Goal: Task Accomplishment & Management: Complete application form

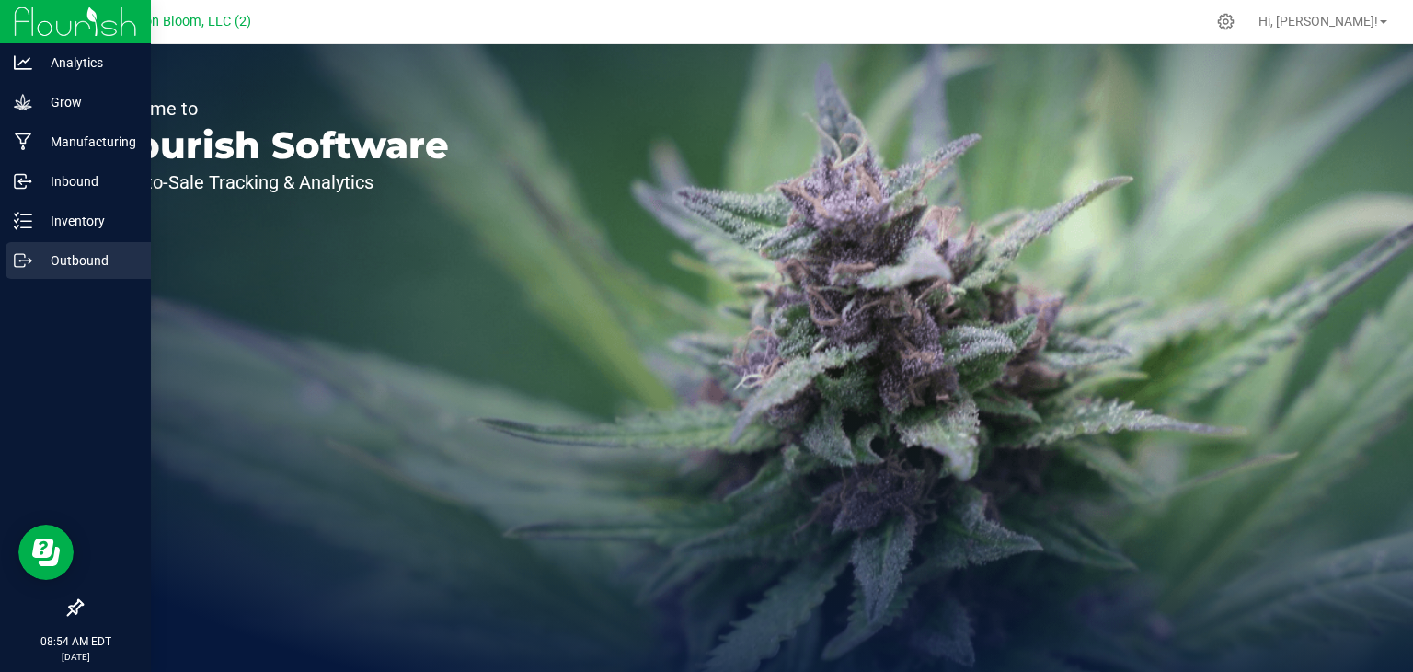
click at [22, 260] on line at bounding box center [26, 260] width 10 height 0
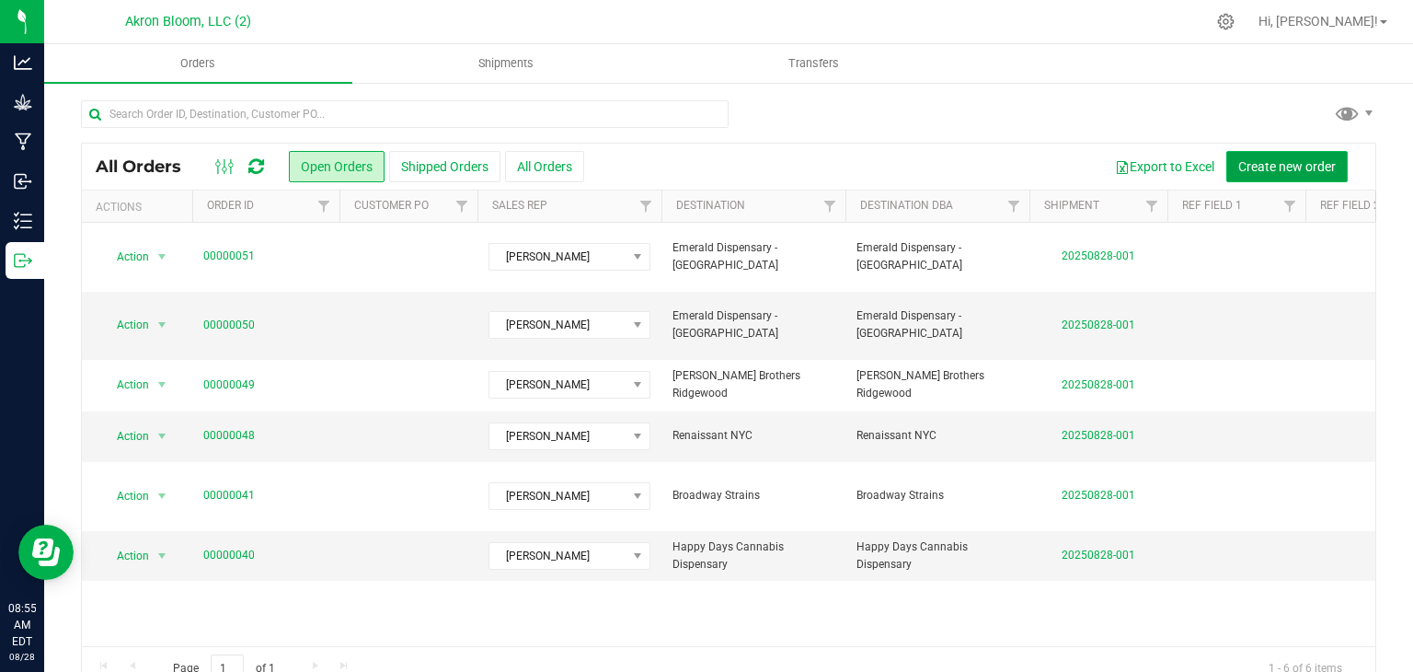
click at [1264, 160] on span "Create new order" at bounding box center [1287, 166] width 98 height 15
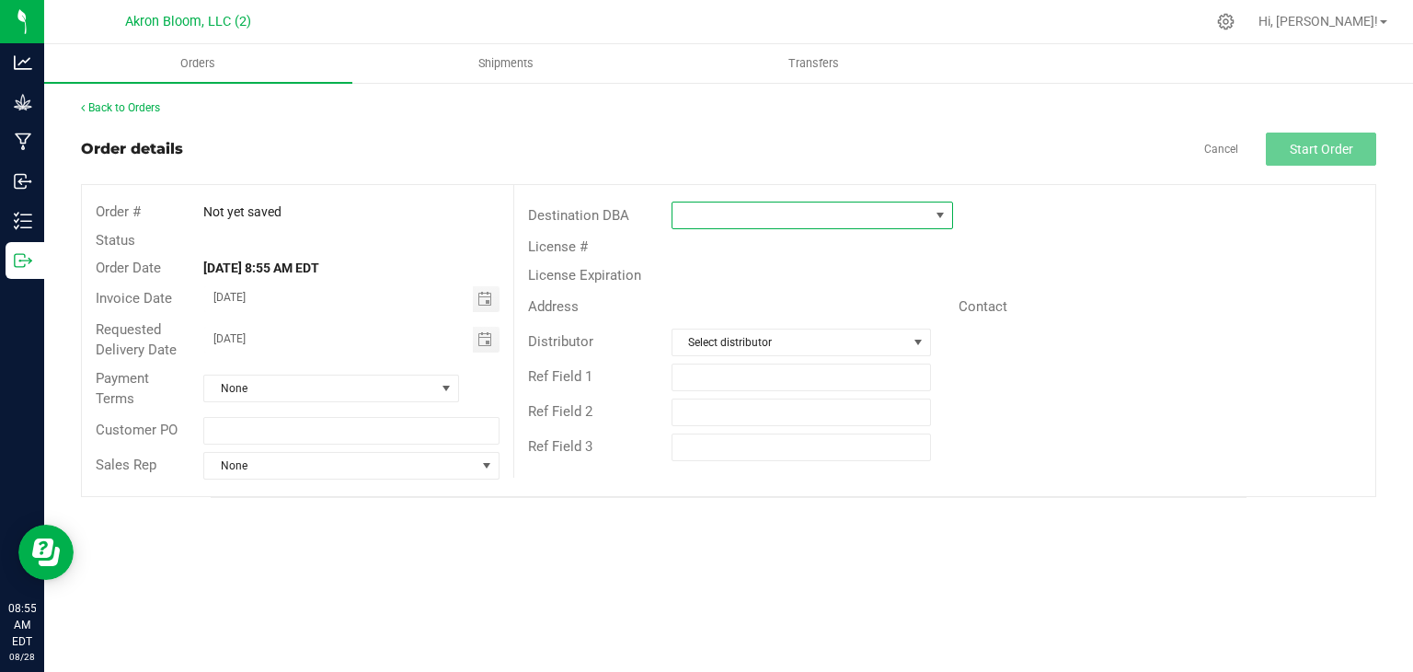
click at [938, 220] on span at bounding box center [940, 215] width 15 height 15
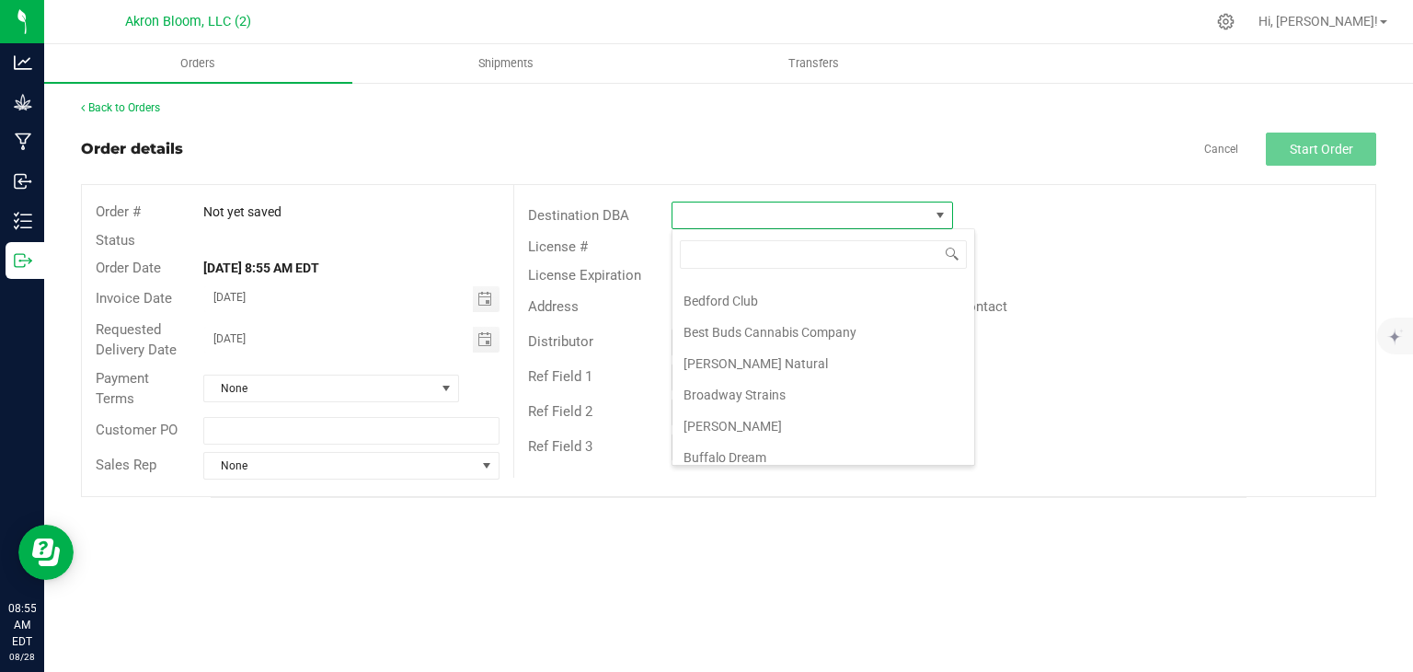
scroll to position [162, 0]
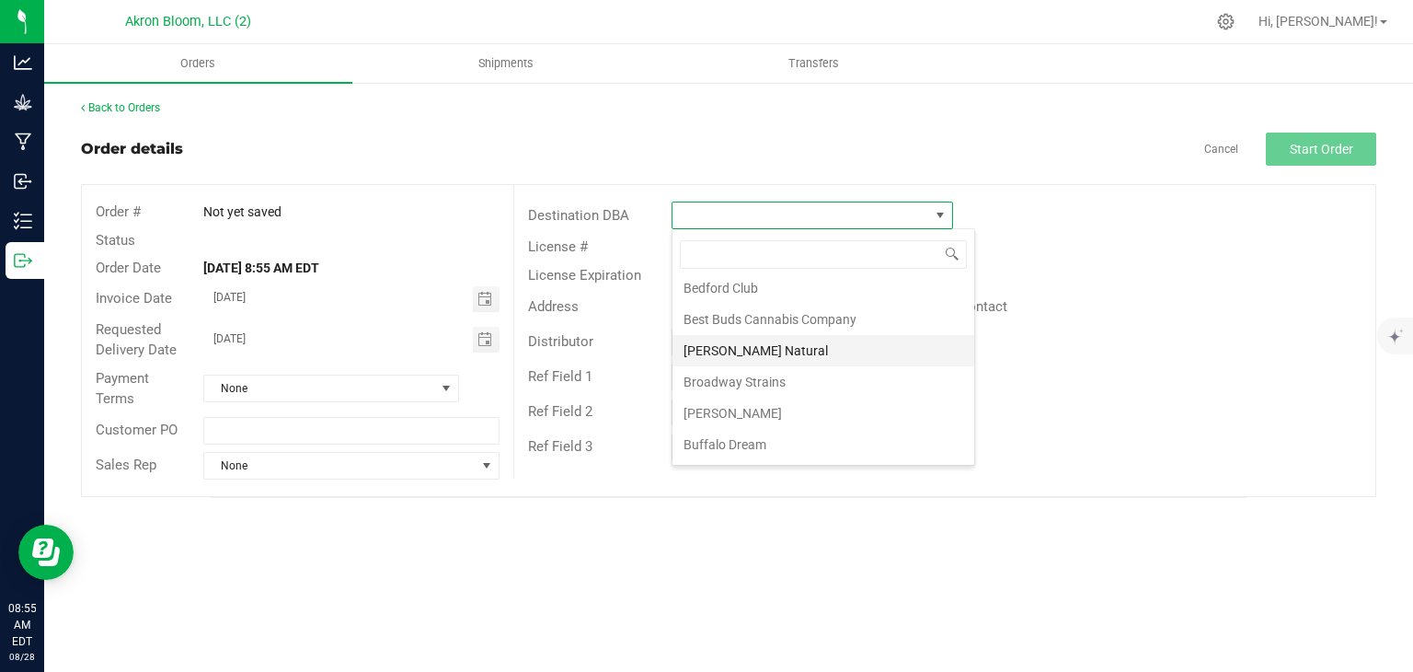
click at [768, 346] on li "[PERSON_NAME] Natural" at bounding box center [824, 350] width 302 height 31
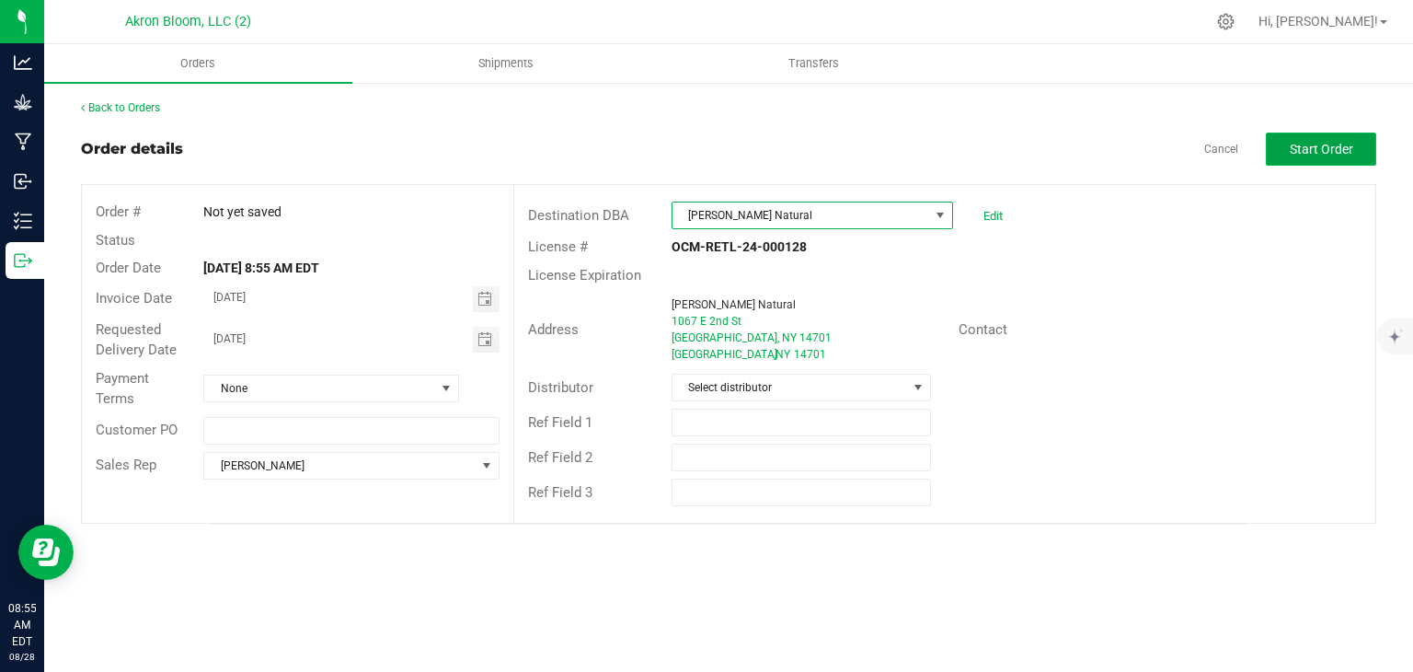
click at [1328, 142] on span "Start Order" at bounding box center [1321, 149] width 63 height 15
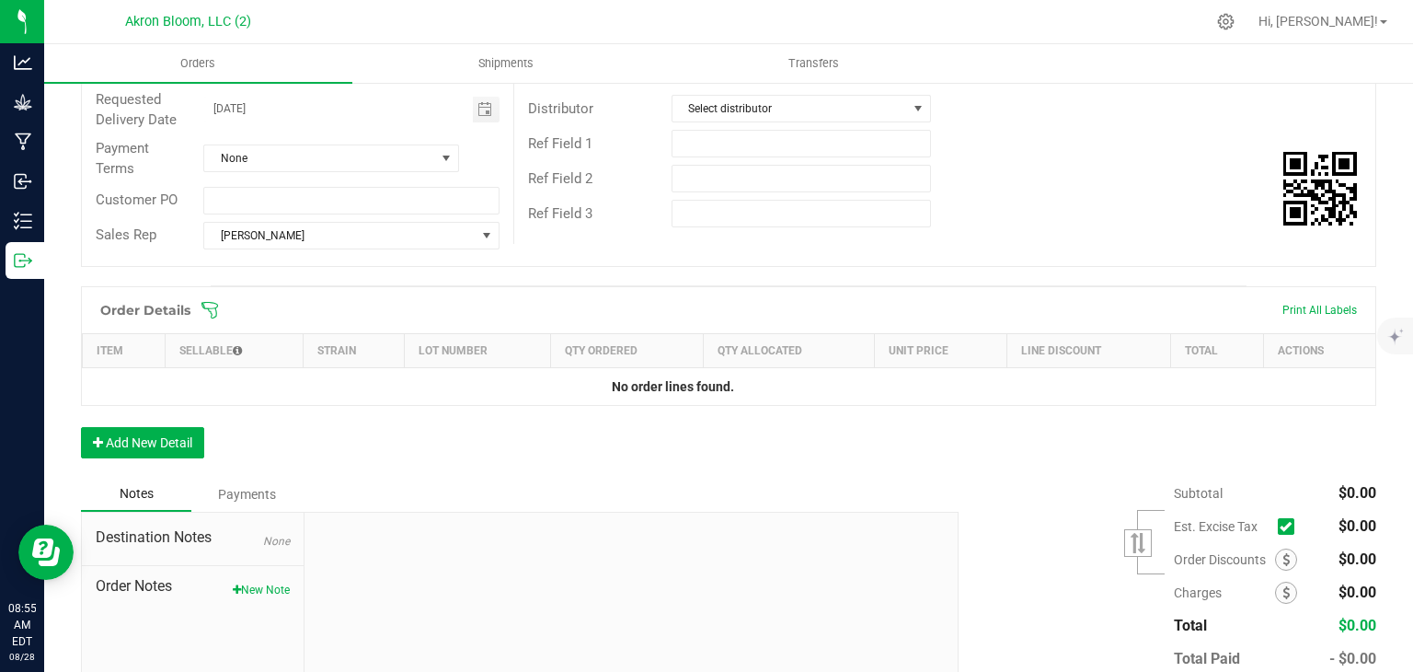
scroll to position [287, 0]
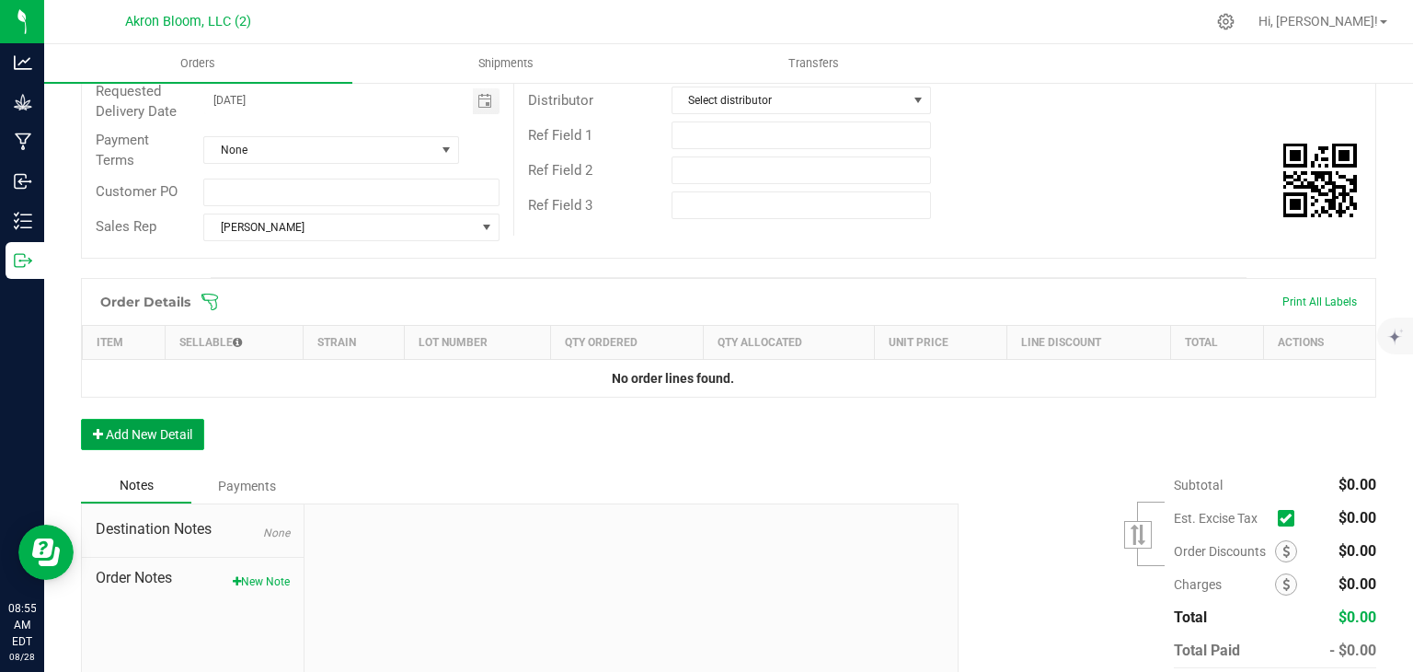
click at [149, 432] on button "Add New Detail" at bounding box center [142, 434] width 123 height 31
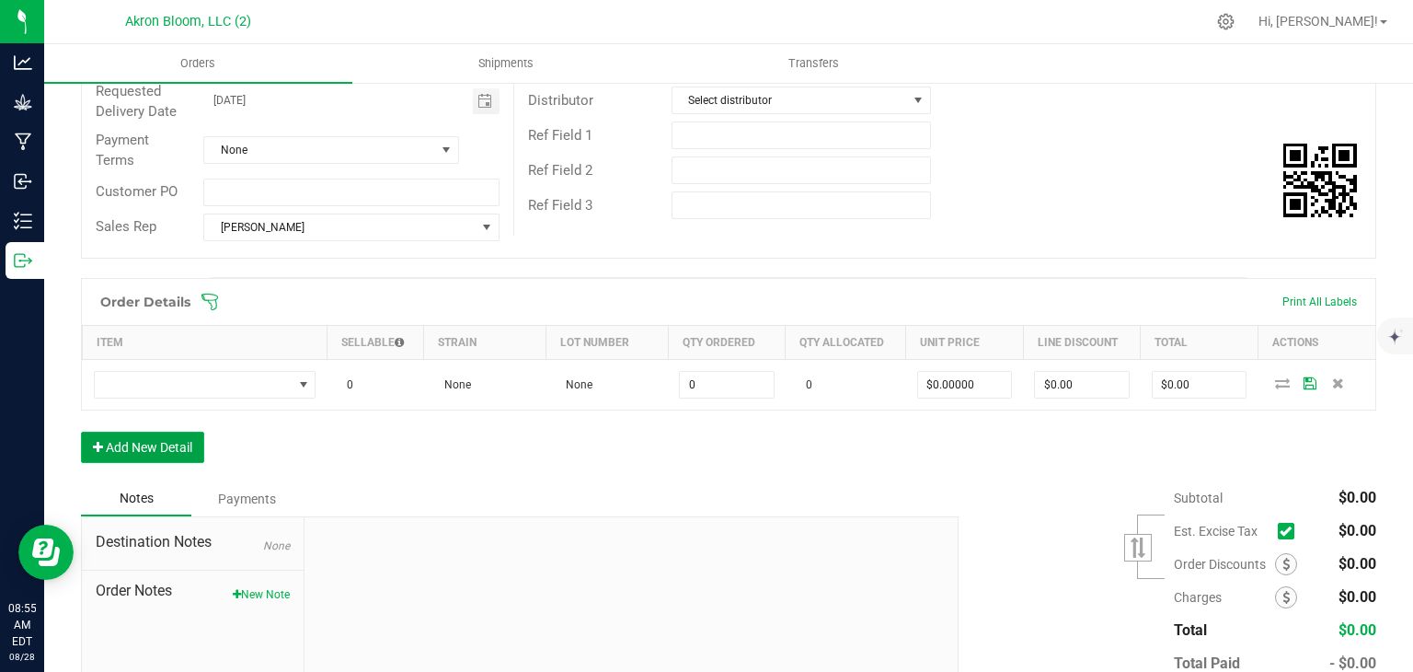
click at [146, 444] on button "Add New Detail" at bounding box center [142, 447] width 123 height 31
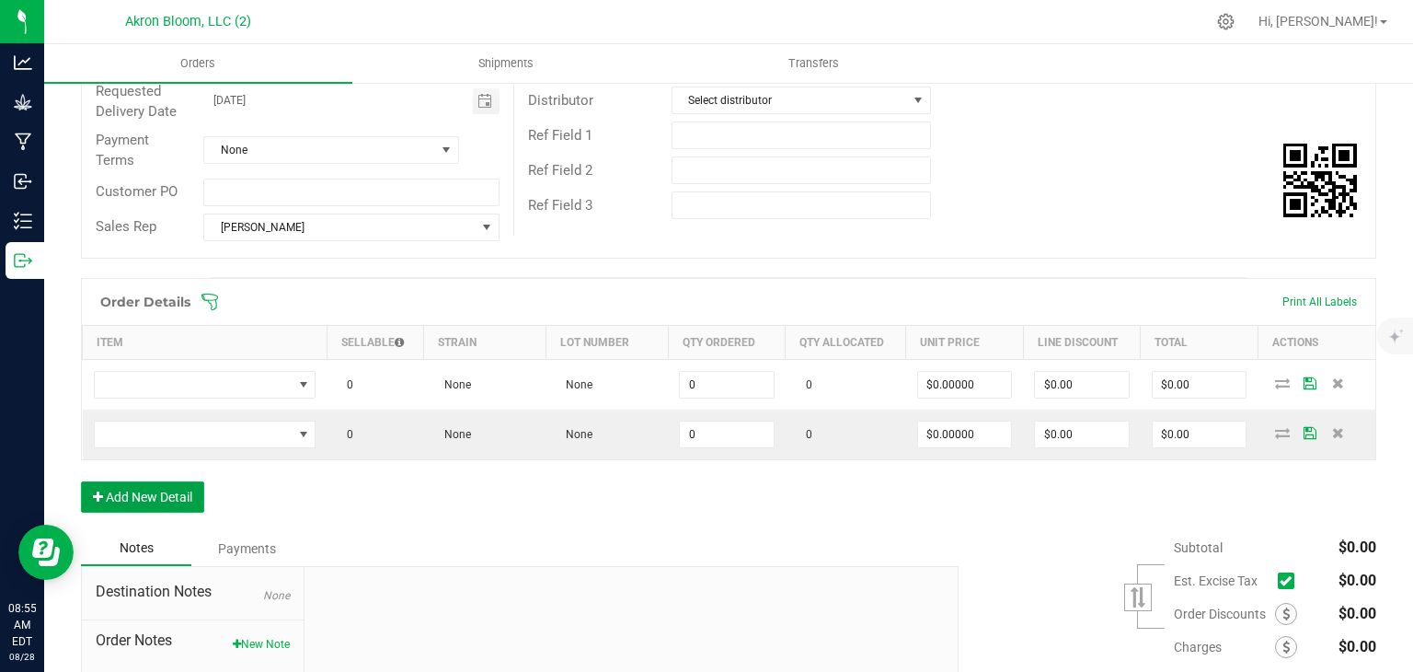
click at [168, 492] on button "Add New Detail" at bounding box center [142, 496] width 123 height 31
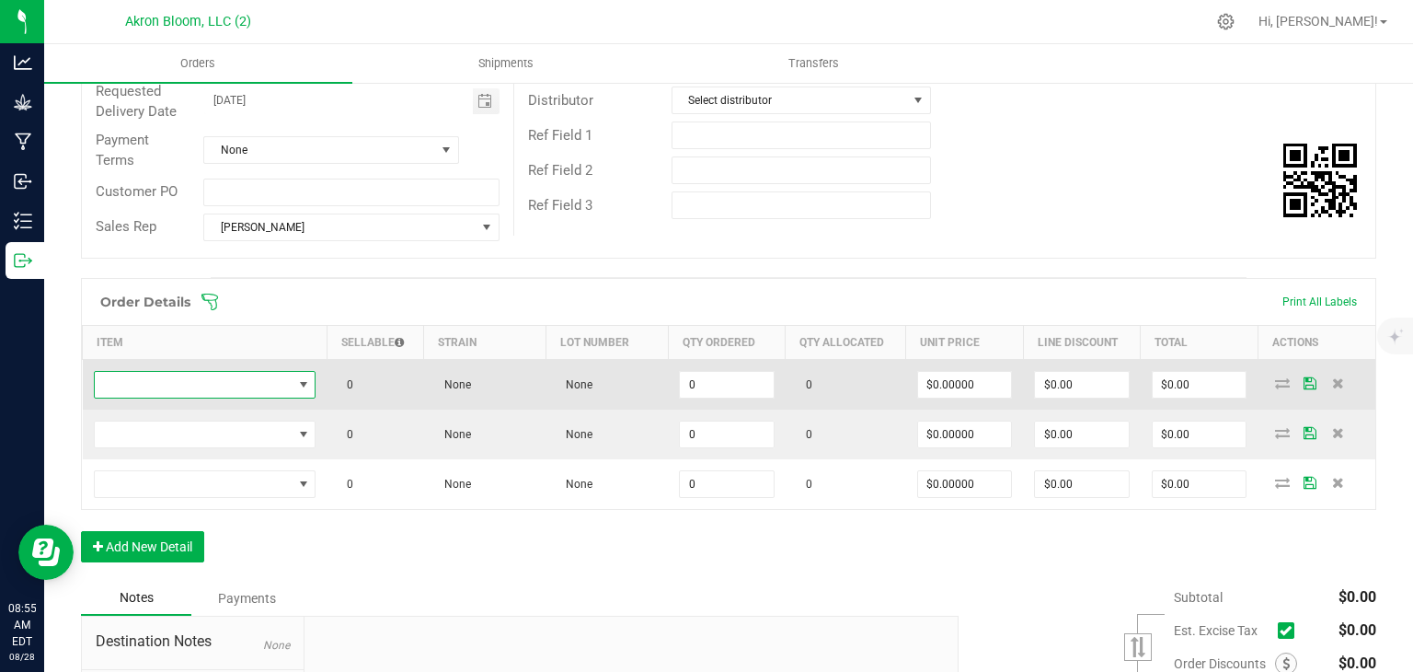
click at [300, 379] on span "NO DATA FOUND" at bounding box center [303, 384] width 15 height 15
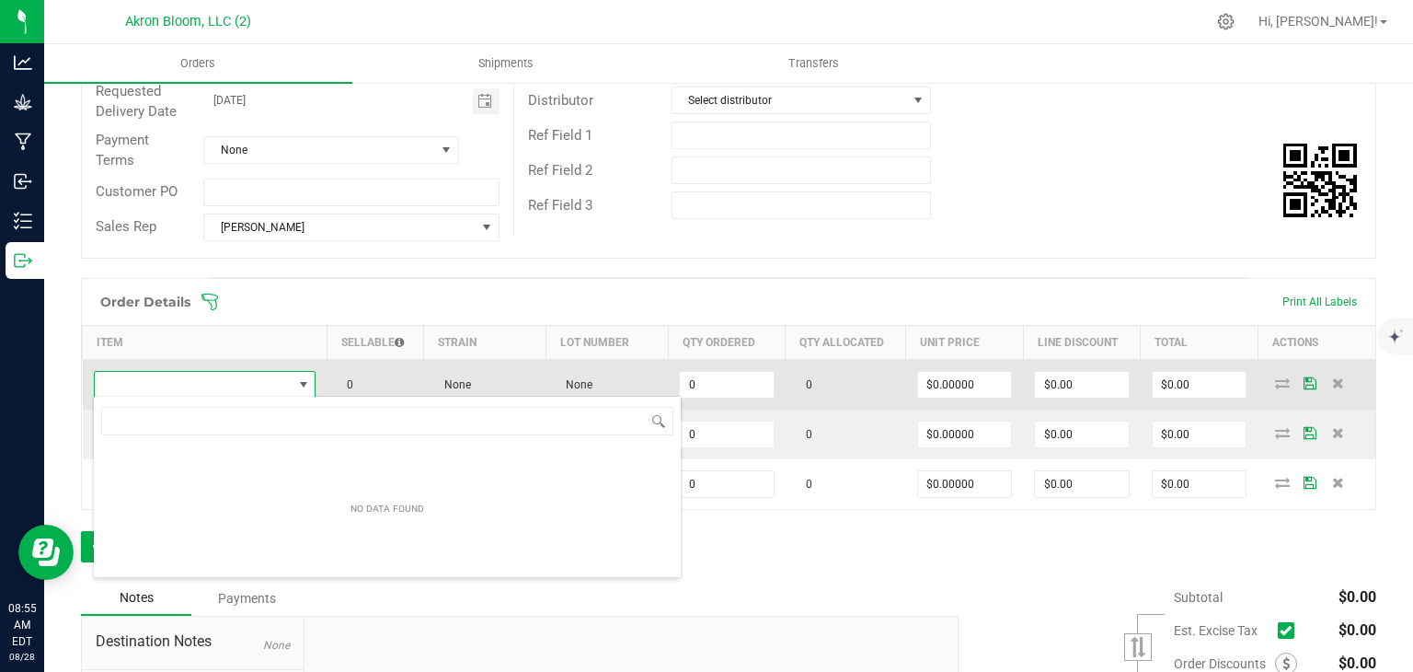
scroll to position [27, 222]
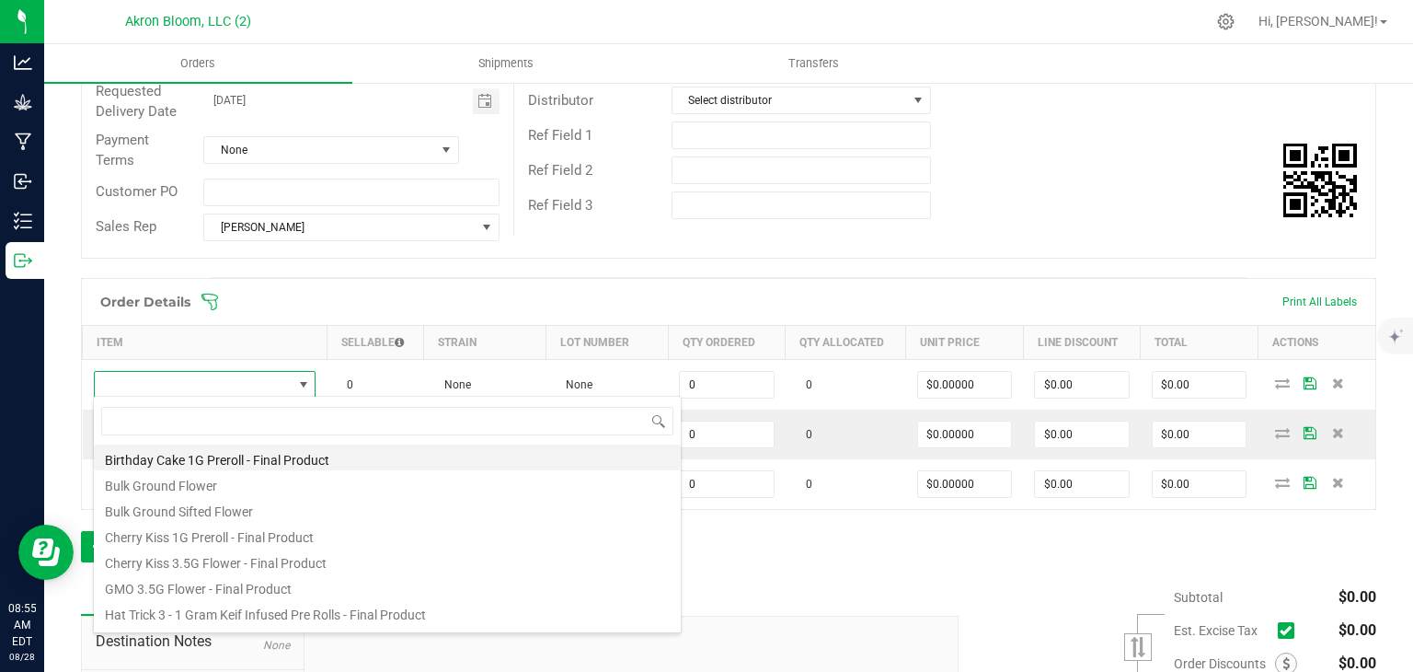
click at [291, 451] on li "Birthday Cake 1G Preroll - Final Product" at bounding box center [387, 457] width 587 height 26
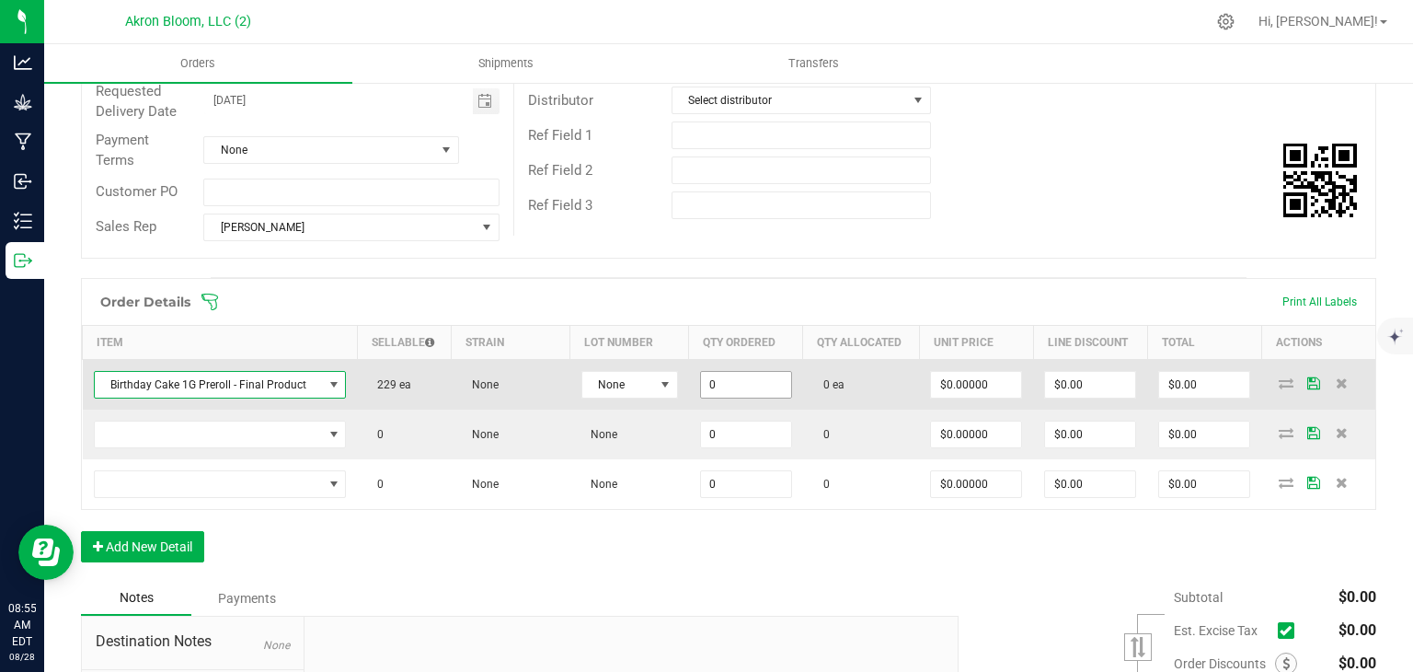
click at [754, 391] on input "0" at bounding box center [746, 385] width 90 height 26
click at [669, 377] on span at bounding box center [665, 384] width 15 height 15
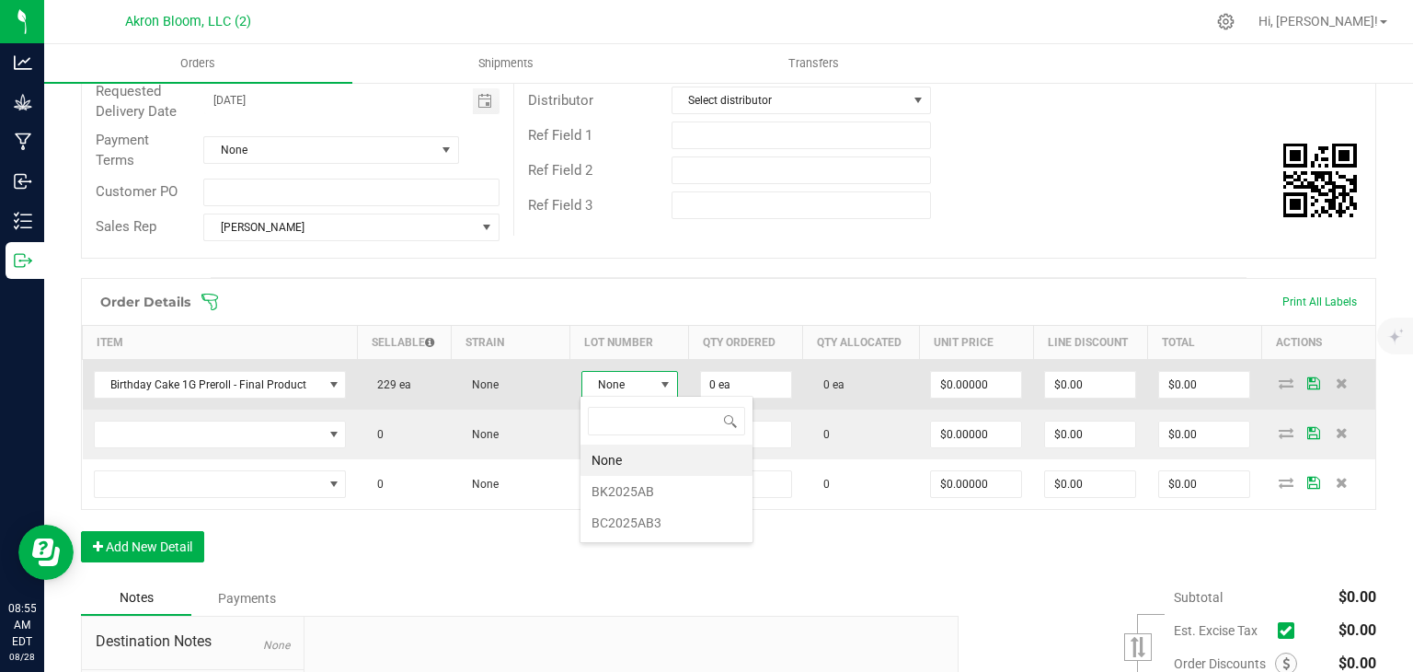
scroll to position [27, 96]
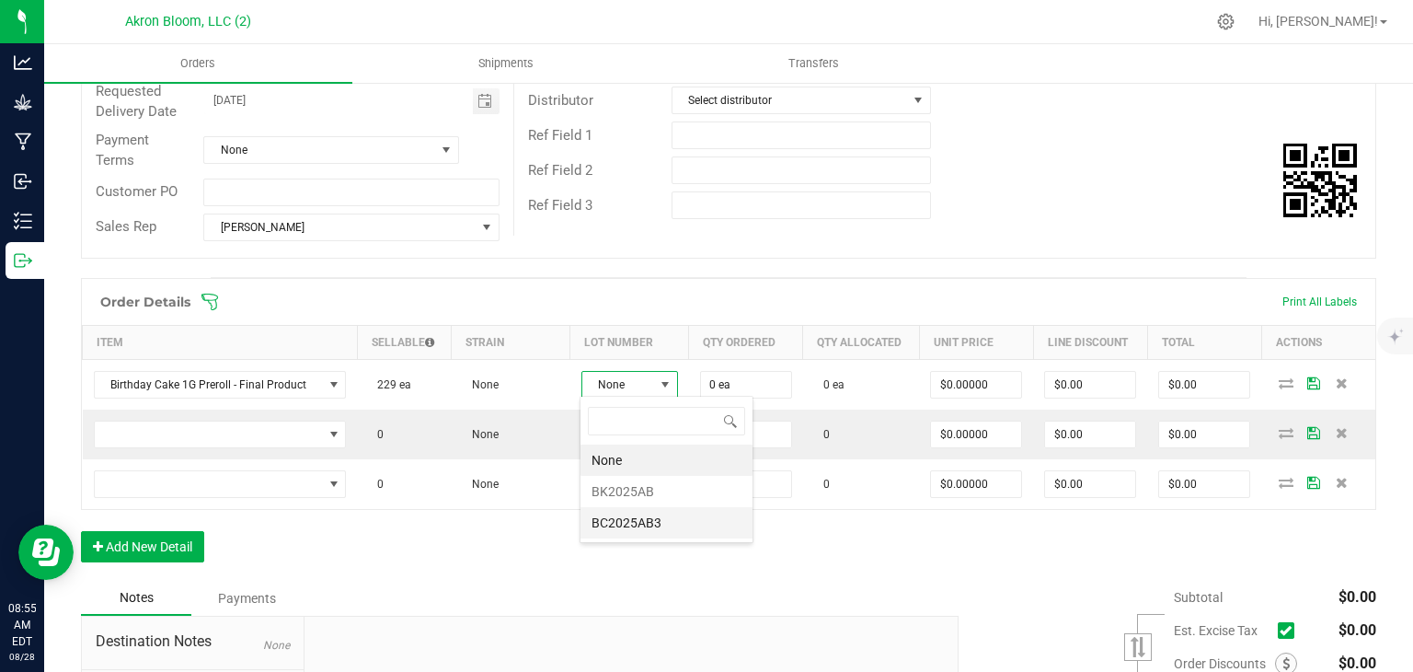
click at [655, 525] on li "BC2025AB3" at bounding box center [667, 522] width 172 height 31
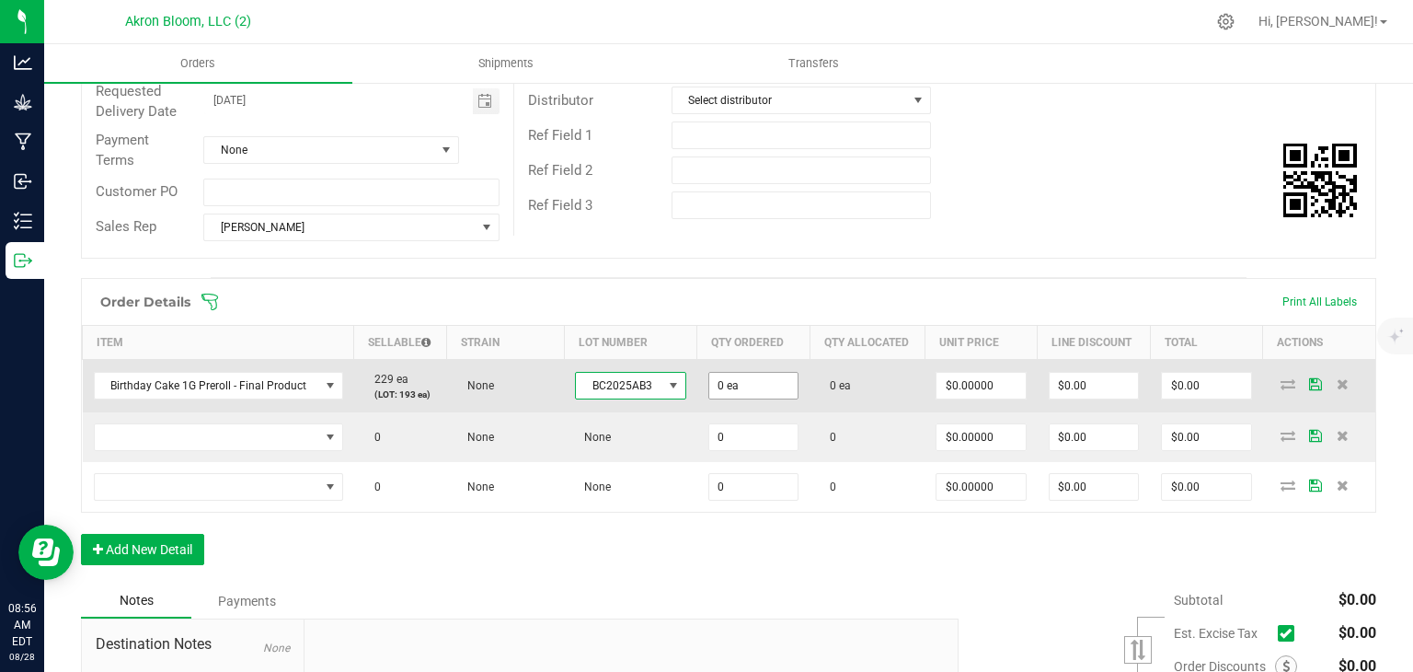
type input "0"
click at [733, 384] on input "0" at bounding box center [753, 386] width 88 height 26
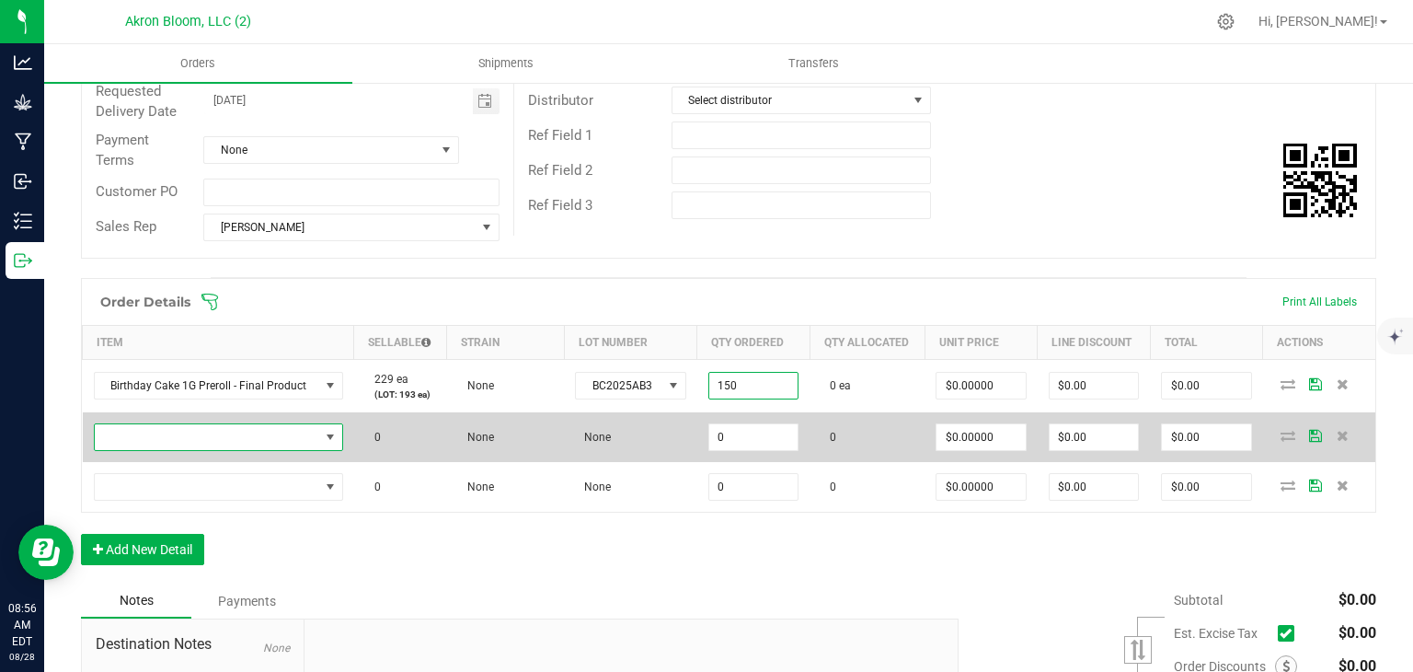
click at [328, 433] on span "NO DATA FOUND" at bounding box center [330, 437] width 15 height 15
type input "150 ea"
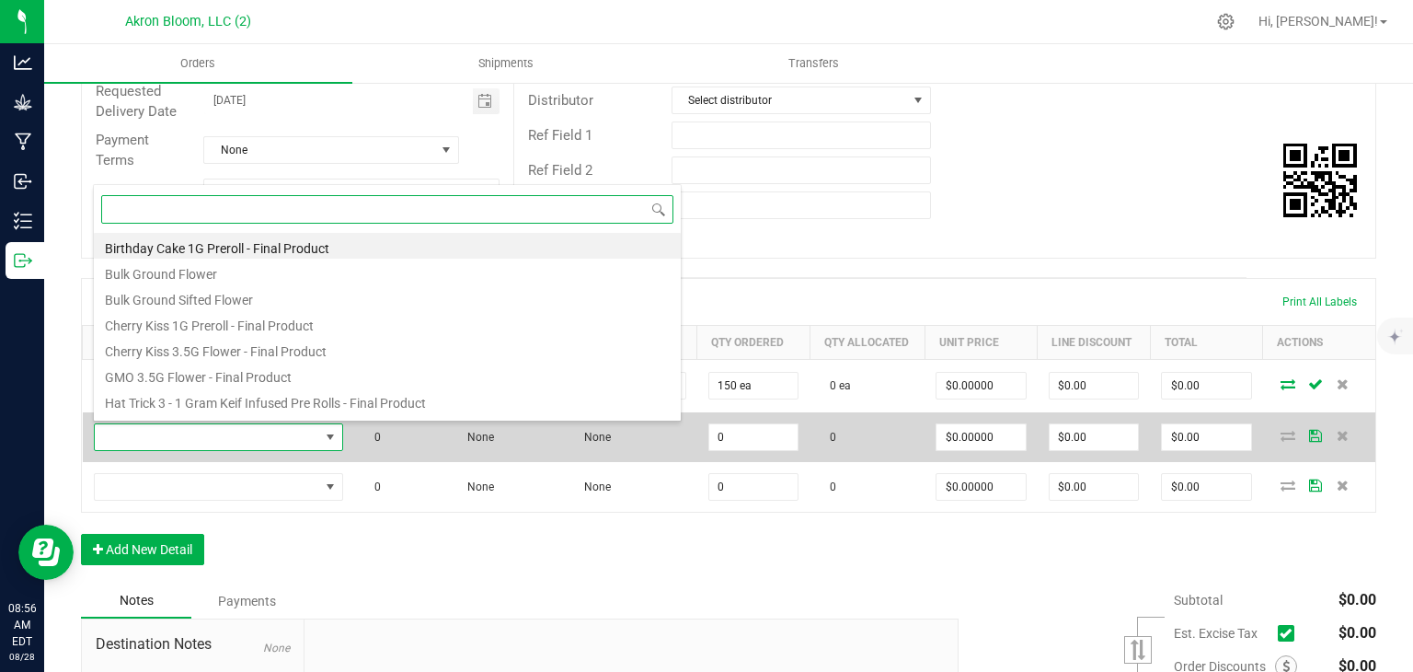
scroll to position [151, 0]
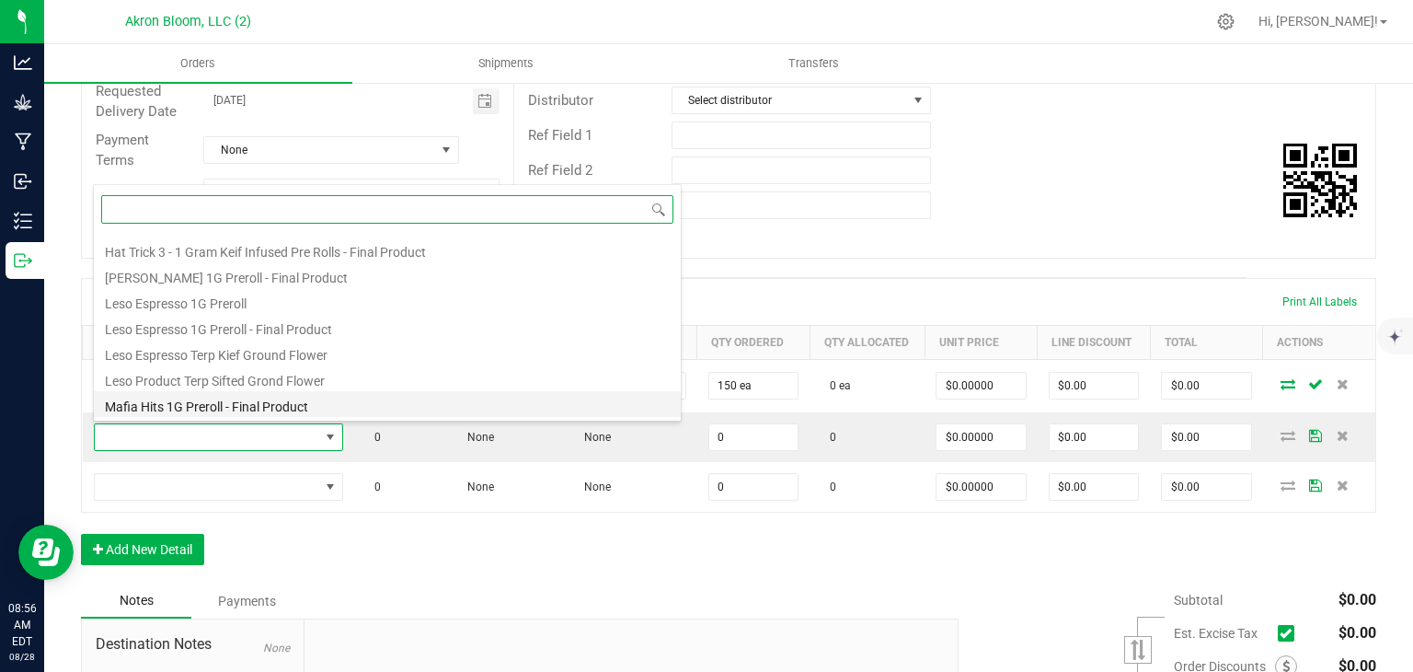
click at [255, 402] on li "Mafia Hits 1G Preroll - Final Product" at bounding box center [387, 404] width 587 height 26
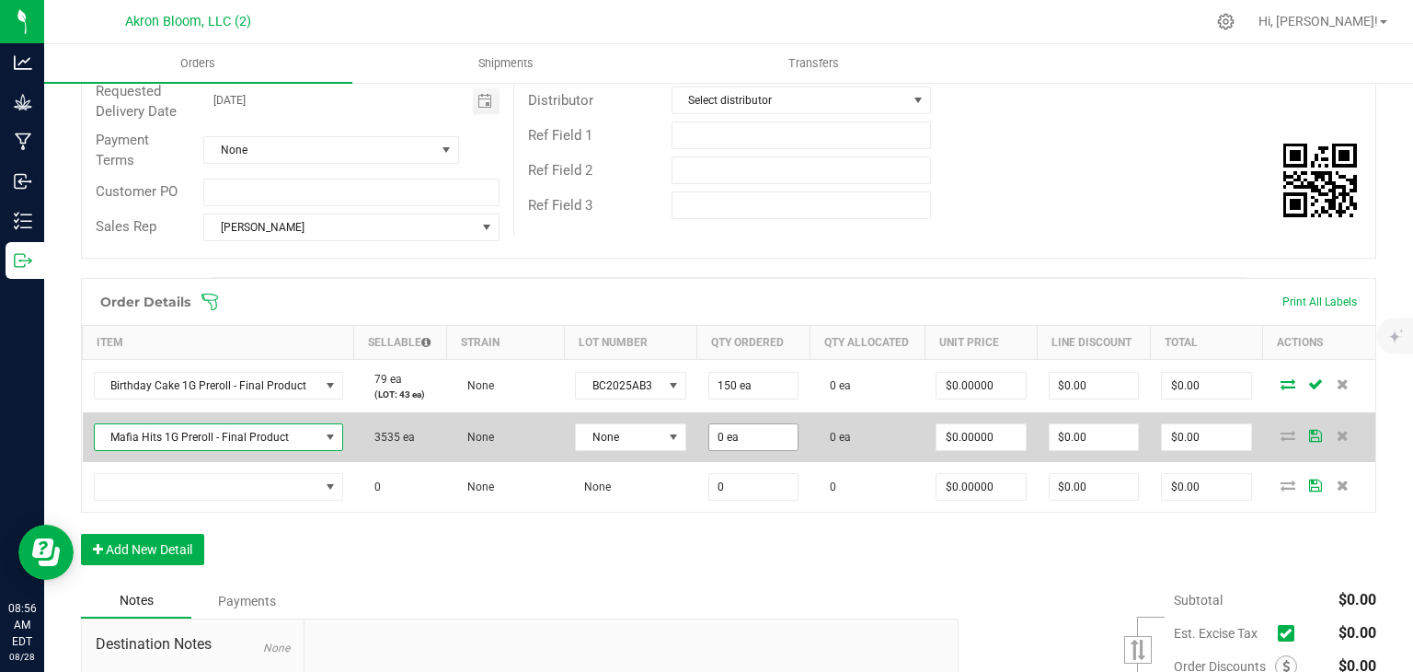
click at [737, 428] on input "0 ea" at bounding box center [753, 437] width 88 height 26
type input "0"
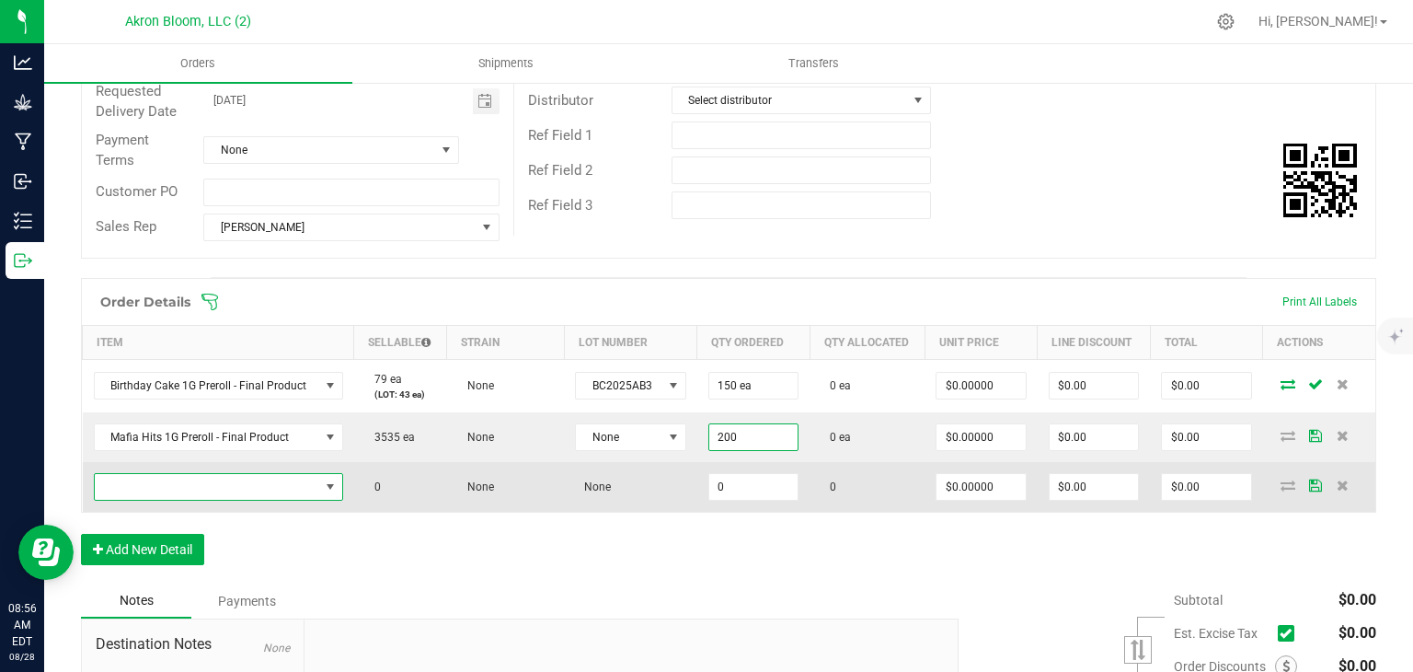
click at [328, 480] on span "NO DATA FOUND" at bounding box center [330, 486] width 15 height 15
type input "200 ea"
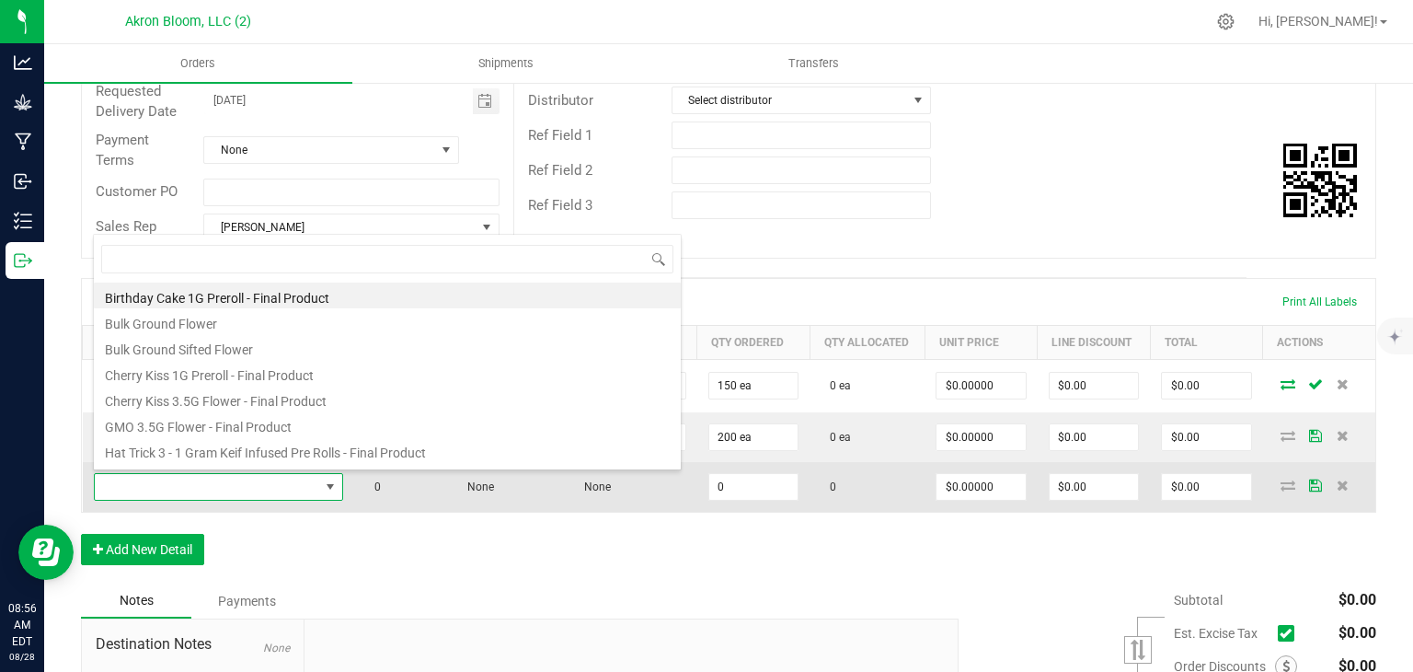
scroll to position [0, 0]
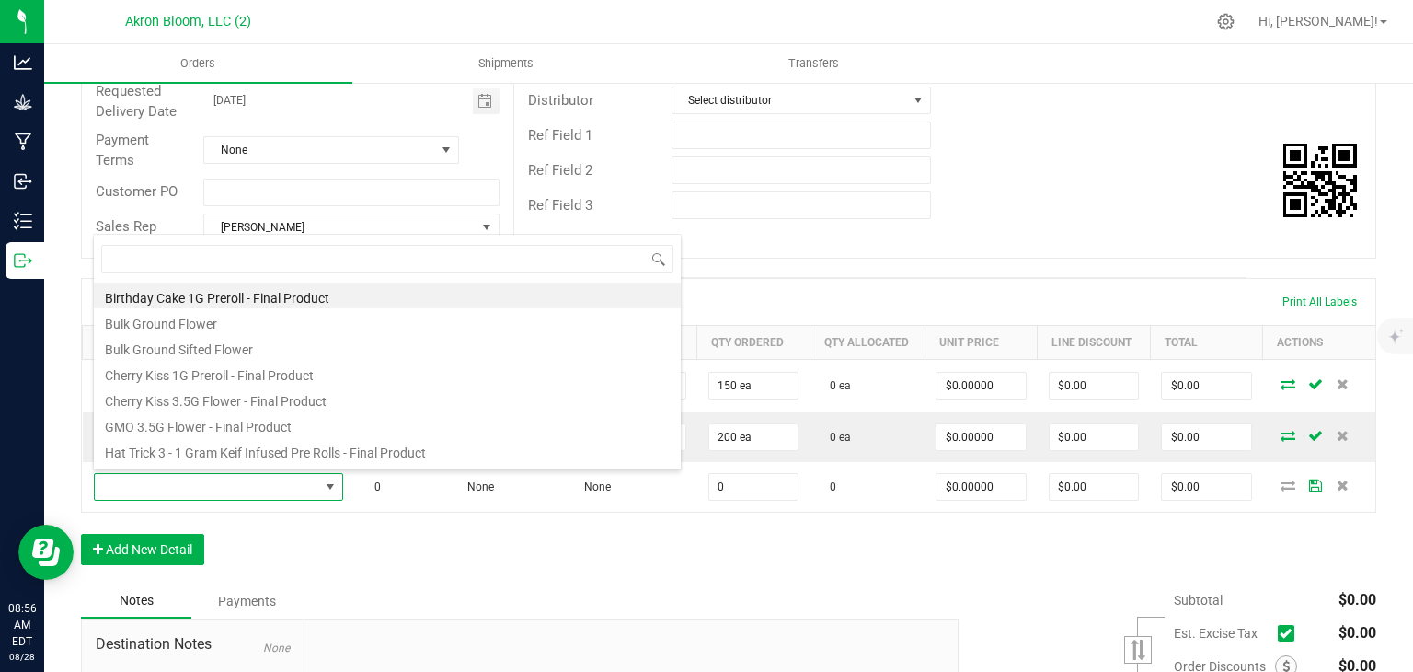
click at [660, 610] on div "Notes Payments" at bounding box center [513, 600] width 864 height 35
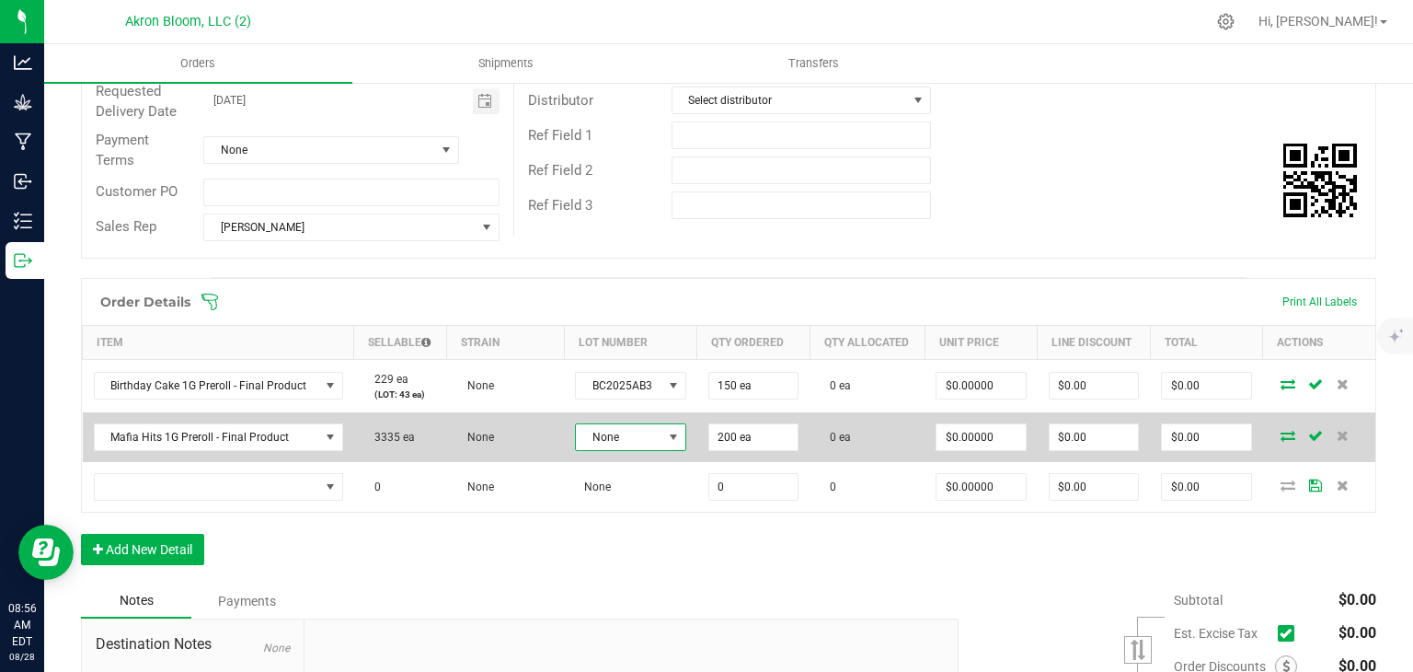
click at [670, 431] on span at bounding box center [673, 437] width 15 height 15
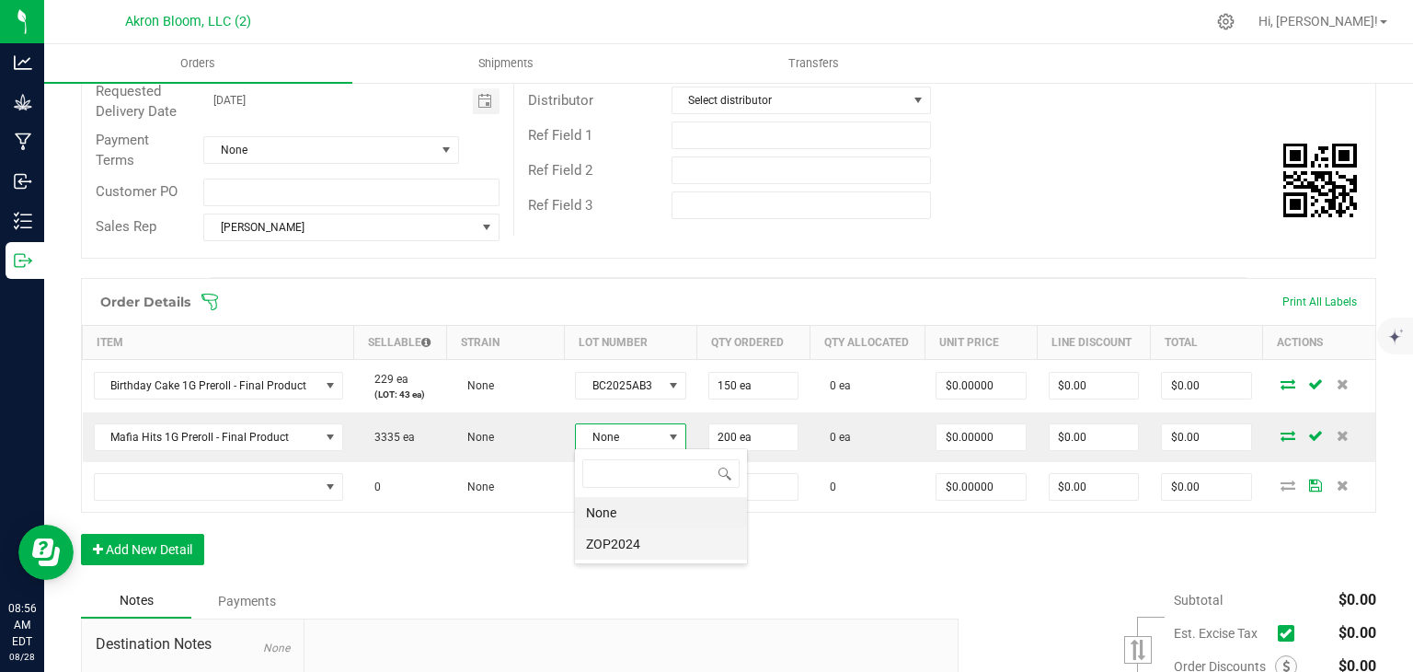
click at [653, 547] on li "ZOP2024" at bounding box center [661, 543] width 172 height 31
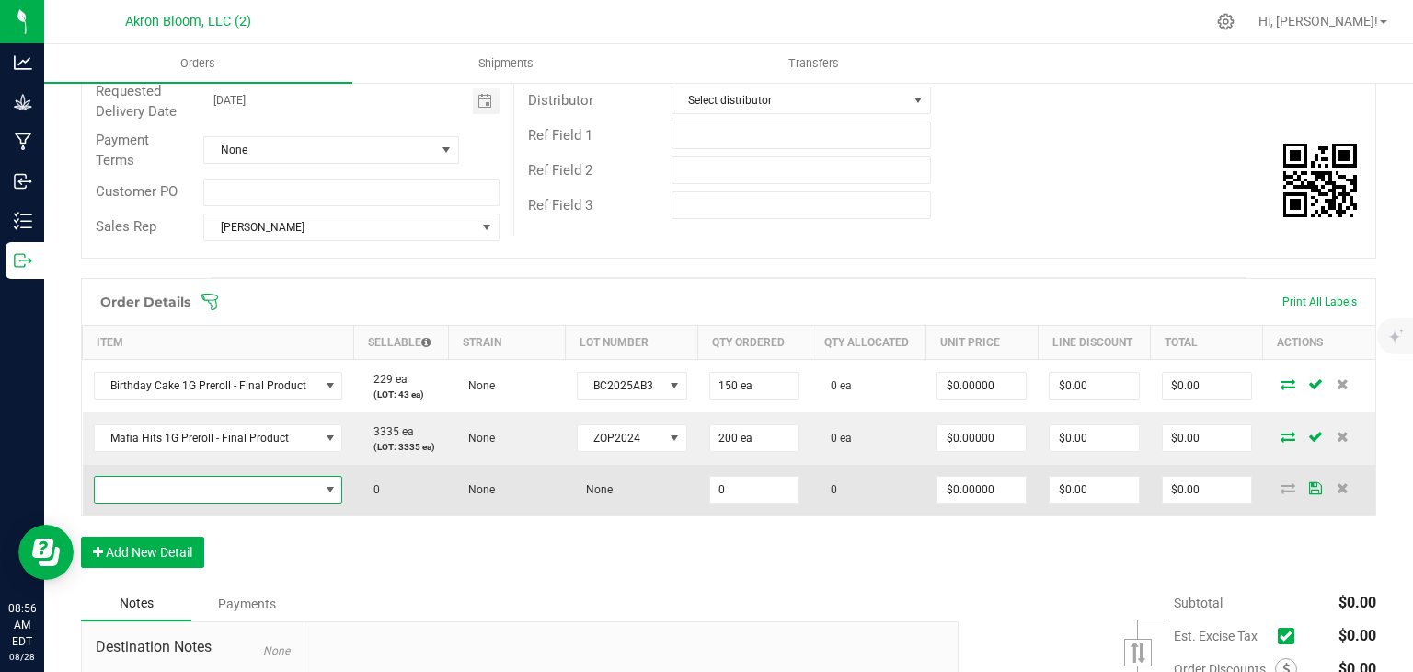
click at [331, 483] on span "NO DATA FOUND" at bounding box center [330, 489] width 15 height 15
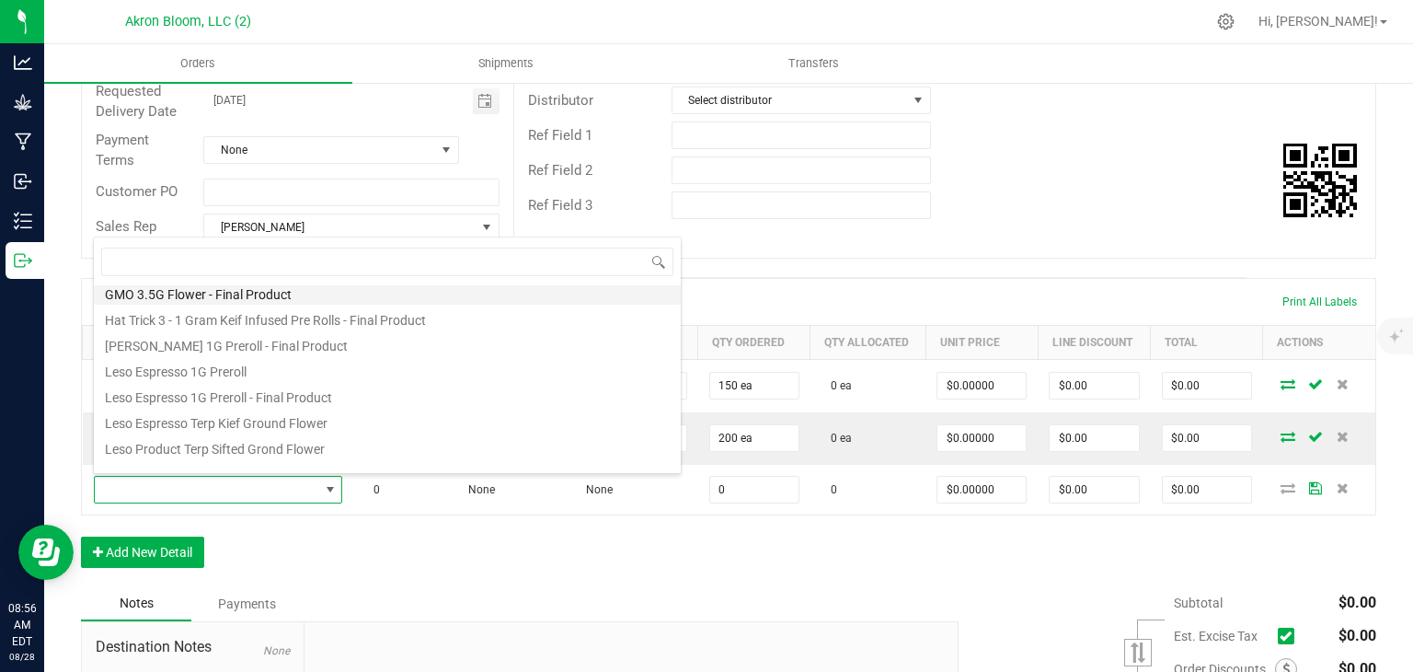
scroll to position [151, 0]
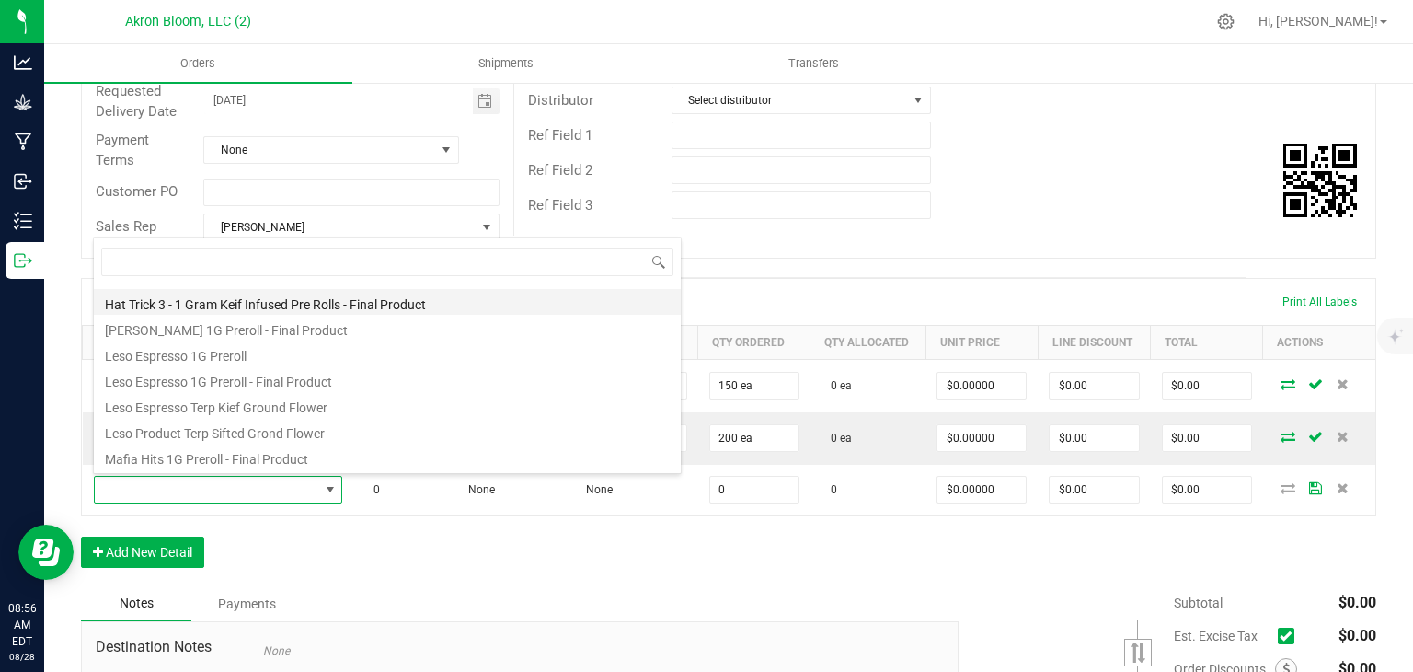
click at [349, 296] on li "Hat Trick 3 - 1 Gram Keif Infused Pre Rolls - Final Product" at bounding box center [387, 302] width 587 height 26
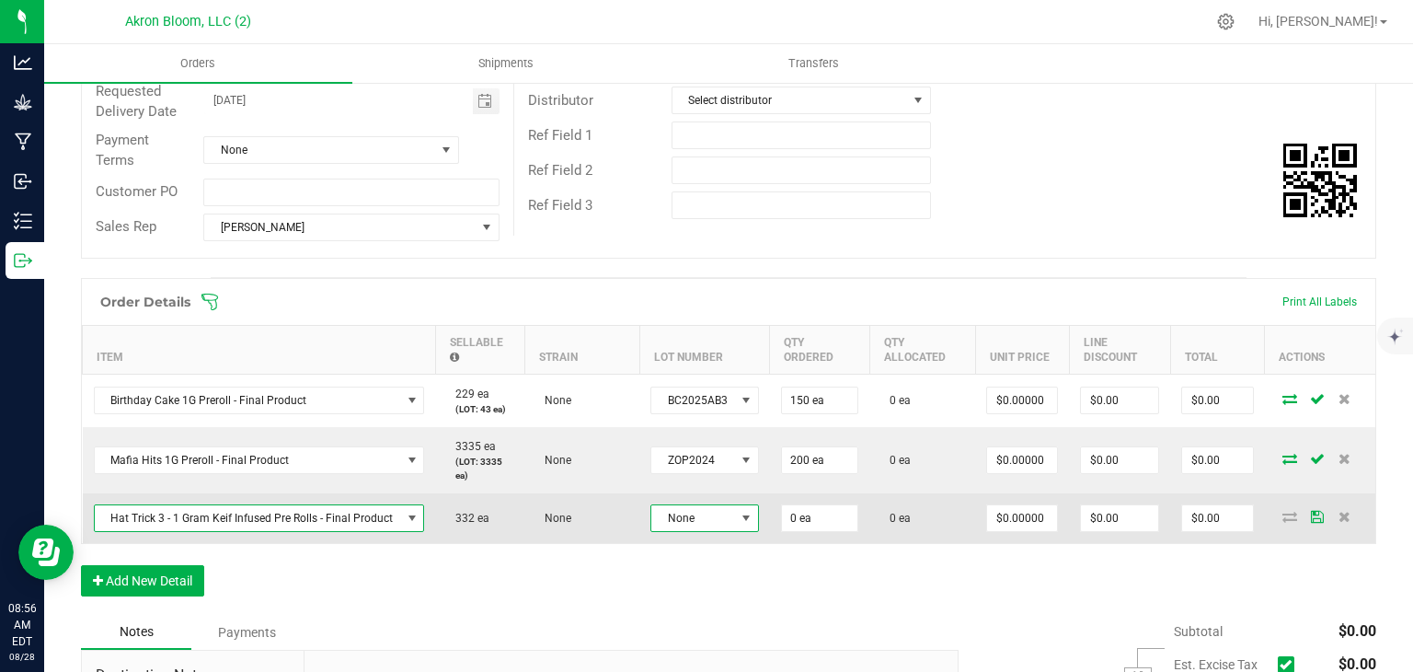
click at [739, 511] on span at bounding box center [746, 518] width 15 height 15
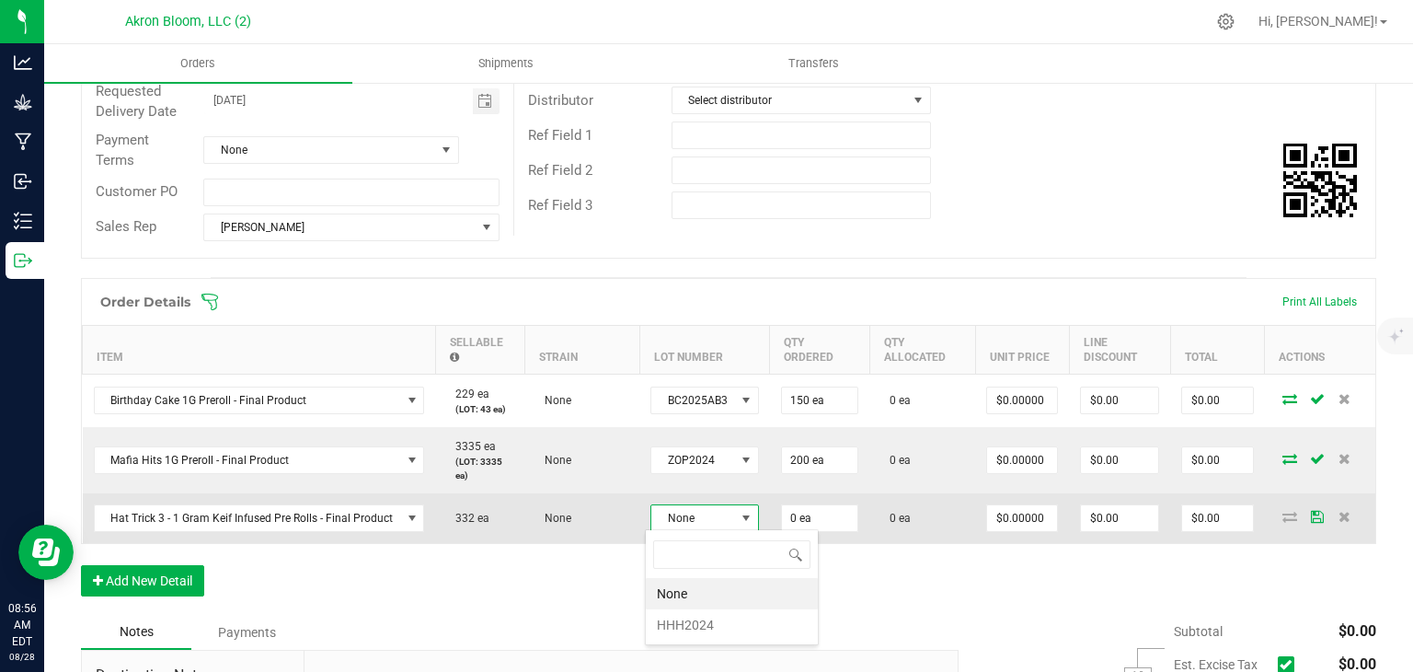
scroll to position [27, 107]
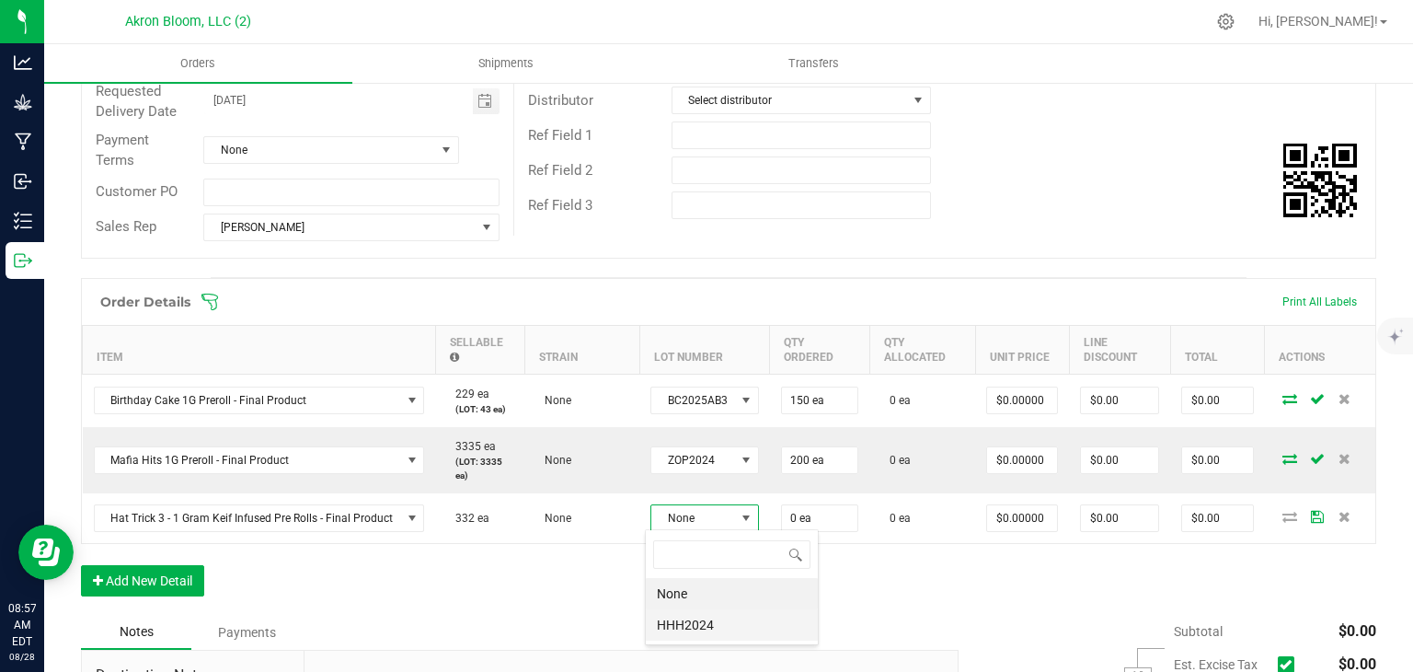
click at [705, 625] on li "HHH2024" at bounding box center [732, 624] width 172 height 31
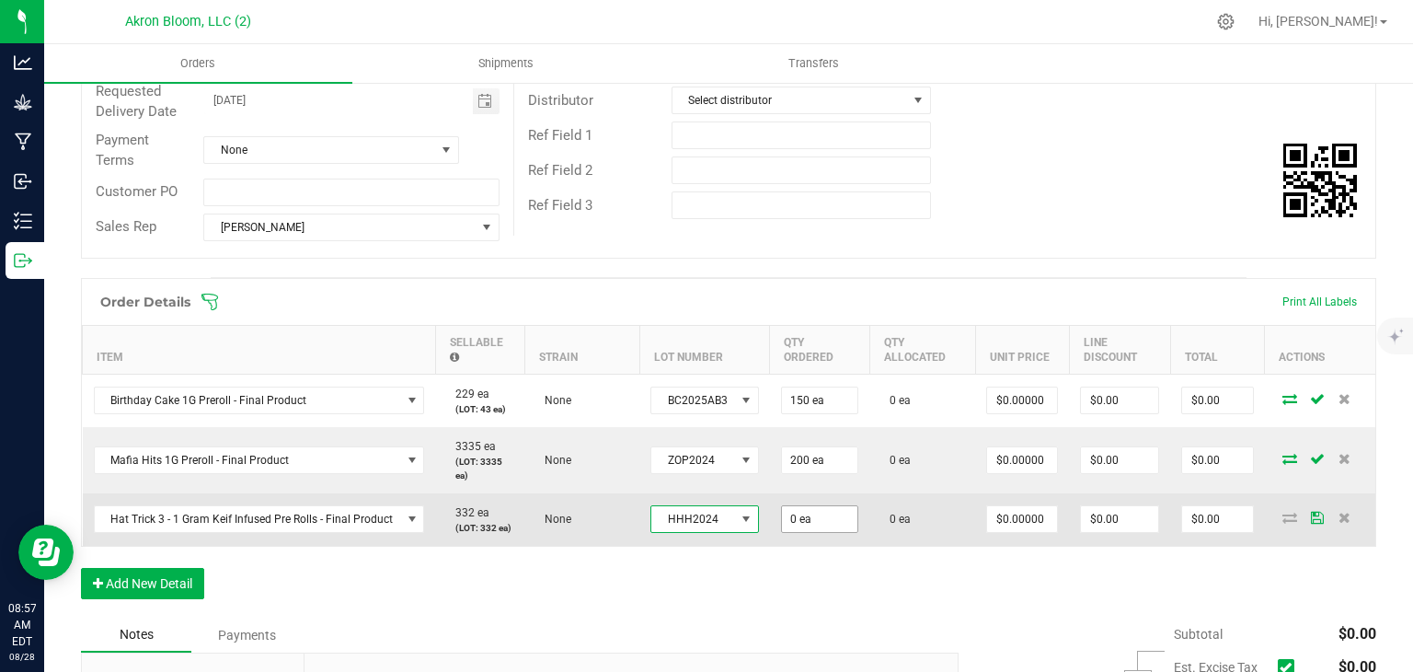
click at [814, 519] on input "0 ea" at bounding box center [820, 519] width 76 height 26
type input "0"
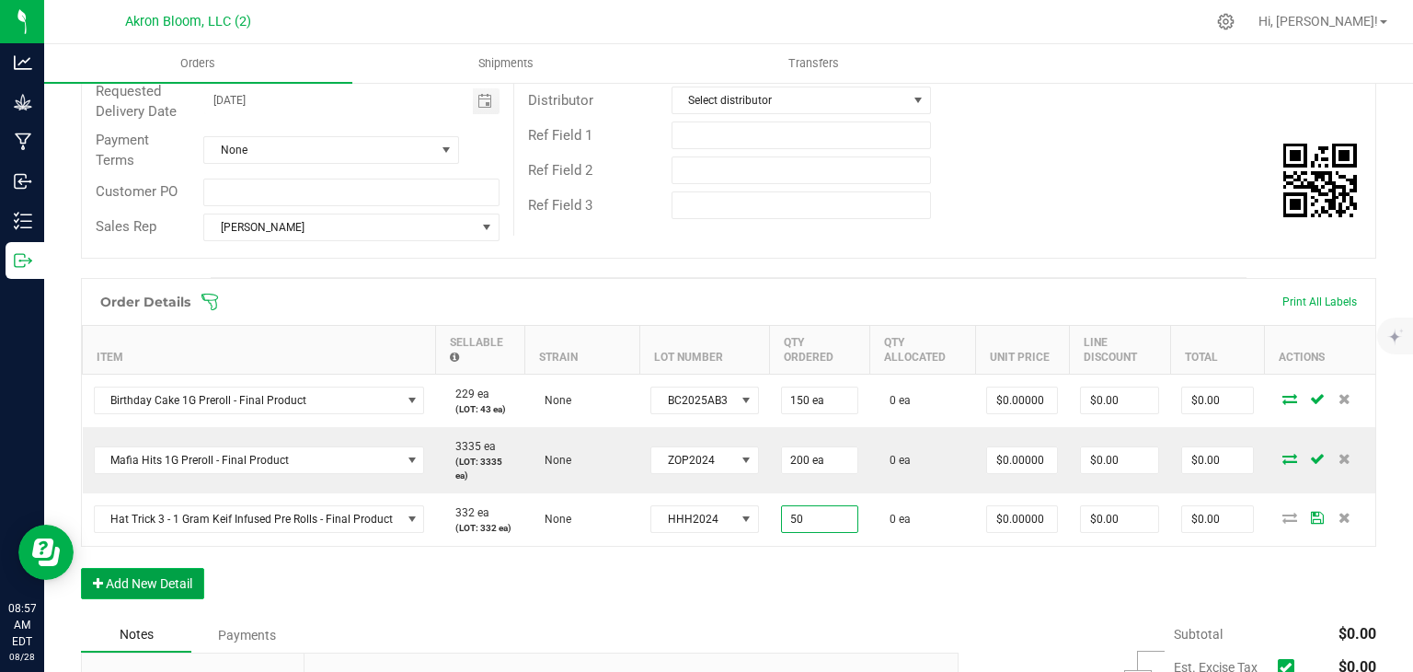
type input "50 ea"
click at [155, 572] on button "Add New Detail" at bounding box center [142, 583] width 123 height 31
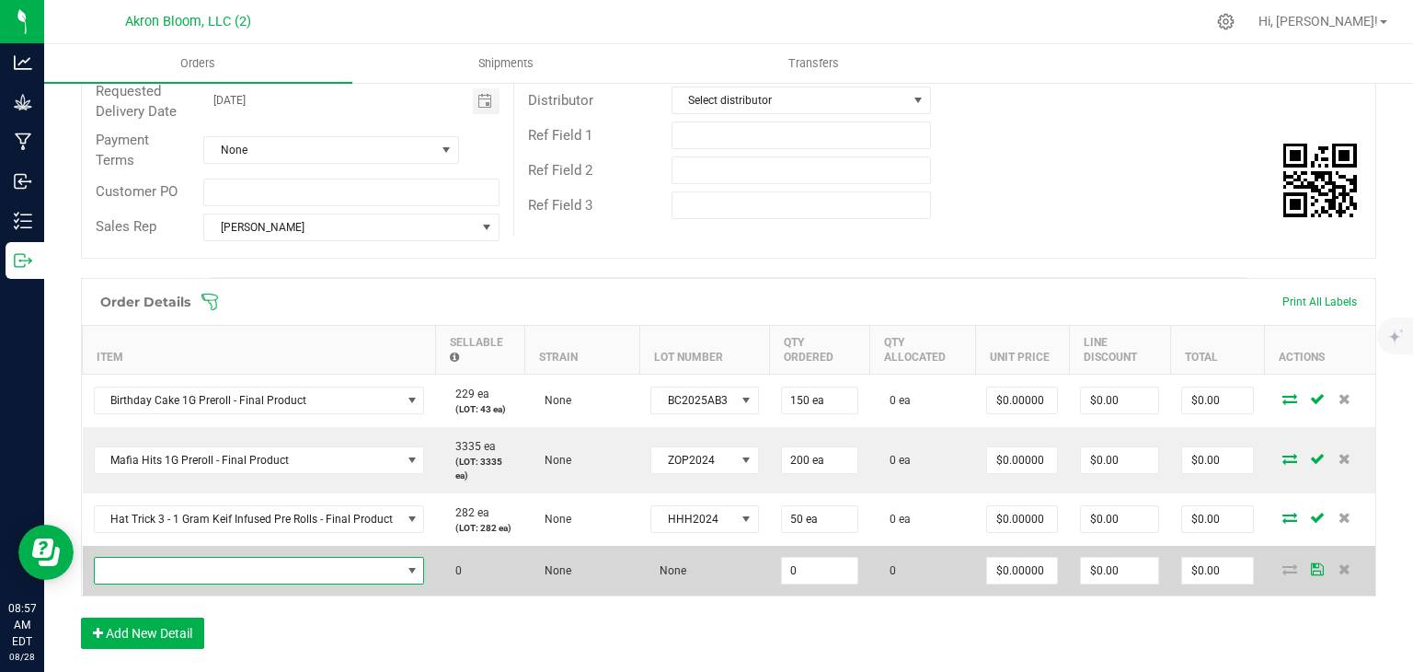
click at [410, 563] on span "NO DATA FOUND" at bounding box center [412, 570] width 15 height 15
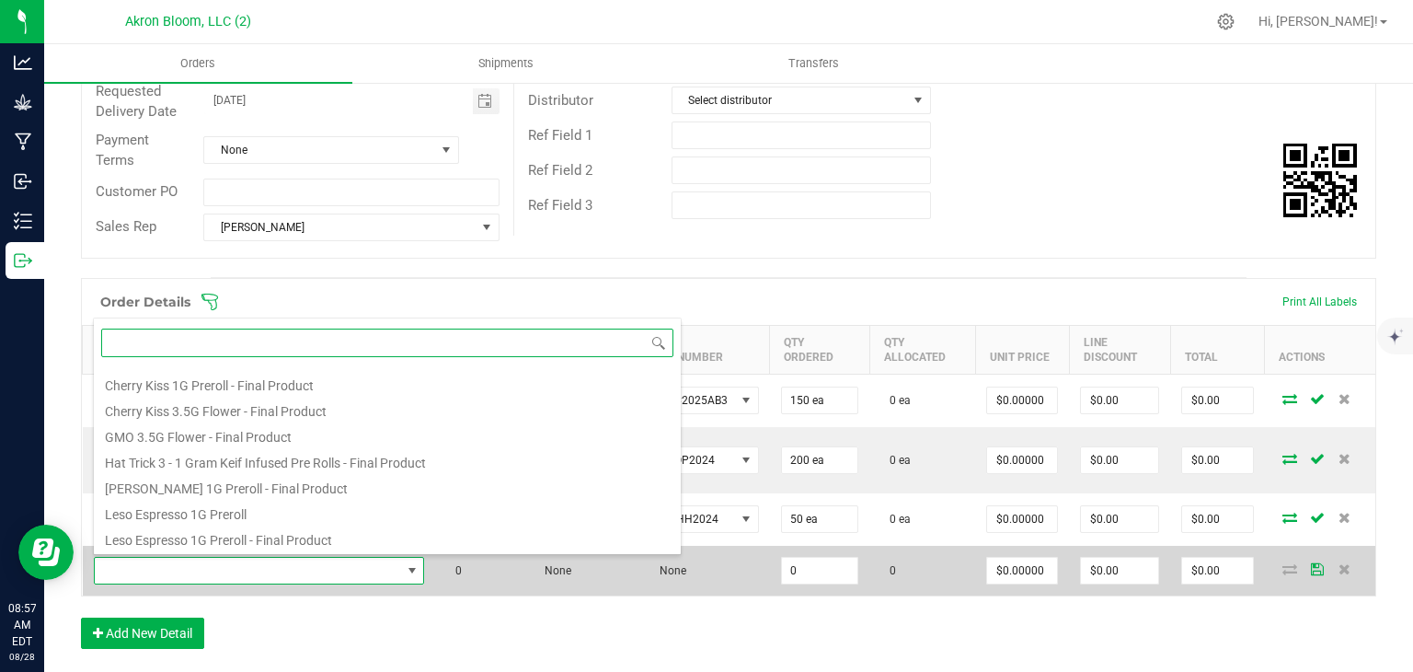
scroll to position [151, 0]
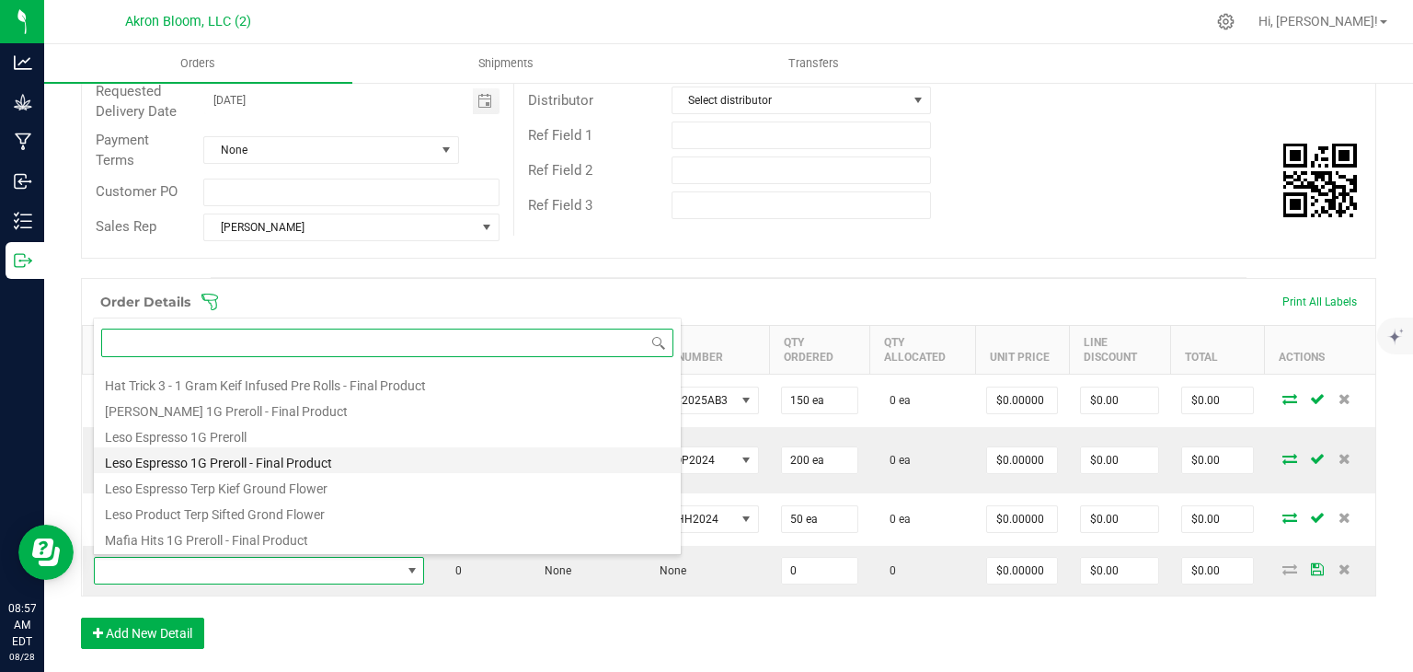
click at [330, 459] on li "Leso Espresso 1G Preroll - Final Product" at bounding box center [387, 460] width 587 height 26
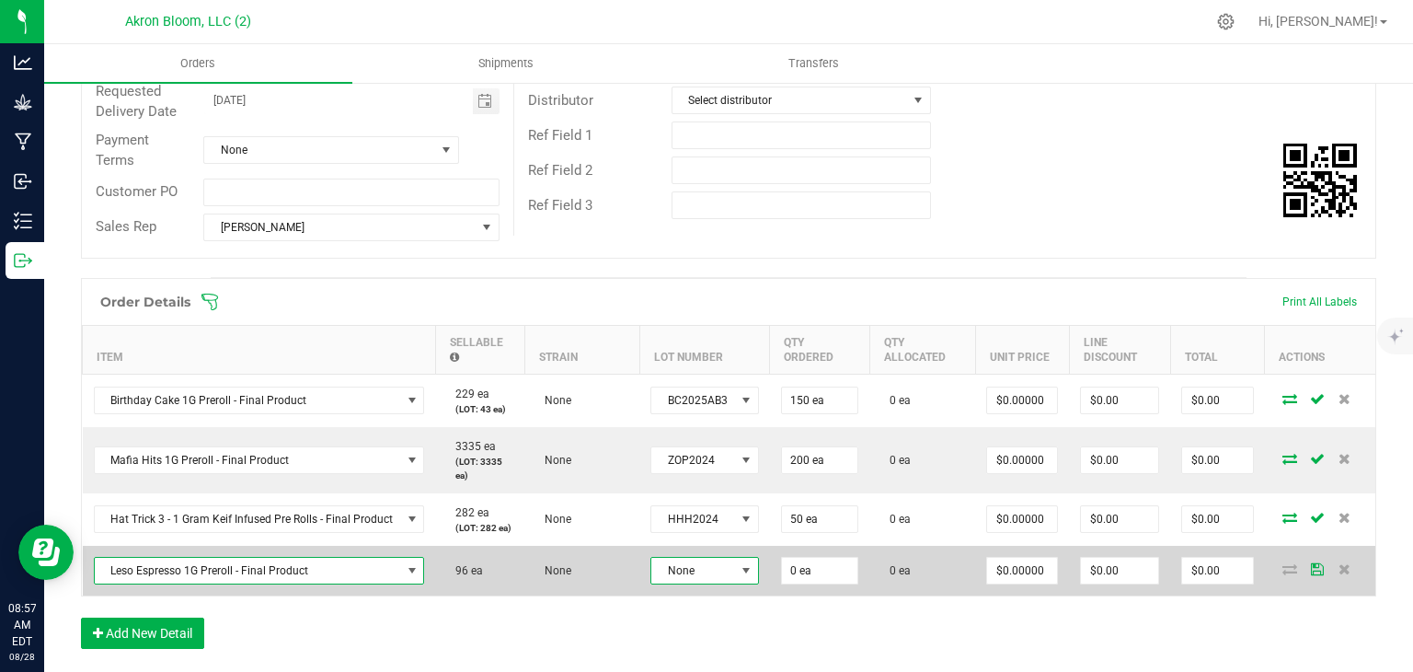
click at [742, 563] on span at bounding box center [746, 570] width 15 height 15
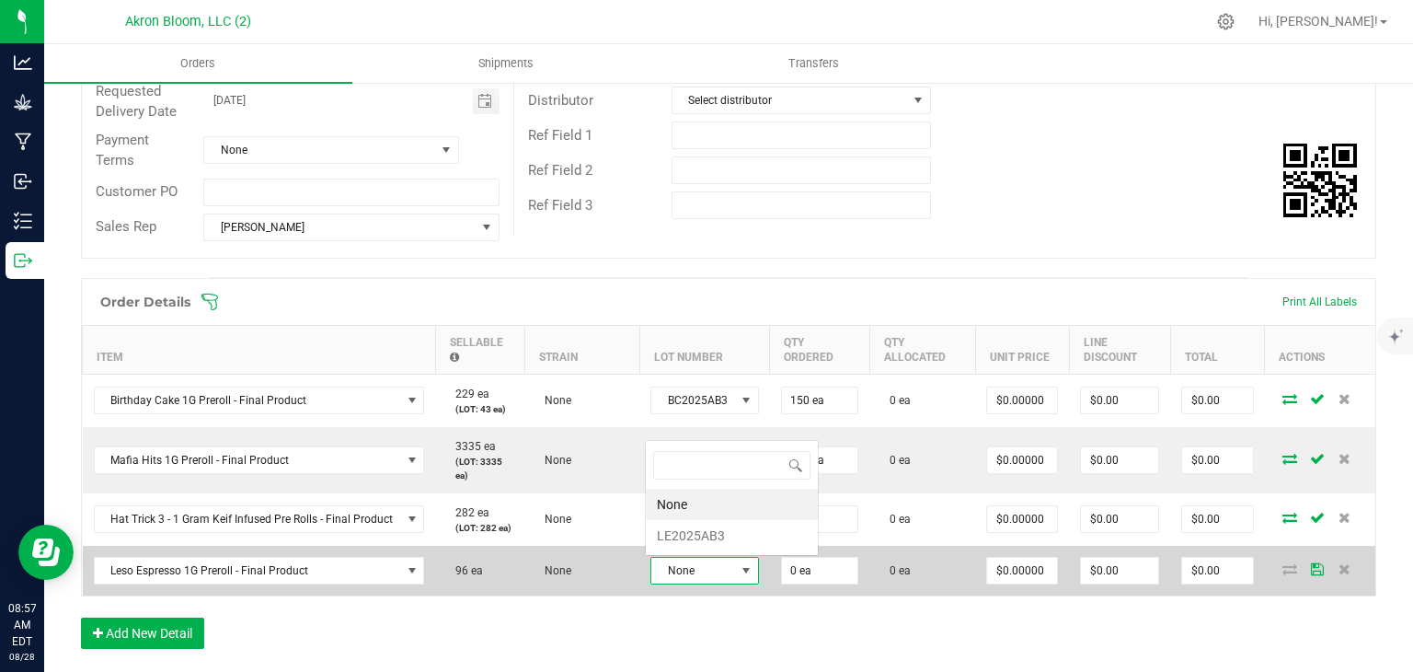
scroll to position [27, 107]
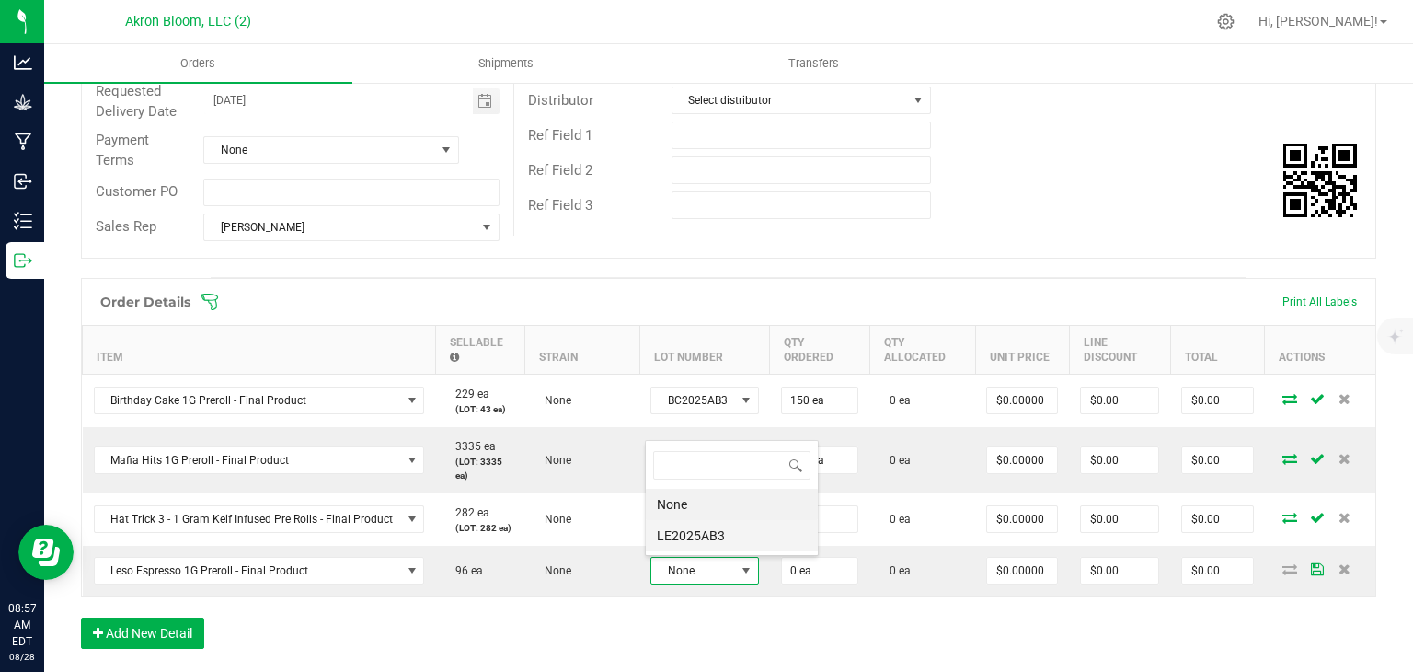
click at [730, 534] on li "LE2025AB3" at bounding box center [732, 535] width 172 height 31
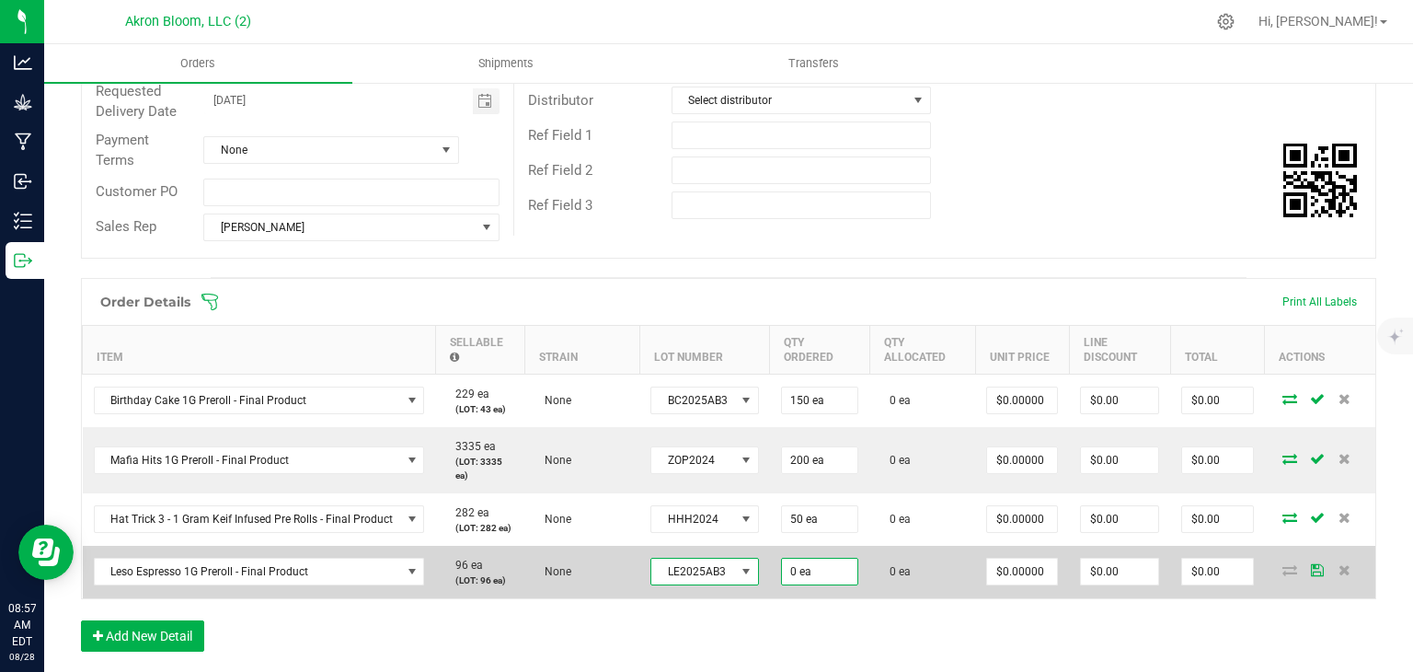
click at [804, 570] on input "0 ea" at bounding box center [820, 571] width 76 height 26
type input "0"
type input "10"
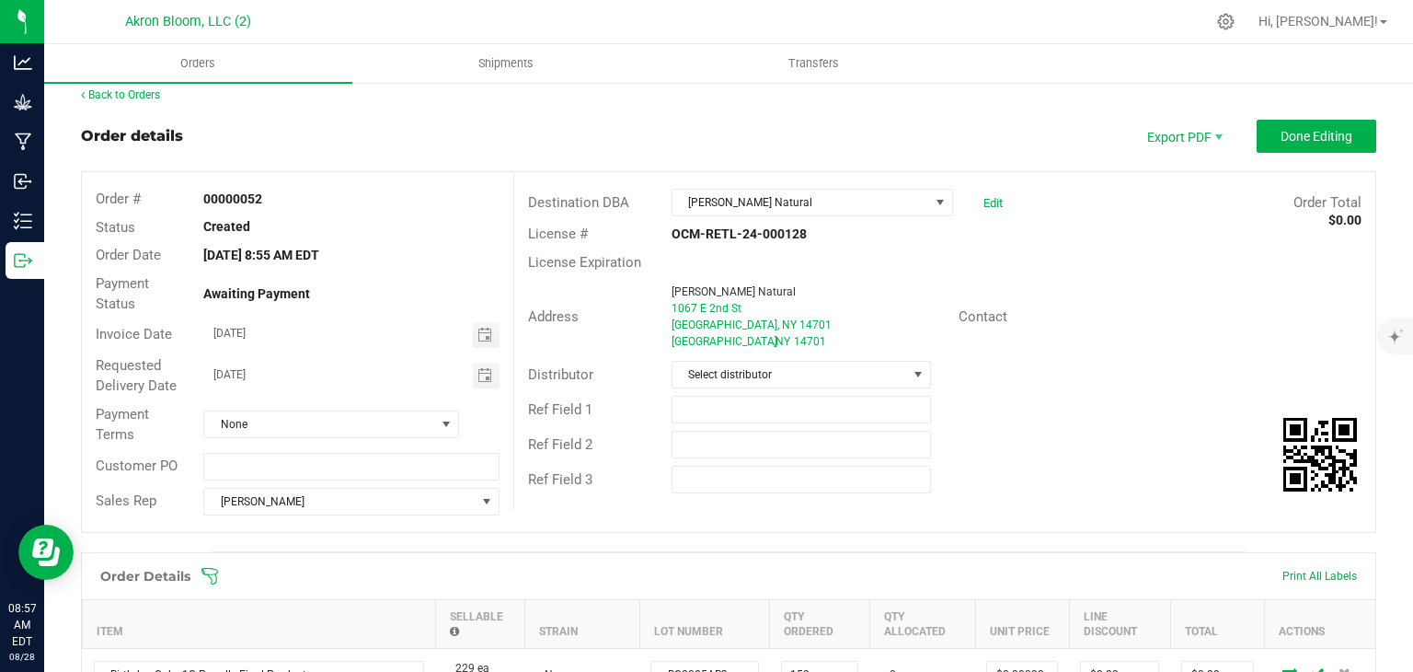
scroll to position [0, 0]
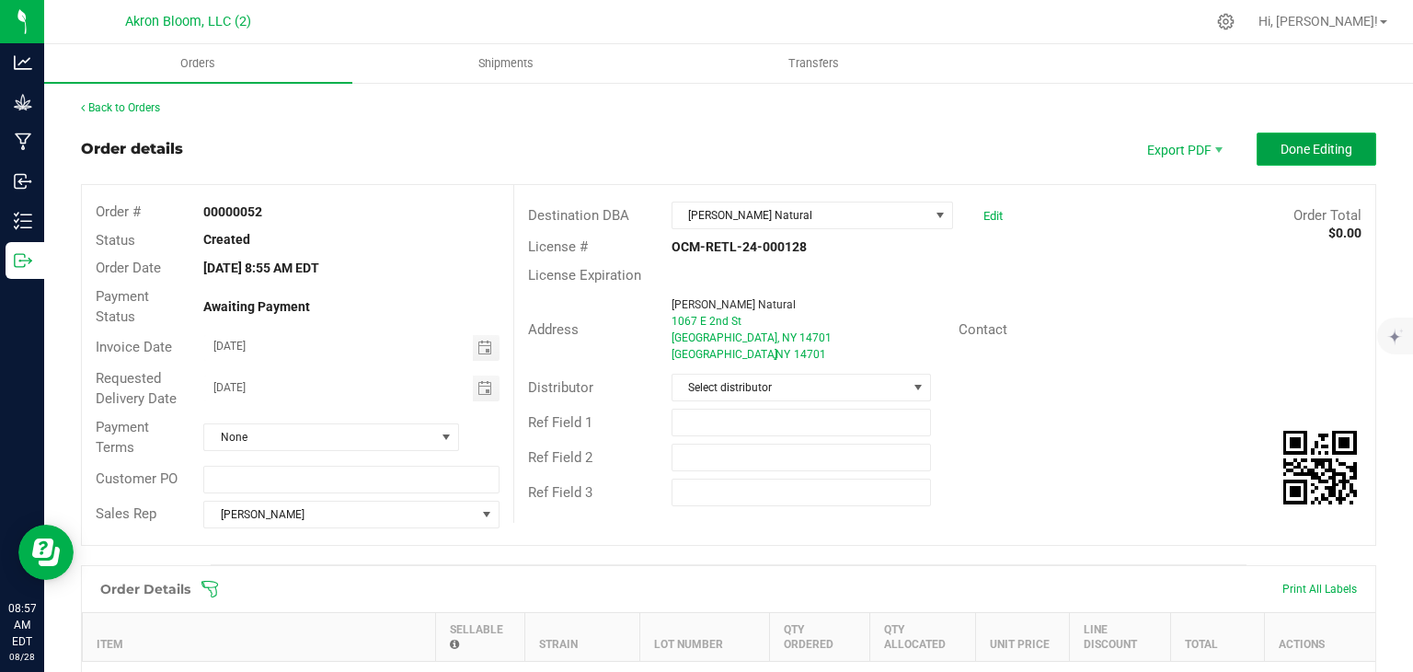
click at [1318, 145] on span "Done Editing" at bounding box center [1317, 149] width 72 height 15
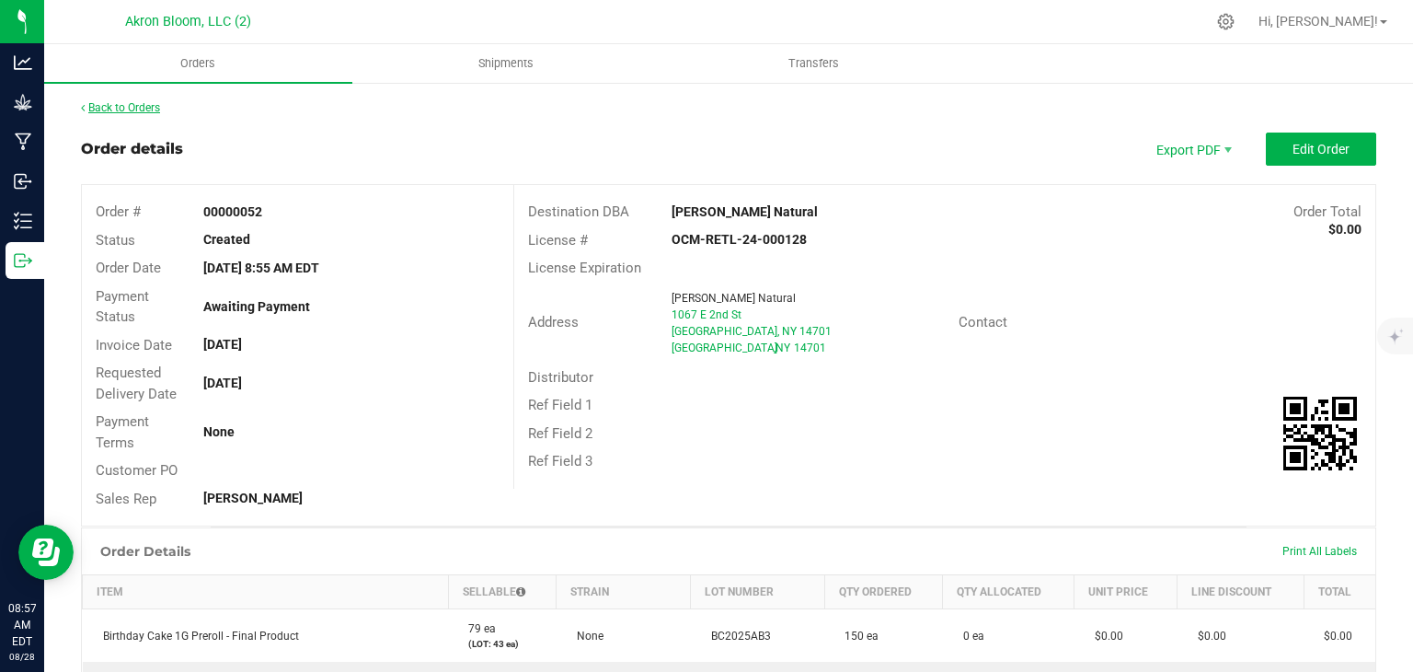
click at [136, 106] on link "Back to Orders" at bounding box center [120, 107] width 79 height 13
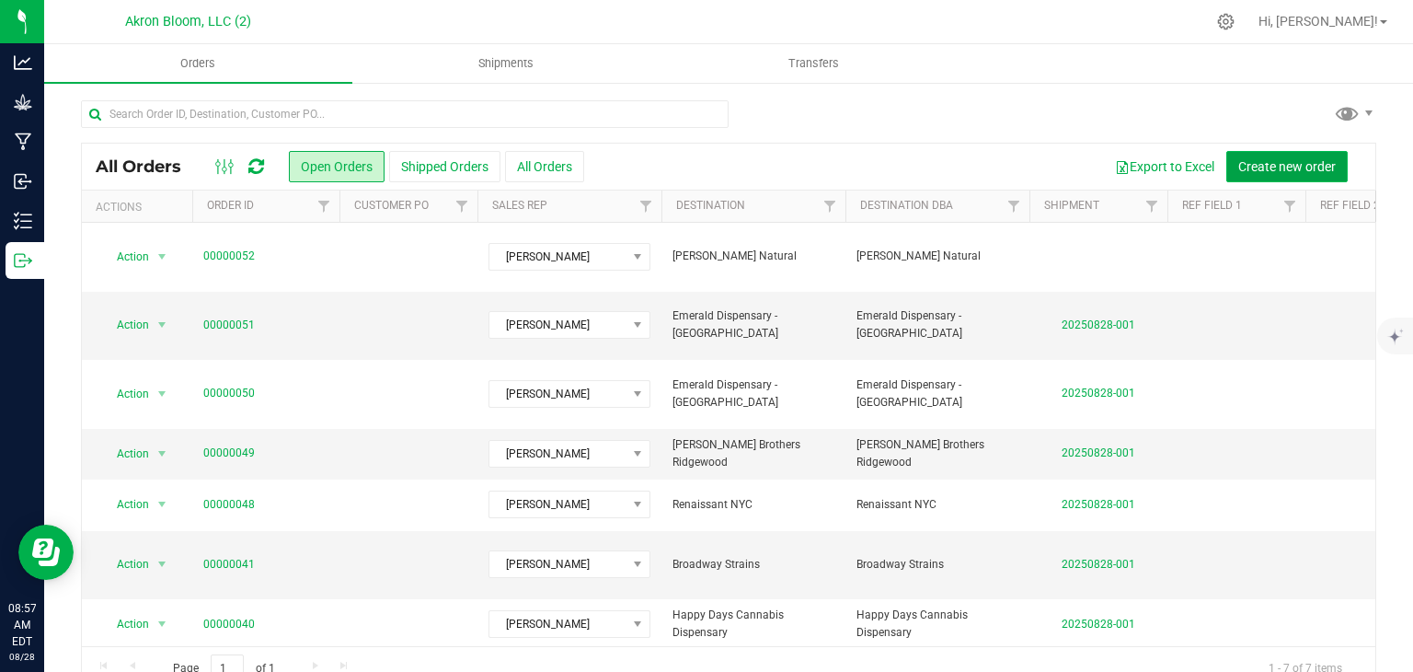
click at [1283, 161] on span "Create new order" at bounding box center [1287, 166] width 98 height 15
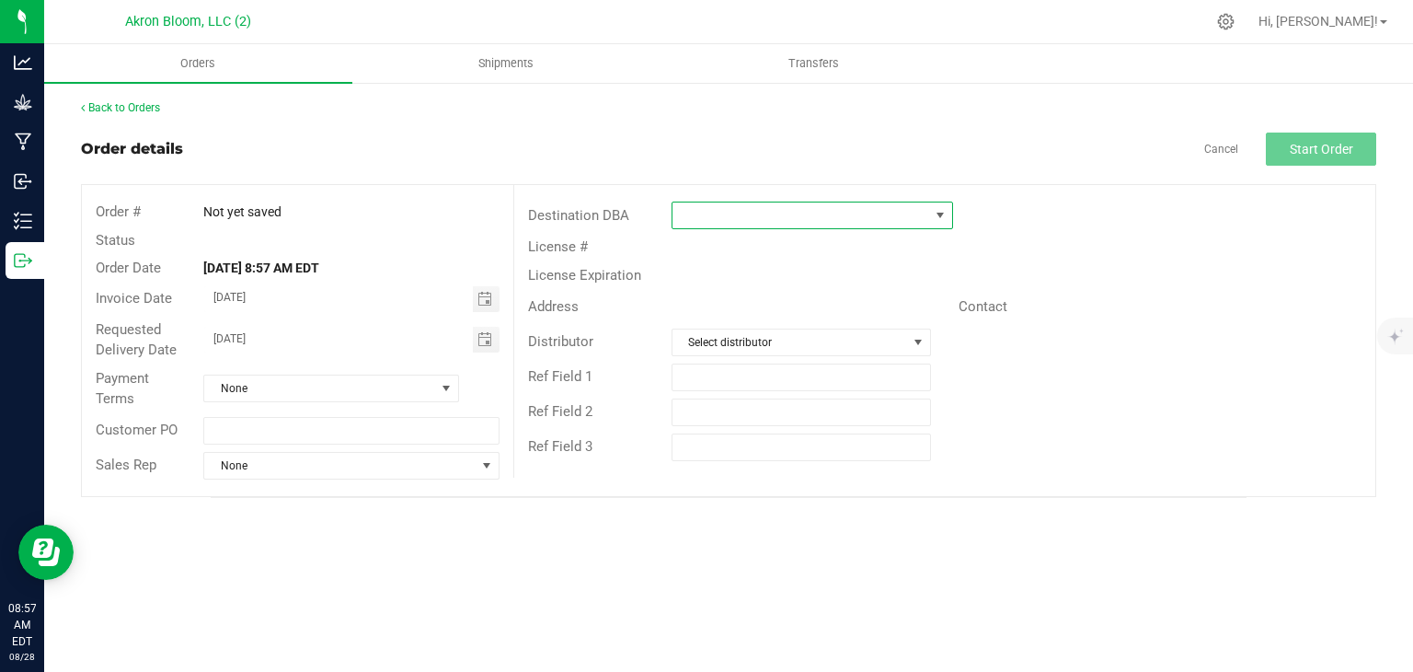
click at [938, 209] on span at bounding box center [940, 215] width 15 height 15
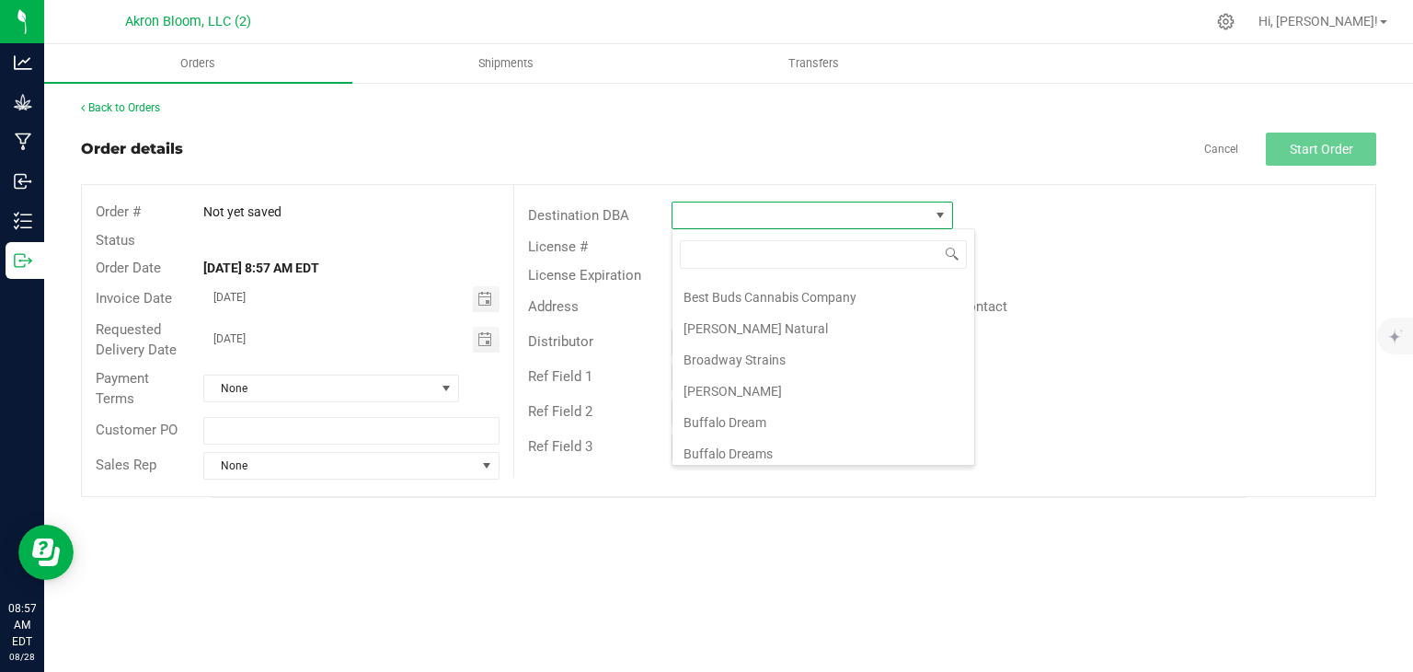
scroll to position [196, 0]
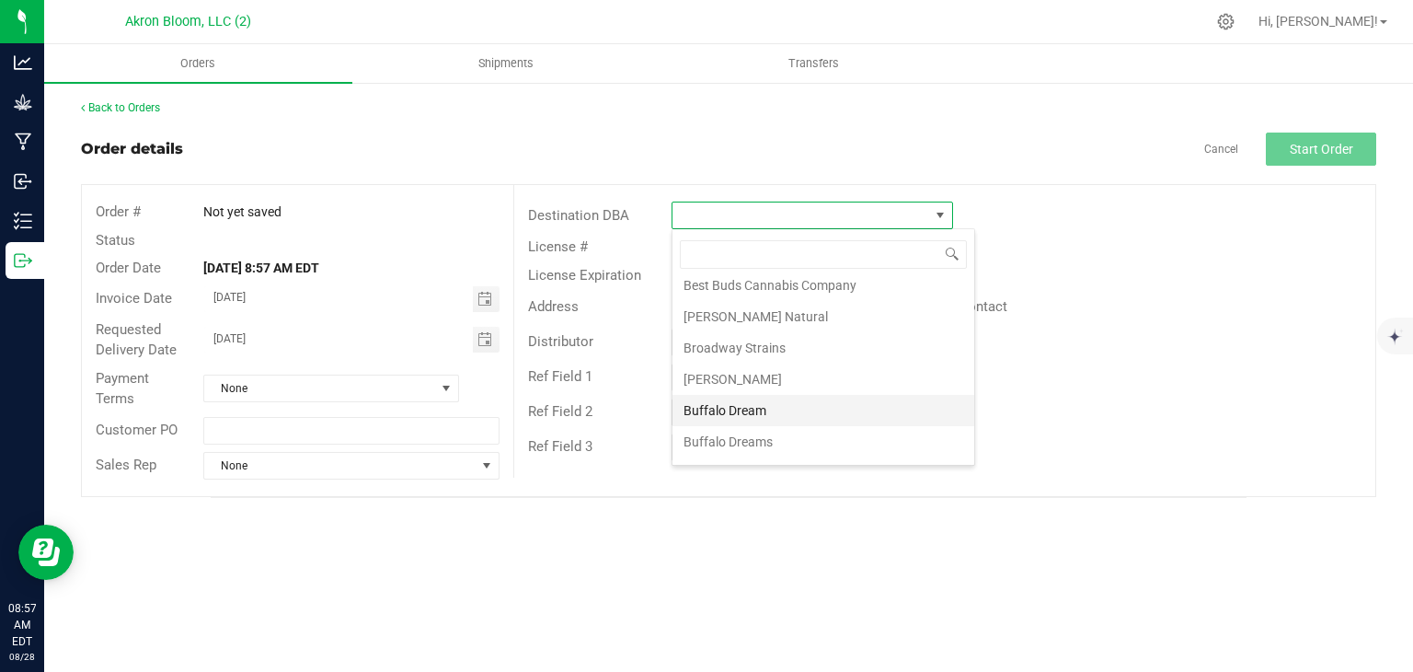
click at [767, 405] on li "Buffalo Dream" at bounding box center [824, 410] width 302 height 31
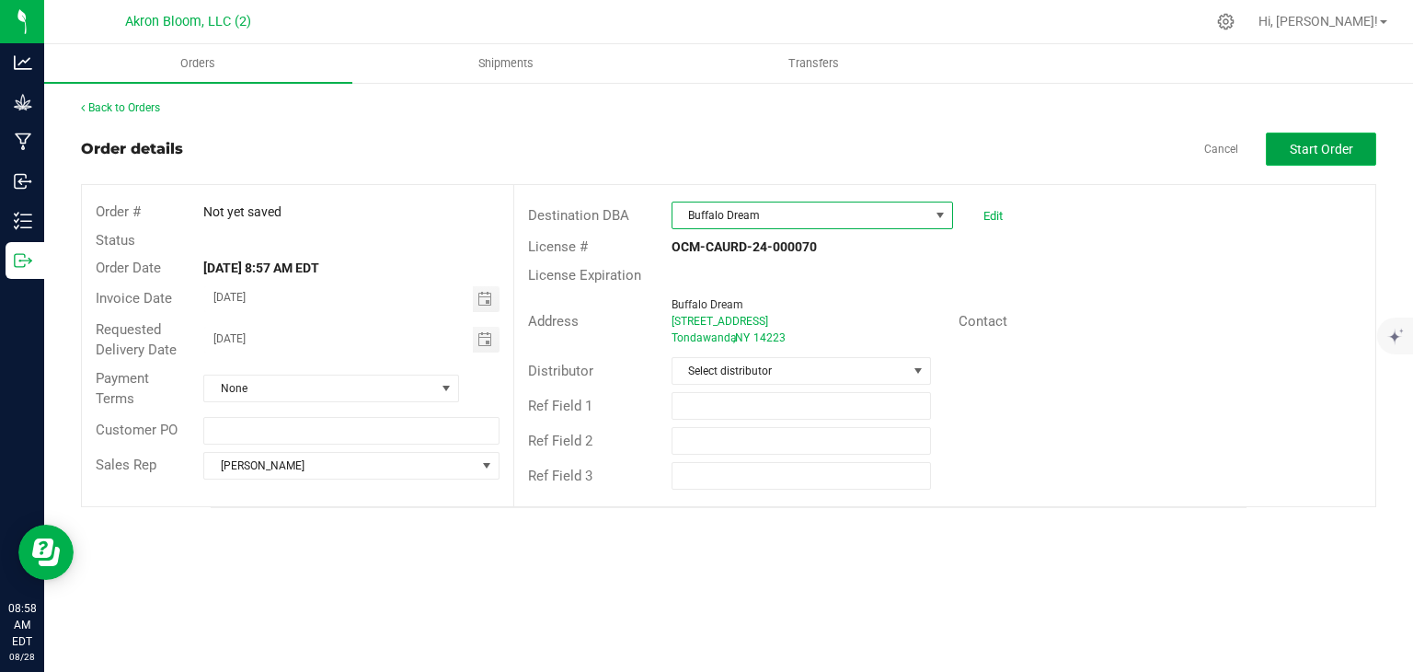
click at [1318, 148] on span "Start Order" at bounding box center [1321, 149] width 63 height 15
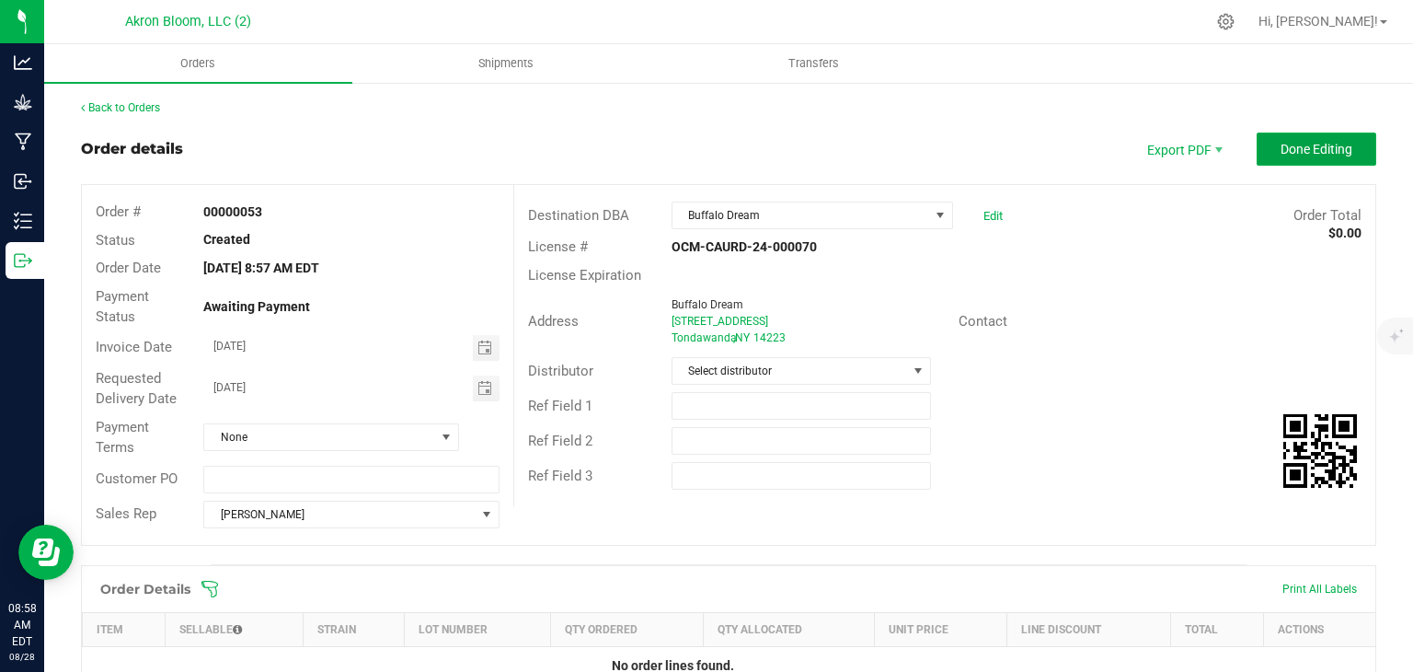
click at [1318, 148] on span "Done Editing" at bounding box center [1317, 149] width 72 height 15
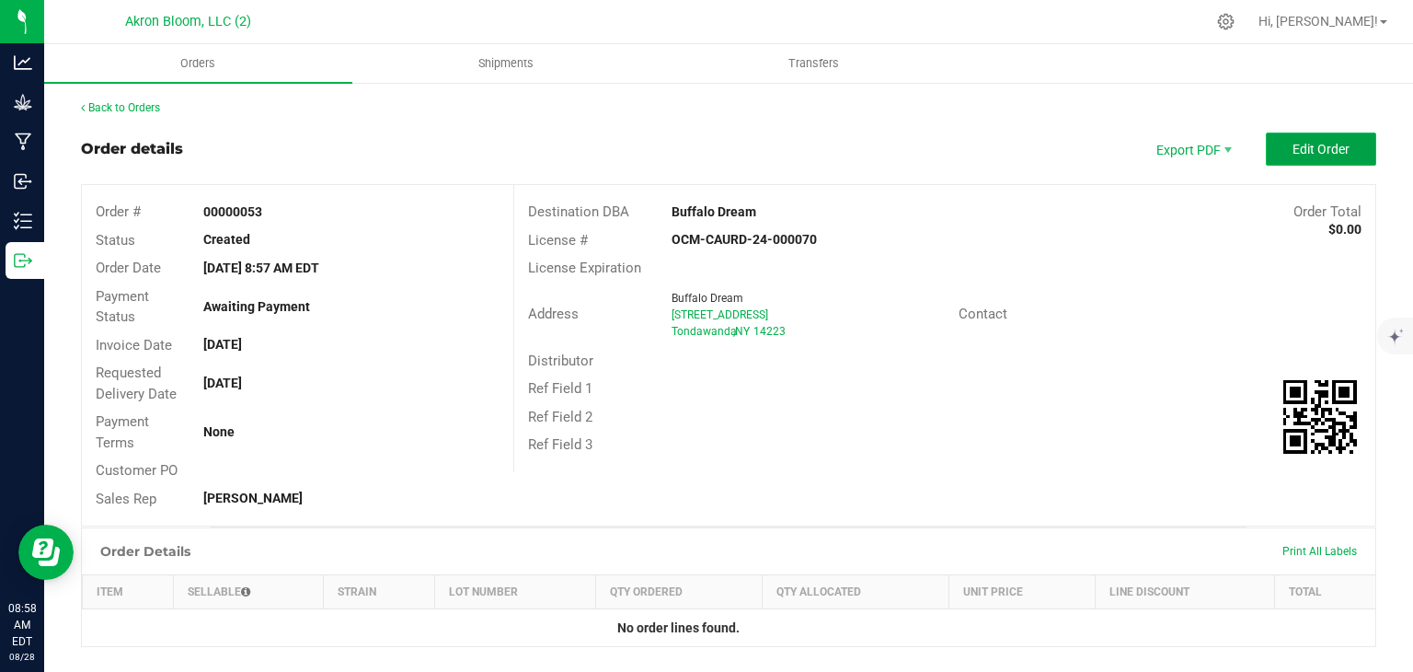
click at [1326, 143] on span "Edit Order" at bounding box center [1321, 149] width 57 height 15
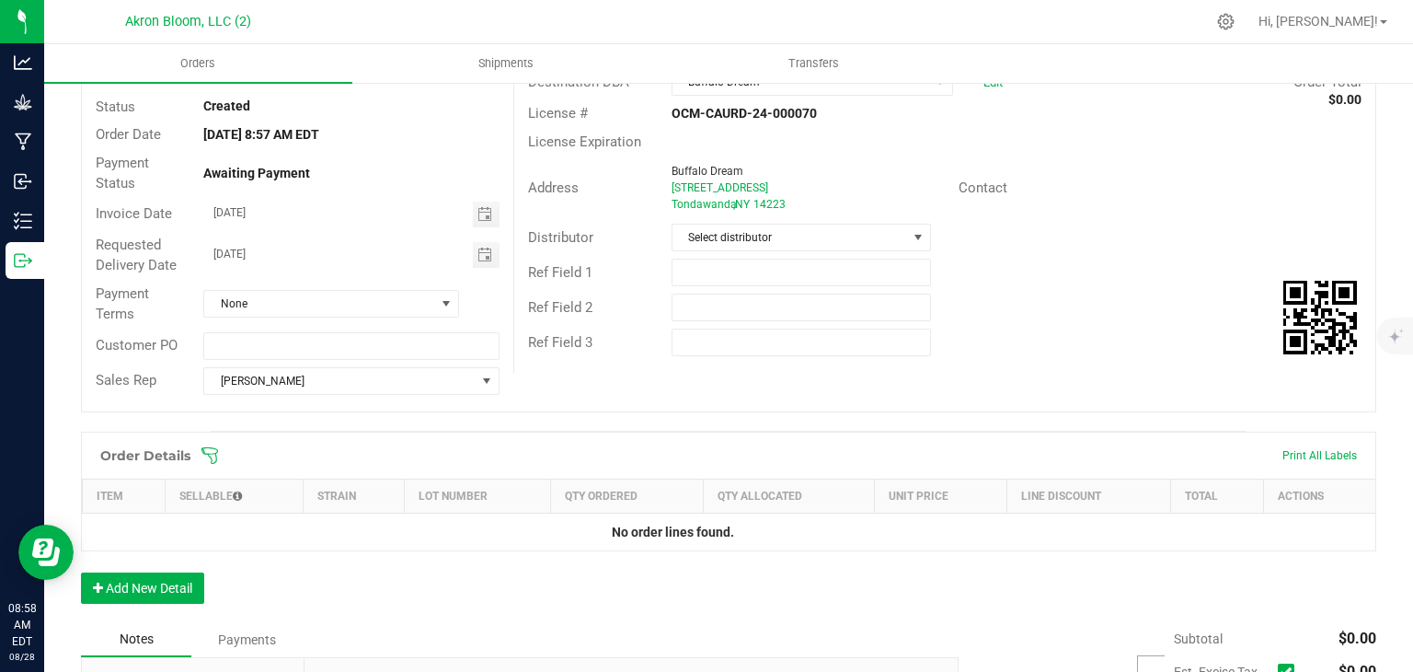
scroll to position [159, 0]
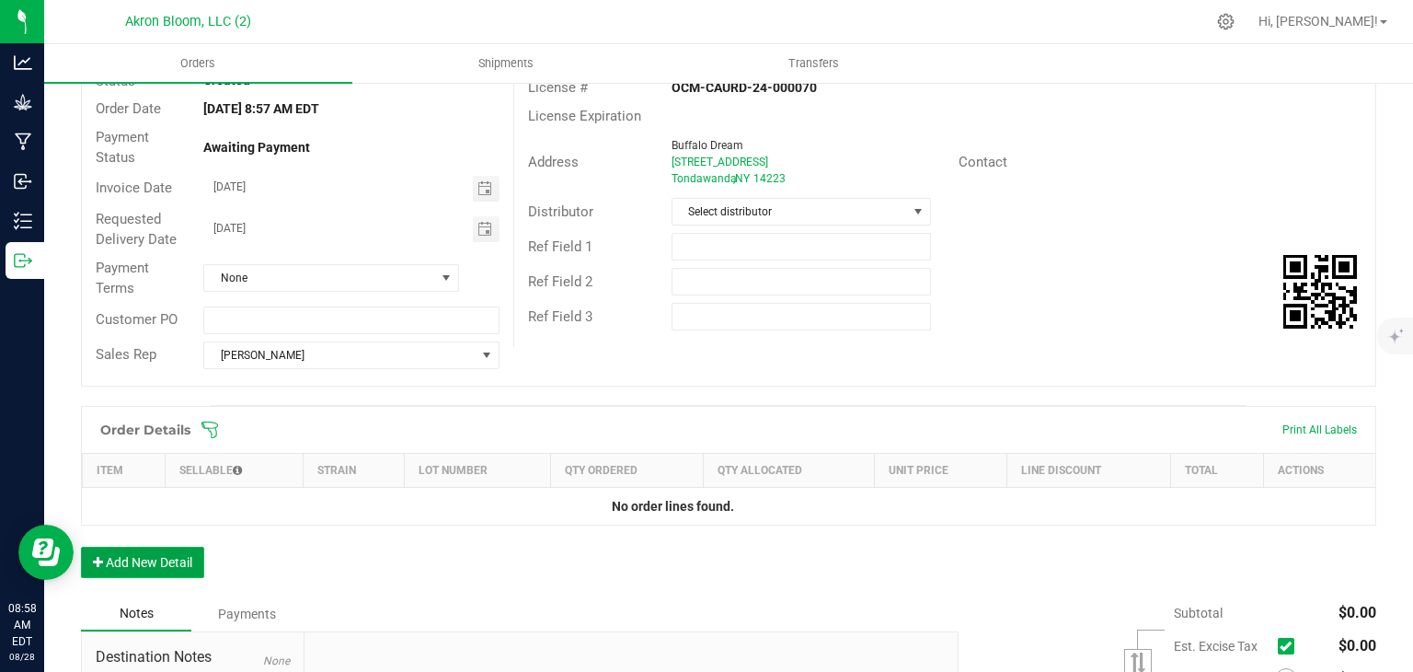
click at [171, 552] on button "Add New Detail" at bounding box center [142, 562] width 123 height 31
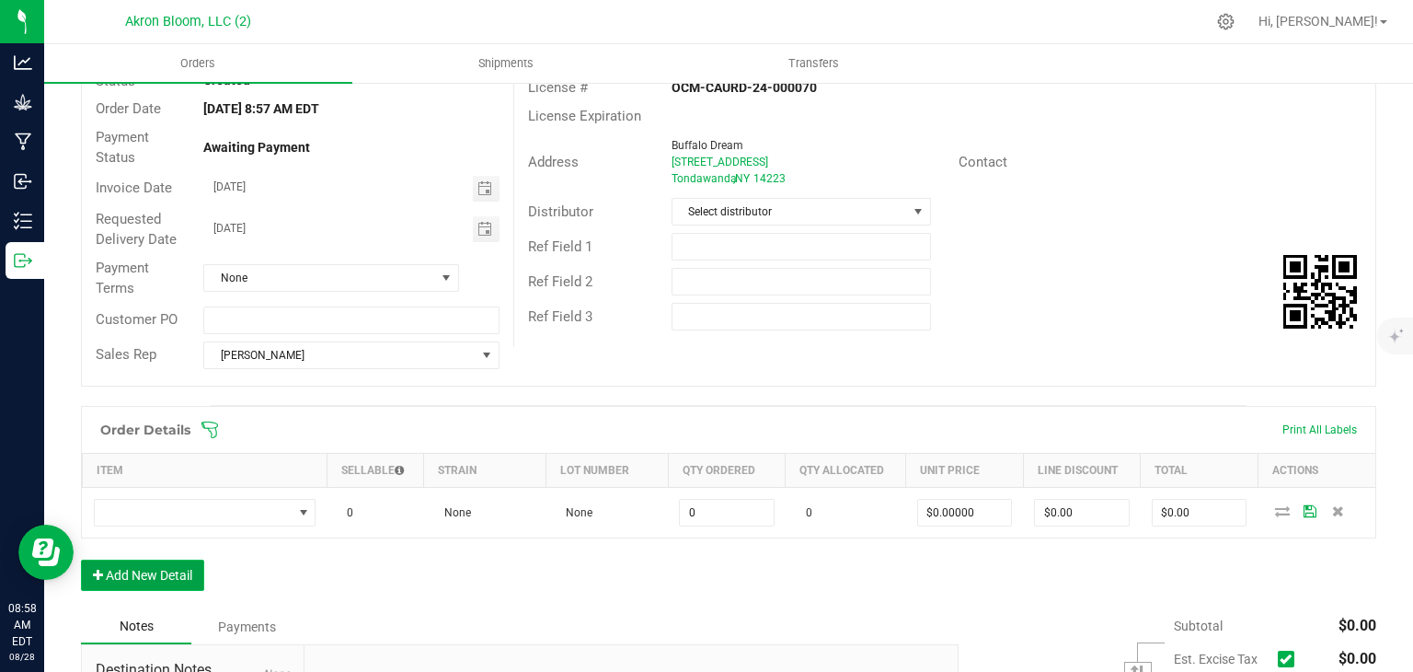
click at [158, 572] on button "Add New Detail" at bounding box center [142, 574] width 123 height 31
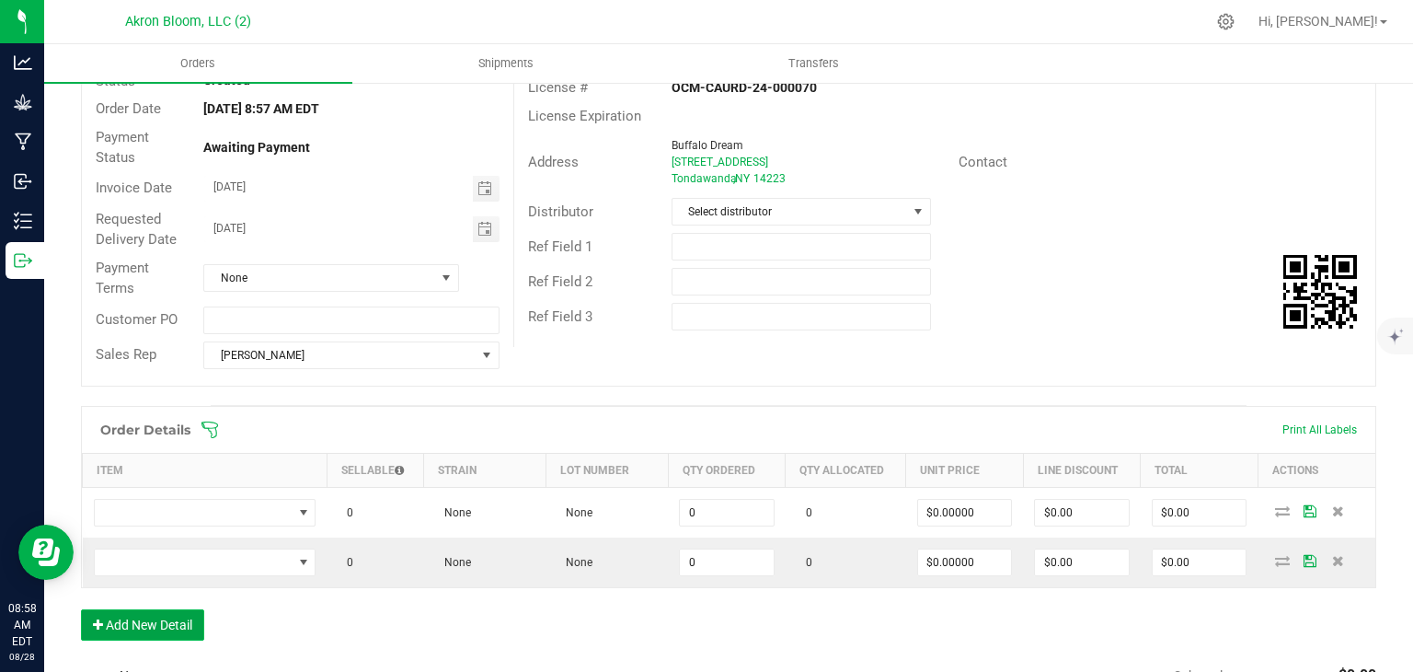
click at [175, 615] on button "Add New Detail" at bounding box center [142, 624] width 123 height 31
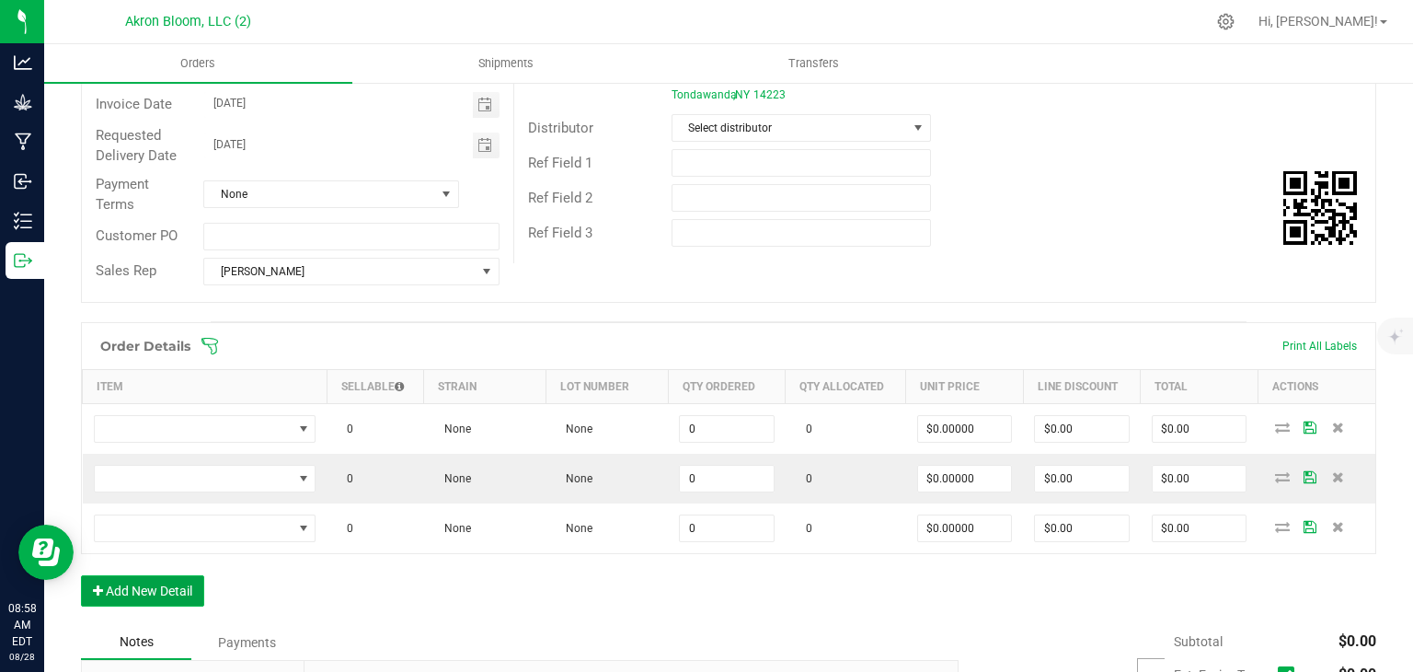
scroll to position [250, 0]
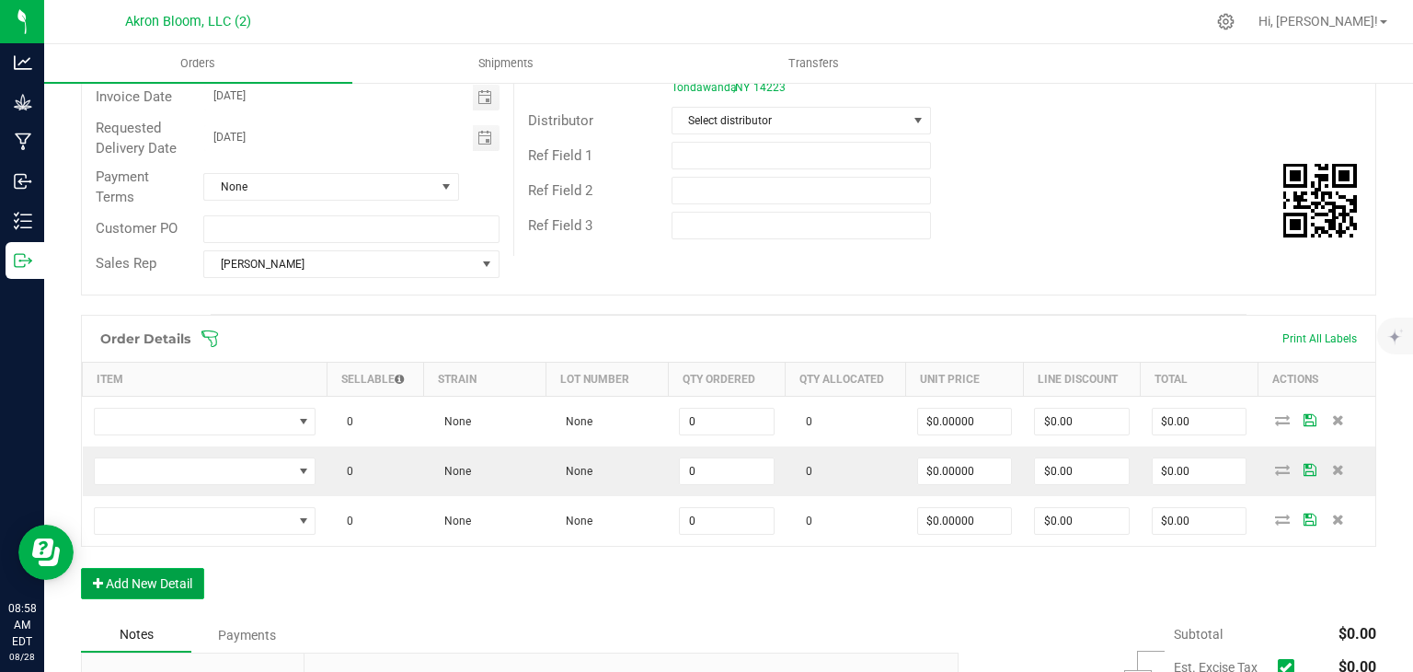
click at [150, 575] on button "Add New Detail" at bounding box center [142, 583] width 123 height 31
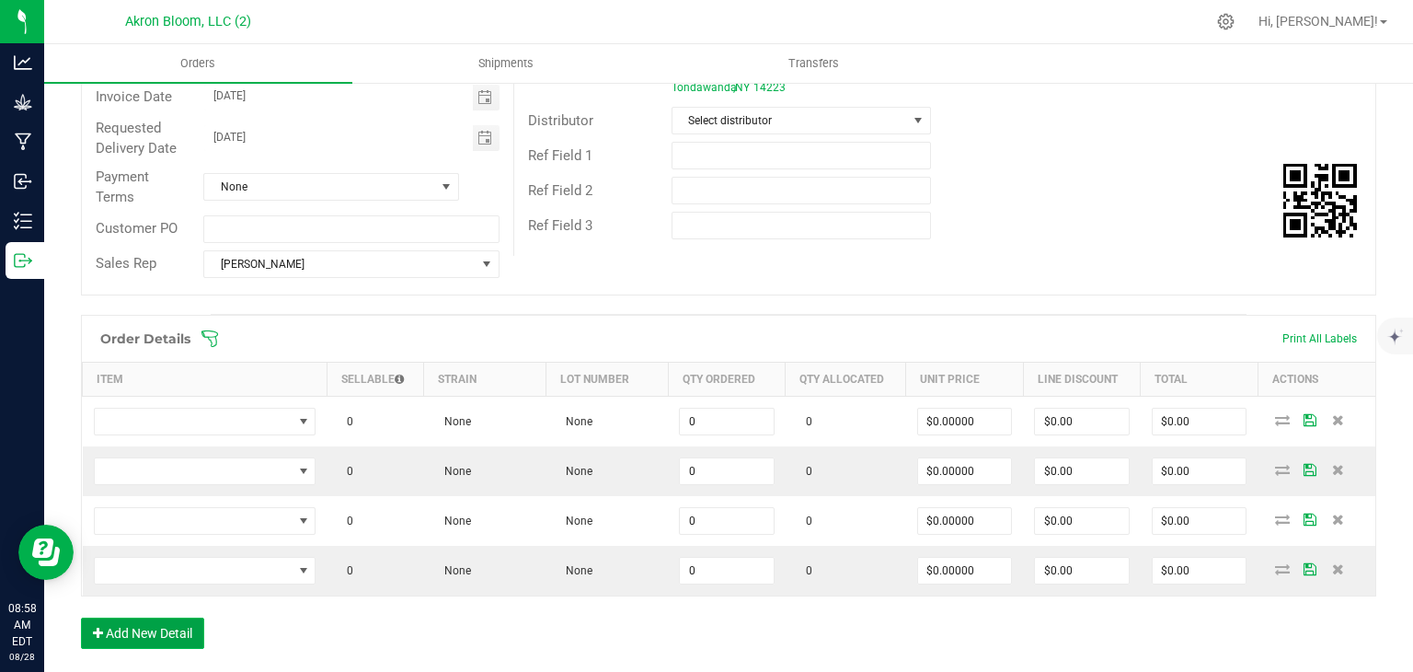
click at [181, 633] on button "Add New Detail" at bounding box center [142, 632] width 123 height 31
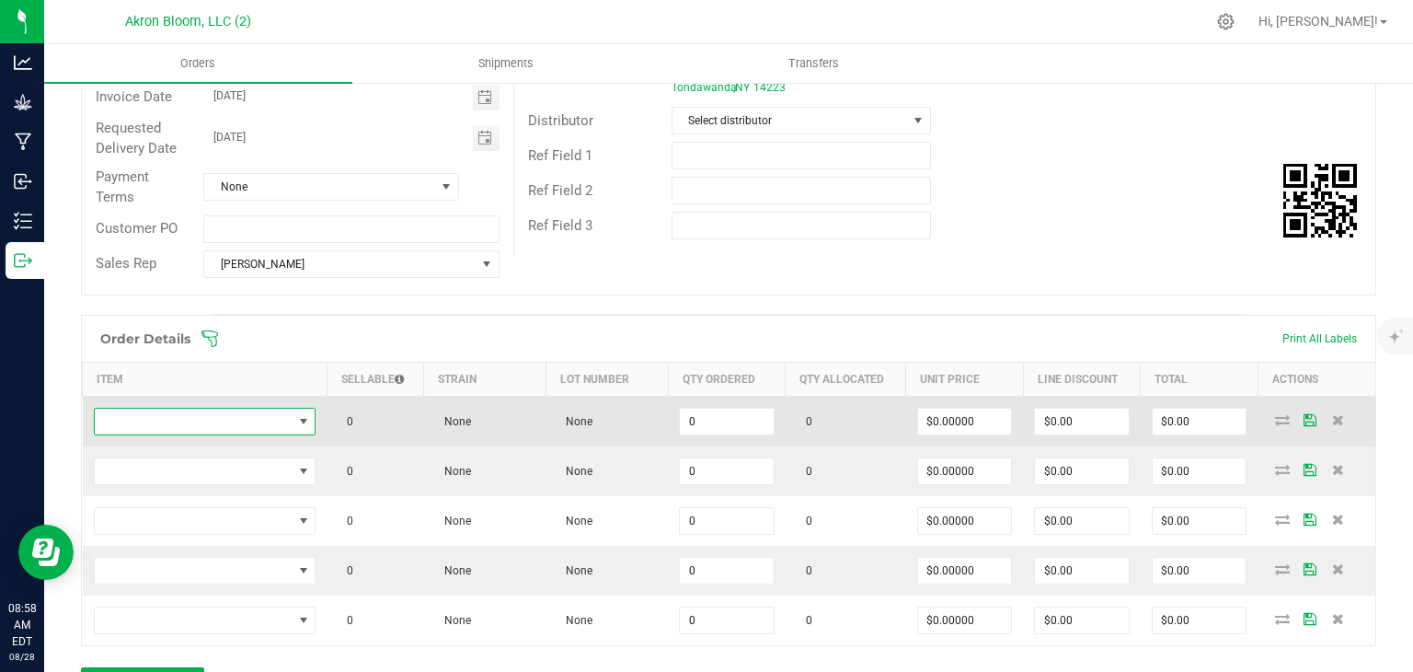
click at [305, 420] on span "NO DATA FOUND" at bounding box center [303, 421] width 15 height 15
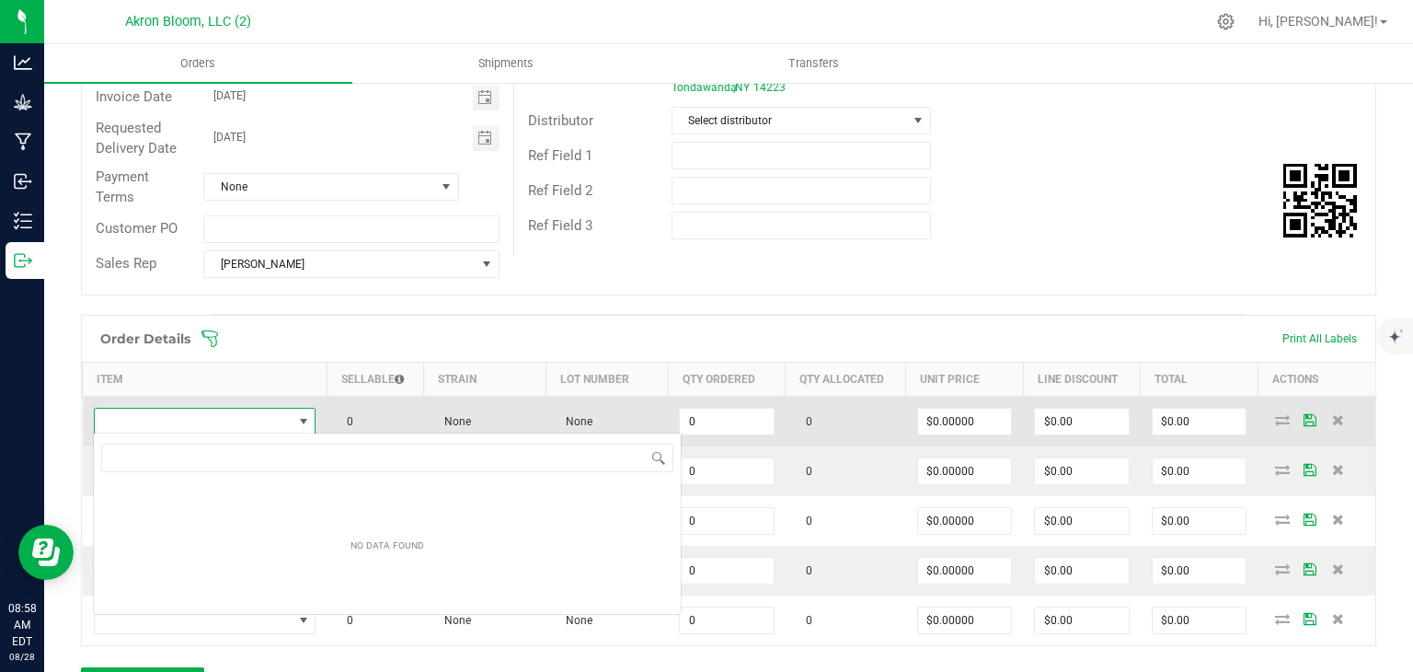
scroll to position [27, 222]
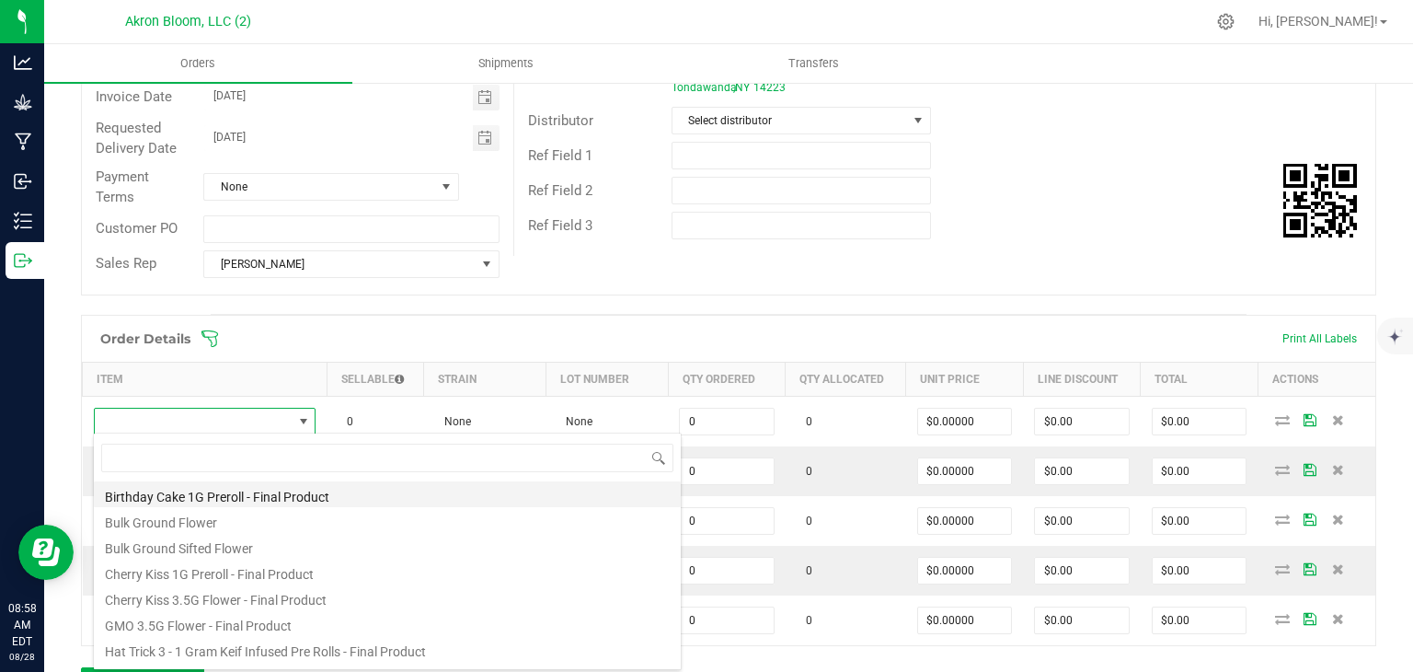
click at [233, 489] on li "Birthday Cake 1G Preroll - Final Product" at bounding box center [387, 494] width 587 height 26
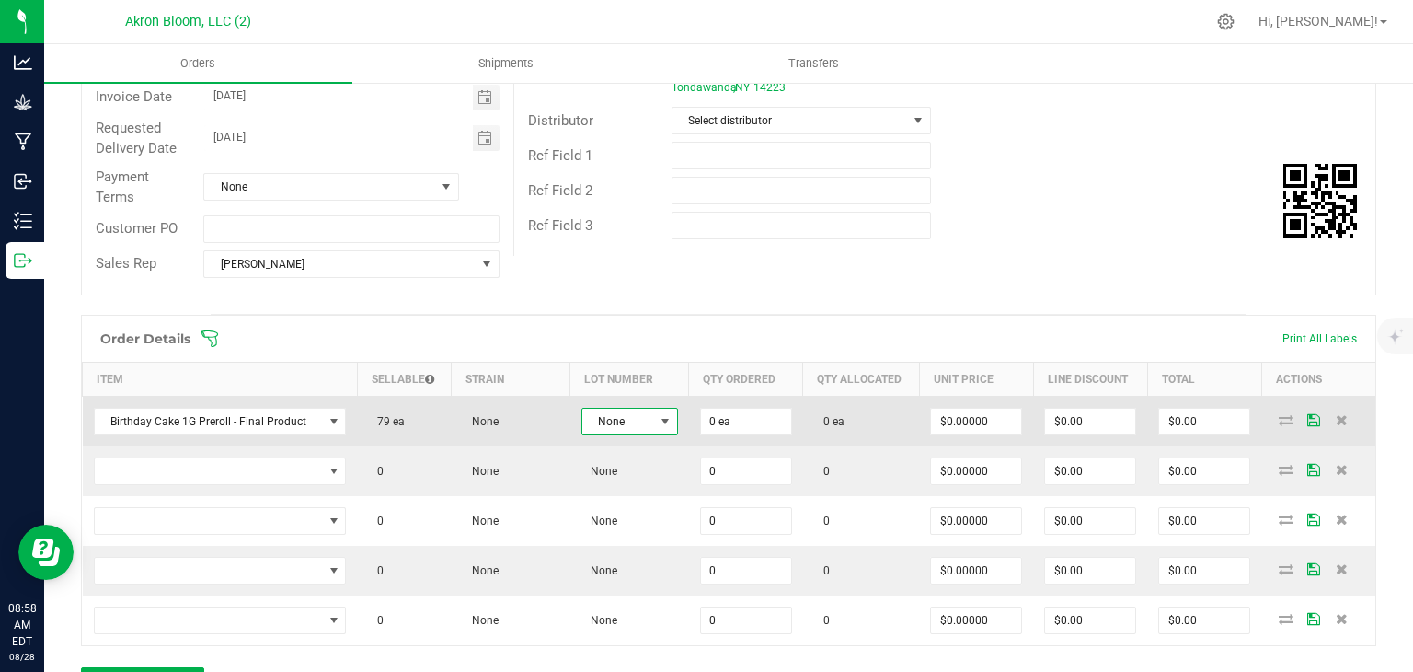
click at [665, 416] on span at bounding box center [665, 421] width 15 height 15
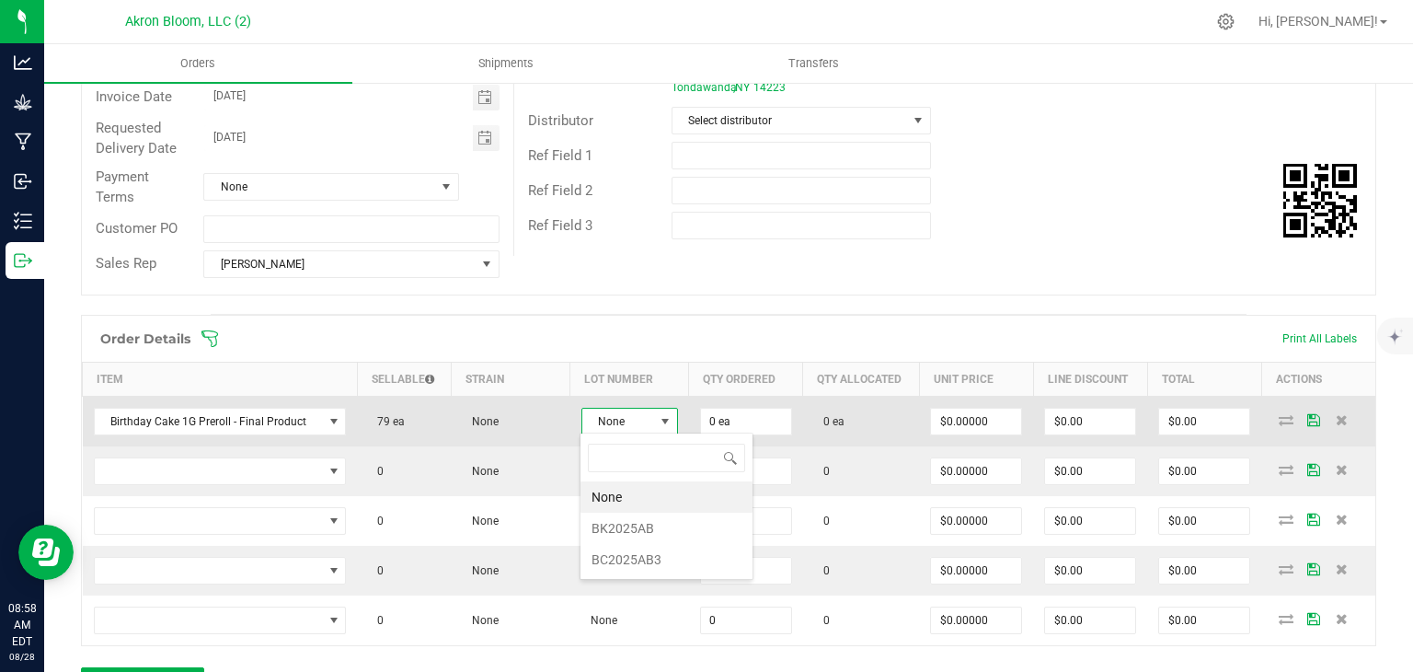
scroll to position [27, 96]
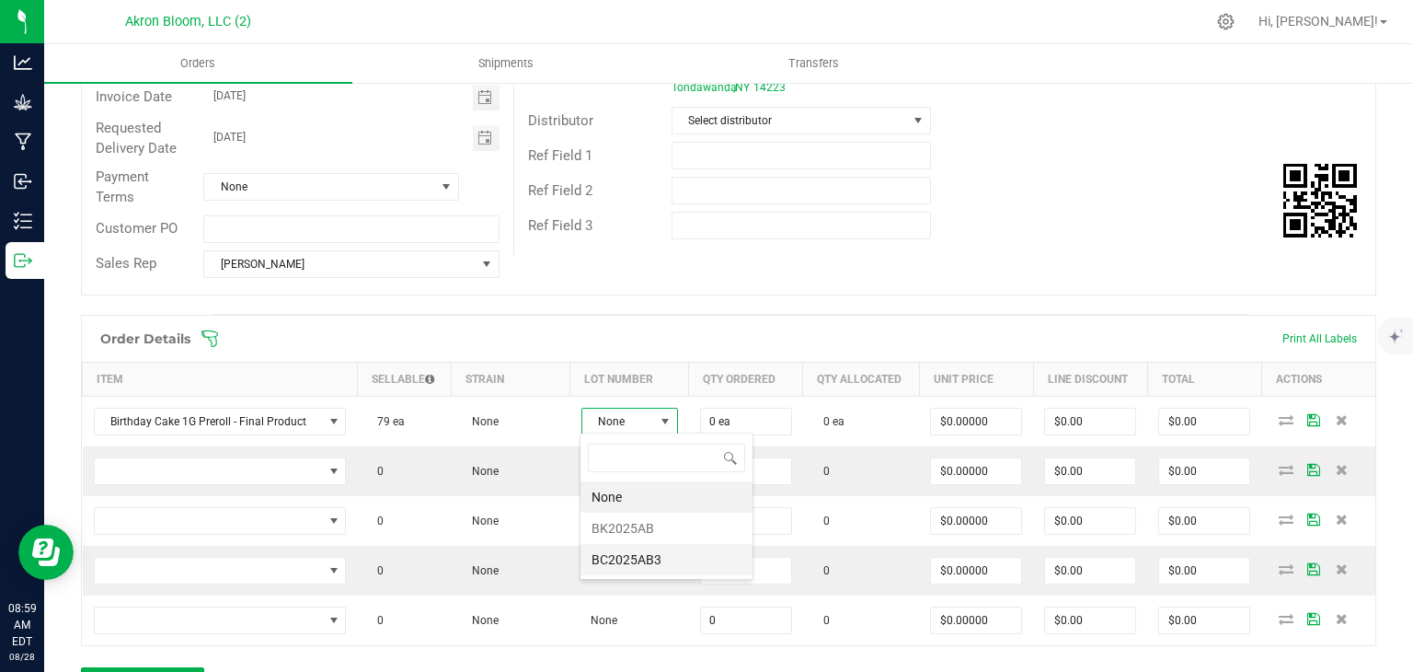
click at [649, 557] on li "BC2025AB3" at bounding box center [667, 559] width 172 height 31
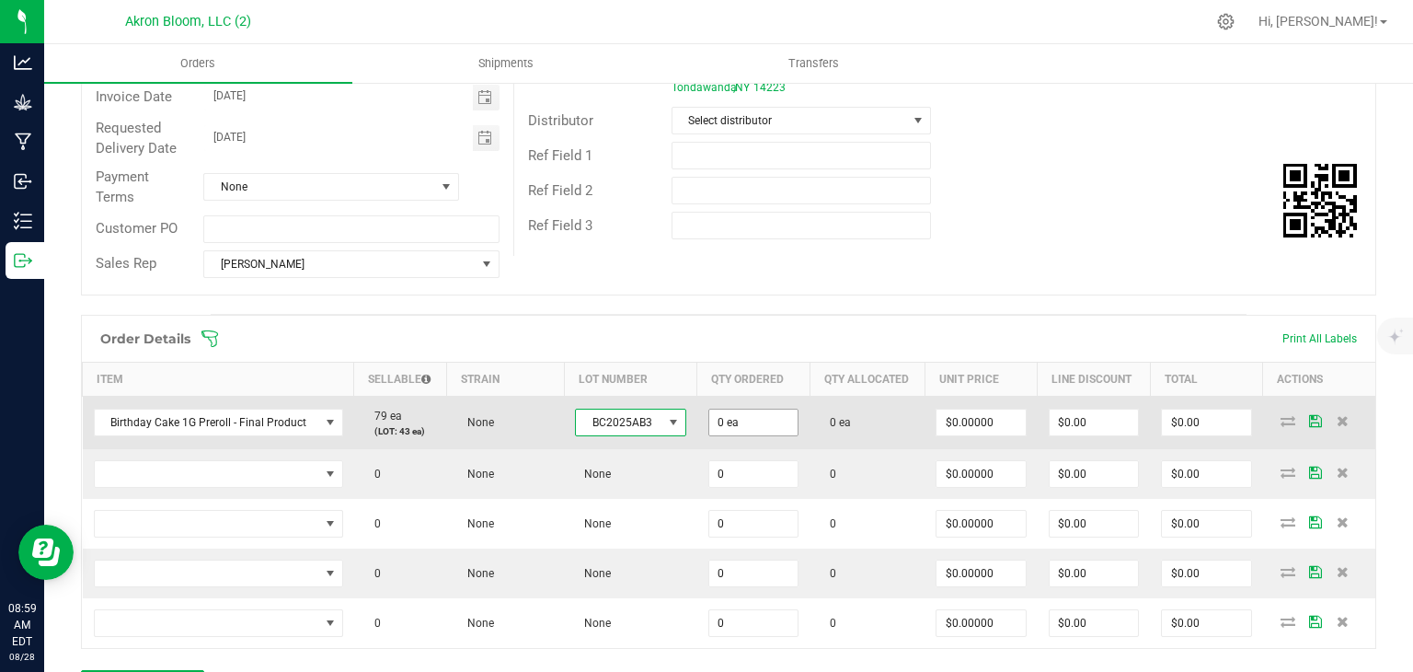
type input "0"
click at [732, 412] on input "0" at bounding box center [753, 422] width 88 height 26
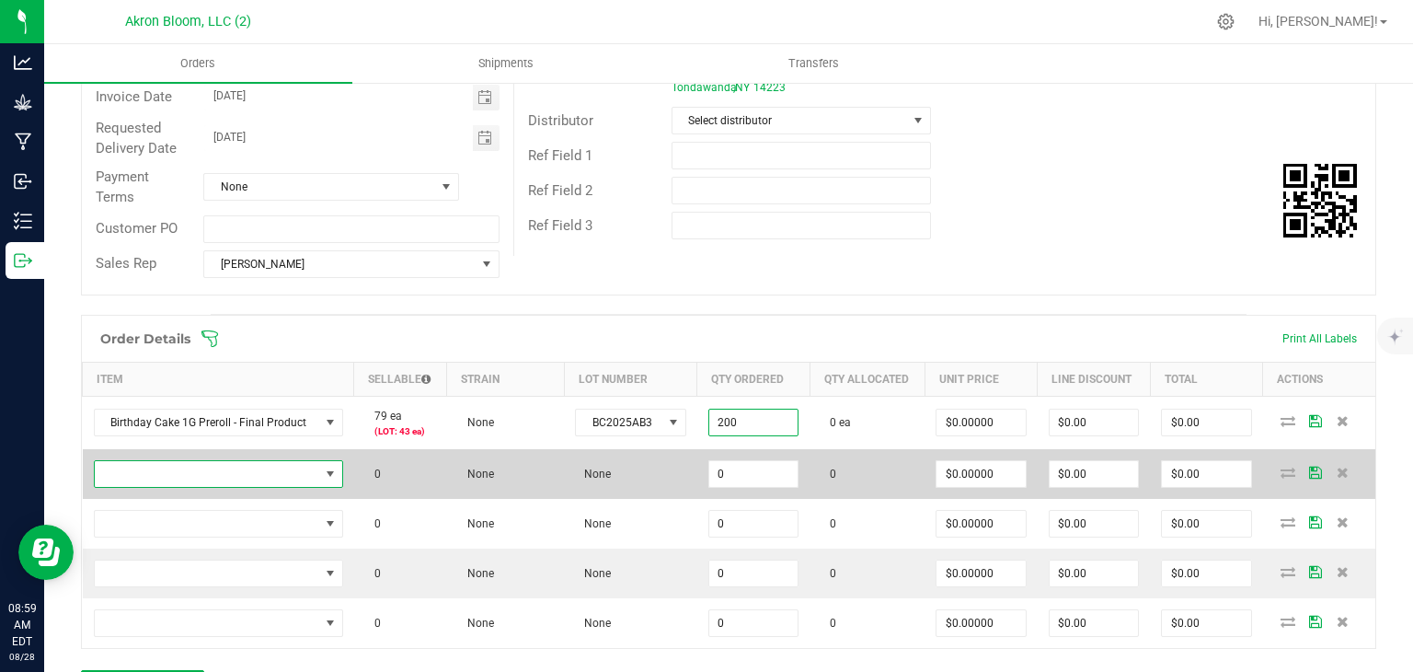
click at [327, 469] on span "NO DATA FOUND" at bounding box center [330, 473] width 15 height 15
type input "200 ea"
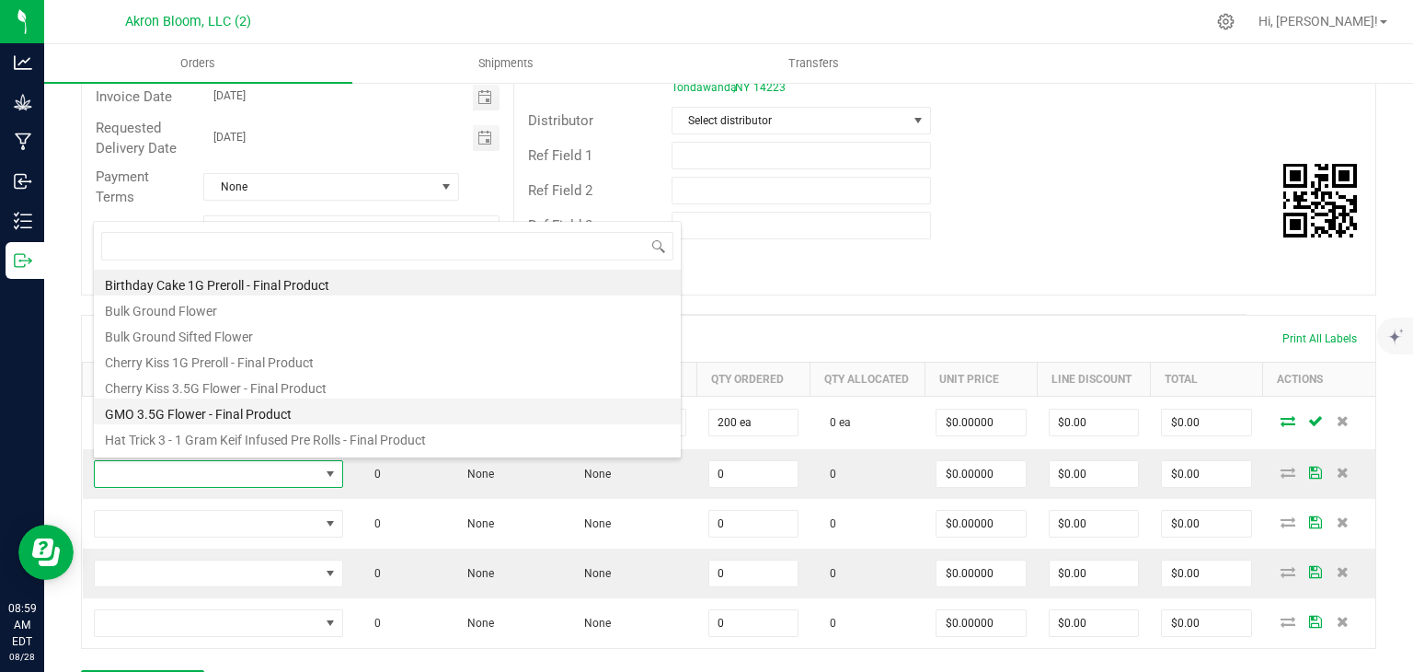
scroll to position [27, 247]
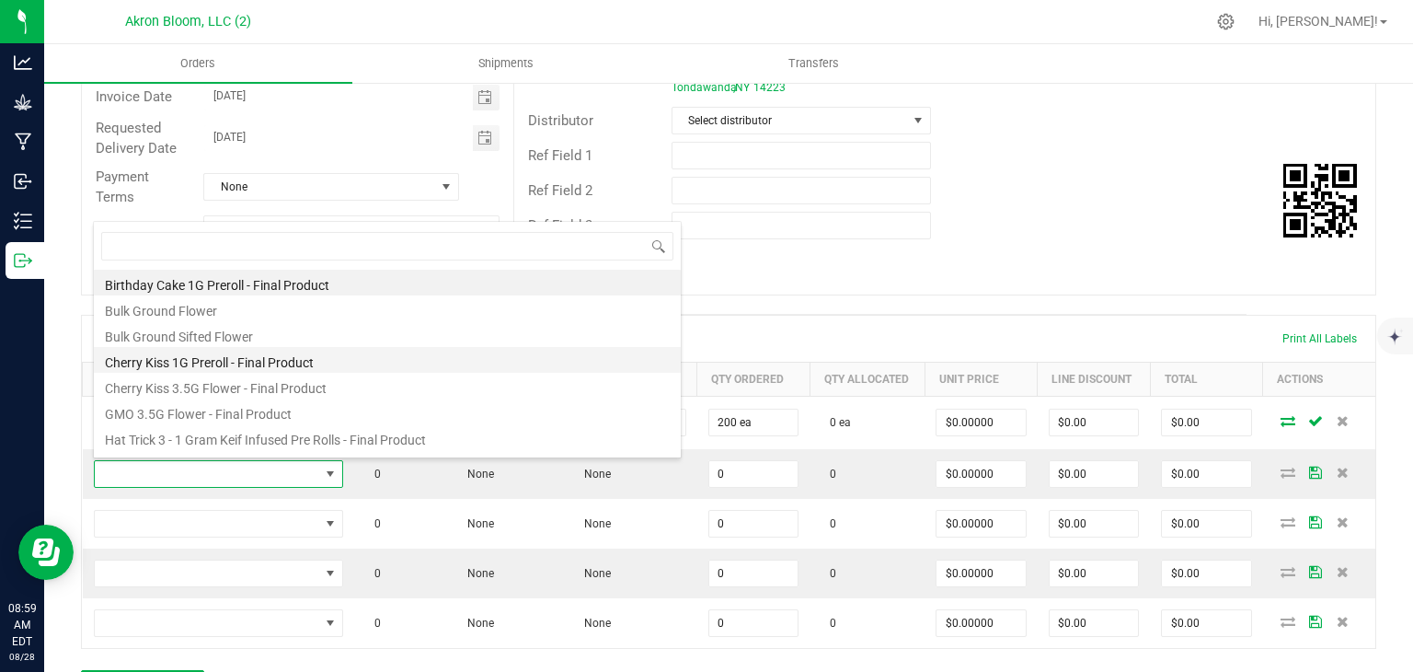
click at [323, 362] on li "Cherry Kiss 1G Preroll - Final Product" at bounding box center [387, 360] width 587 height 26
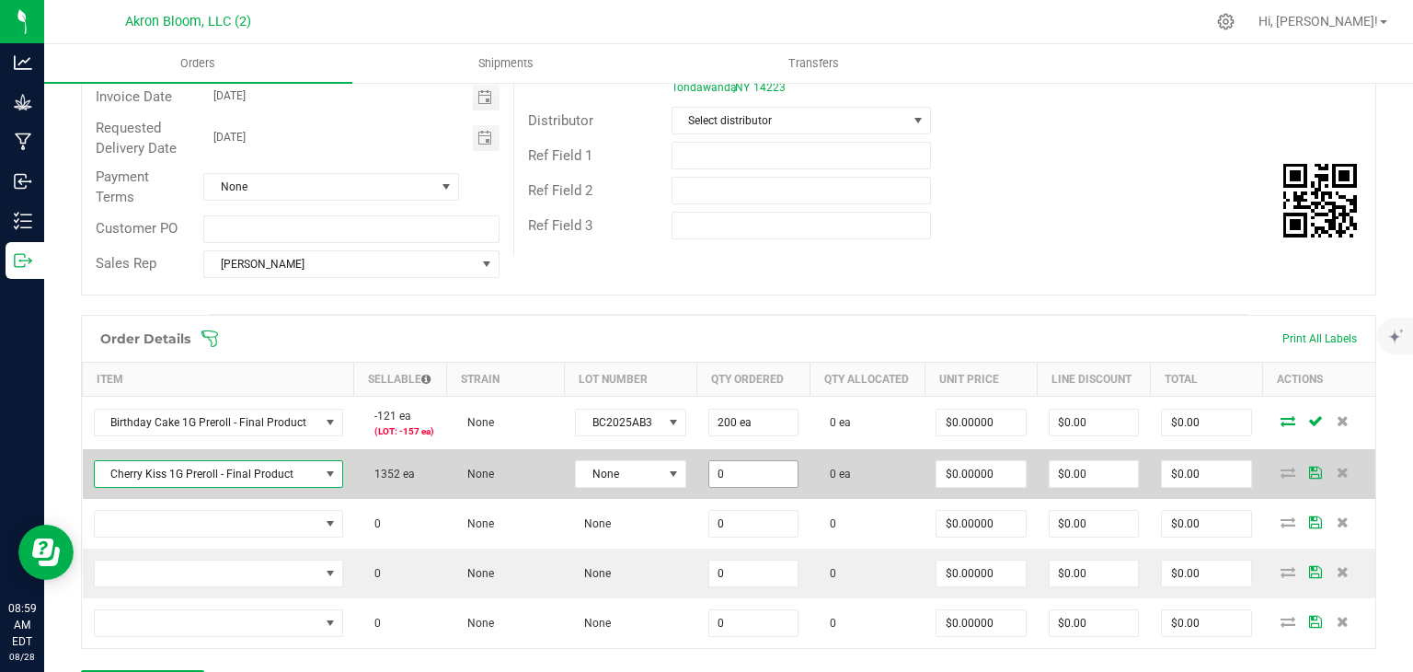
click at [752, 474] on input "0" at bounding box center [753, 474] width 88 height 26
click at [678, 472] on span at bounding box center [673, 473] width 15 height 15
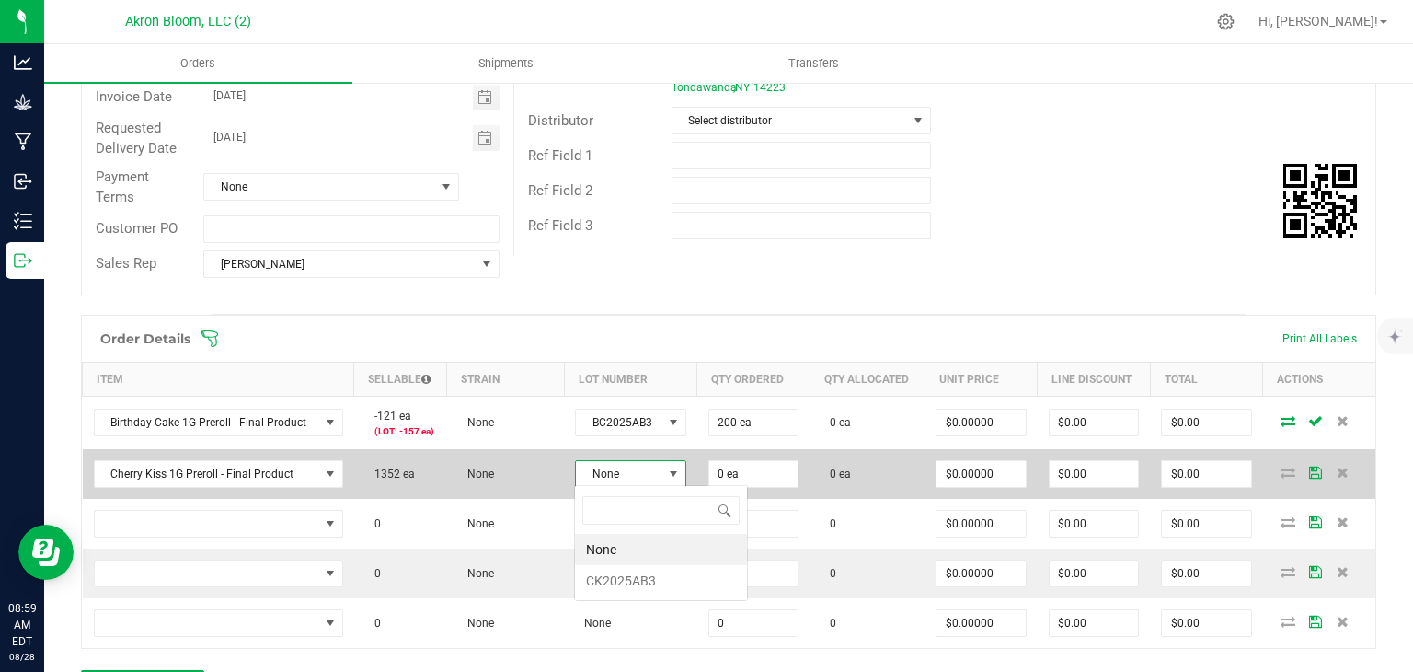
scroll to position [27, 109]
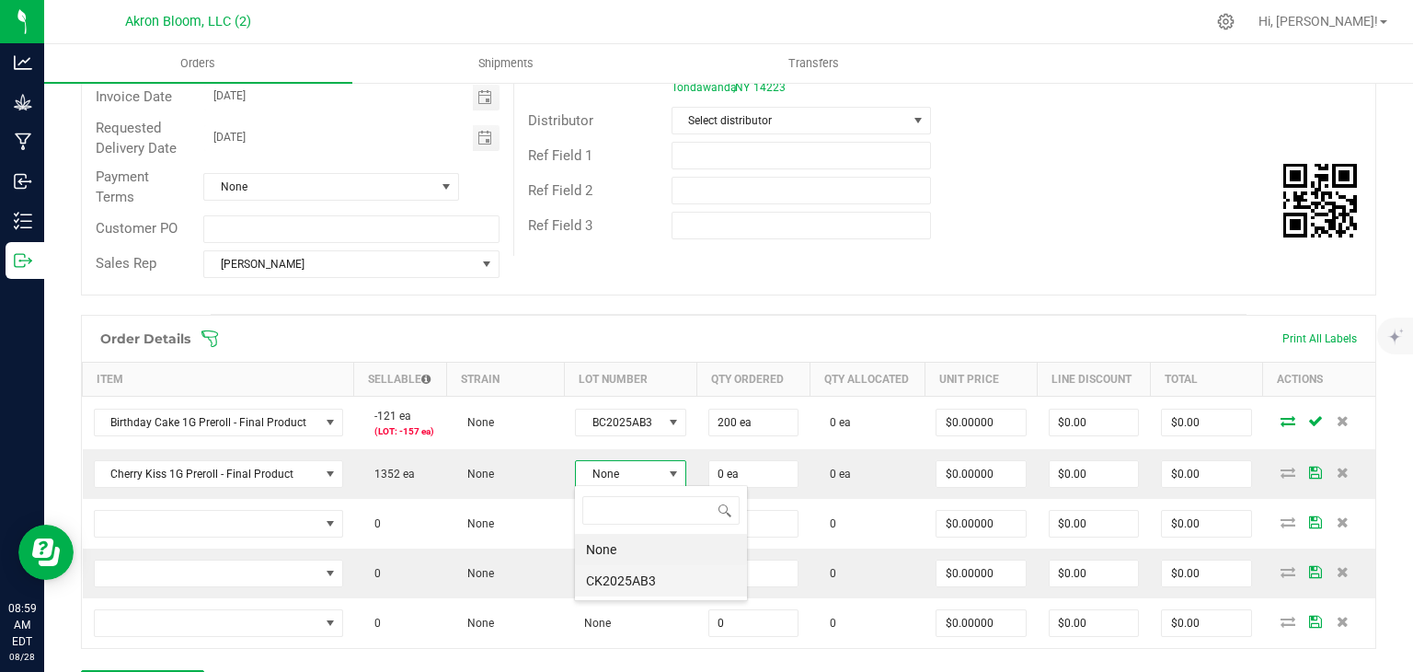
click at [651, 579] on li "CK2025AB3" at bounding box center [661, 580] width 172 height 31
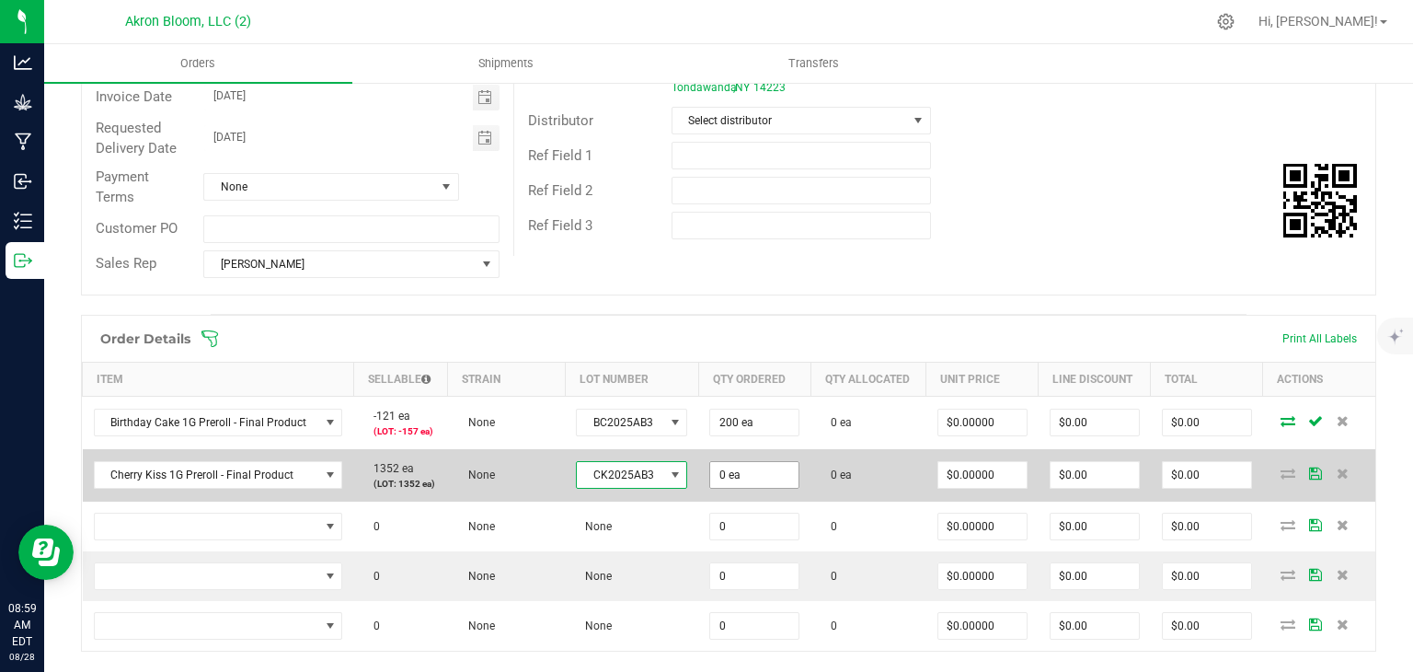
click at [736, 470] on input "0 ea" at bounding box center [754, 475] width 88 height 26
type input "0"
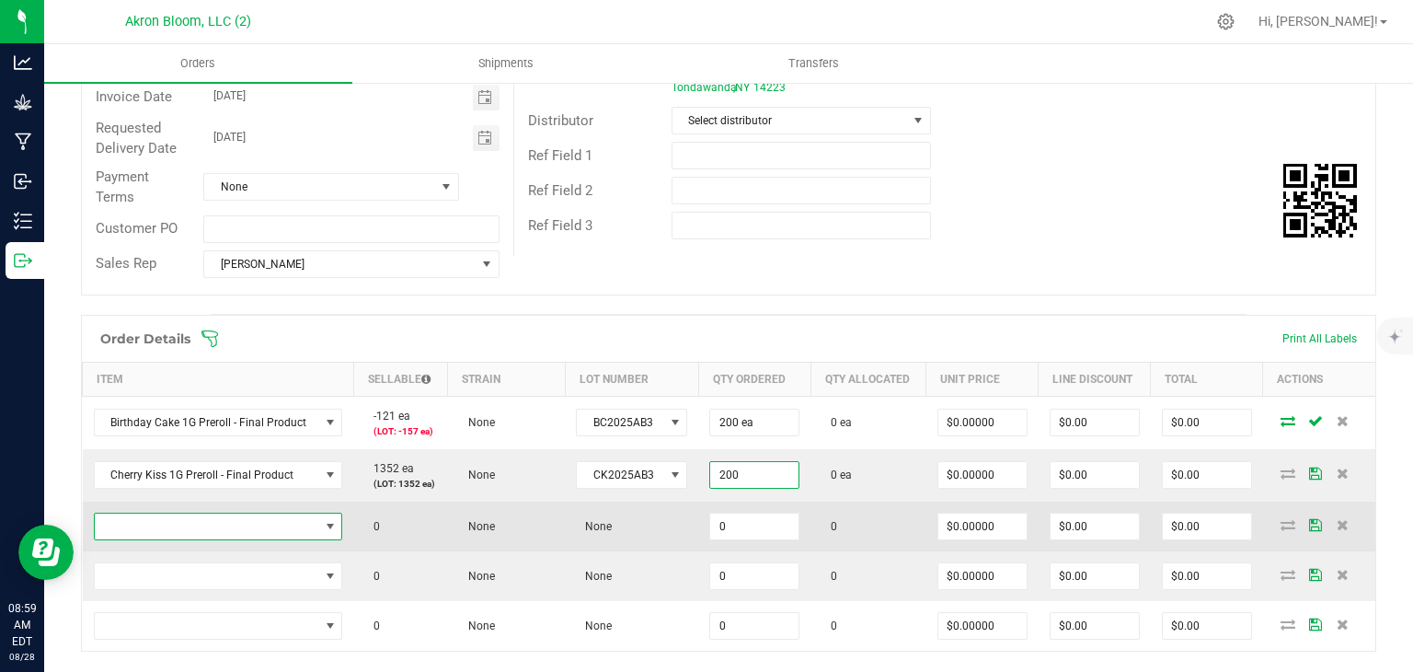
click at [331, 527] on span "NO DATA FOUND" at bounding box center [330, 526] width 15 height 15
type input "200 ea"
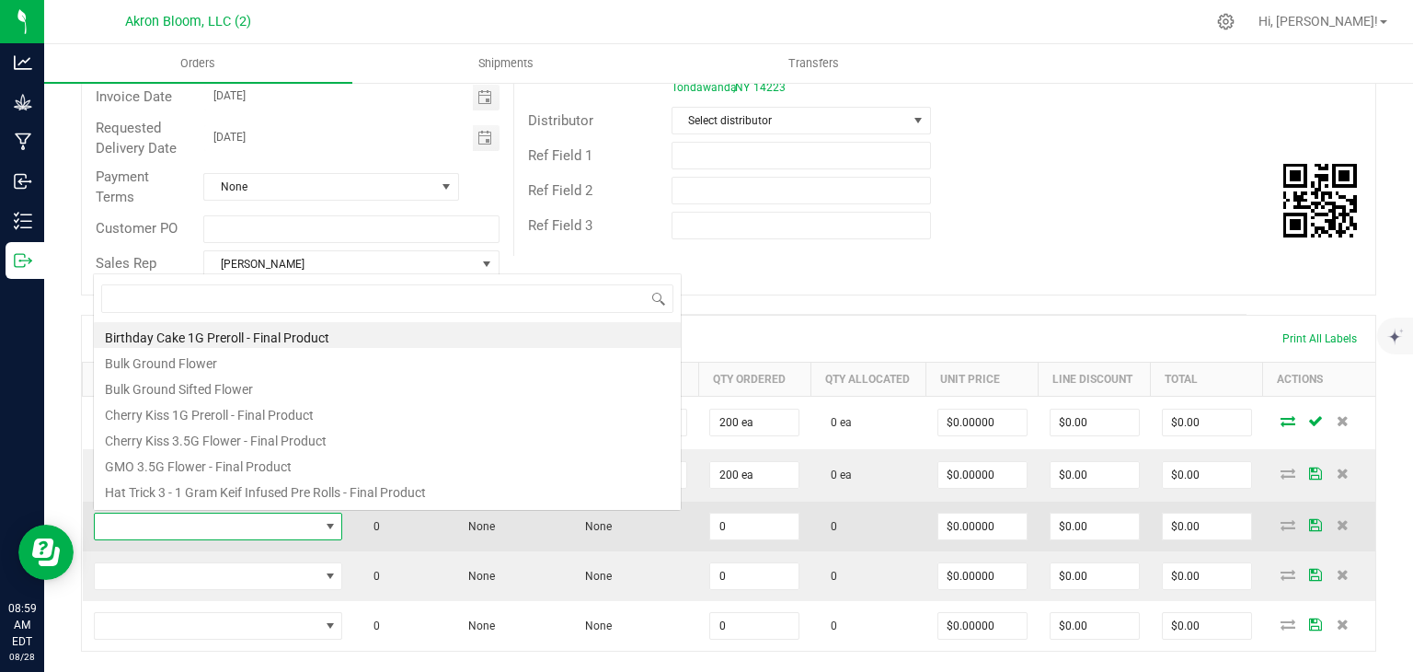
scroll to position [0, 0]
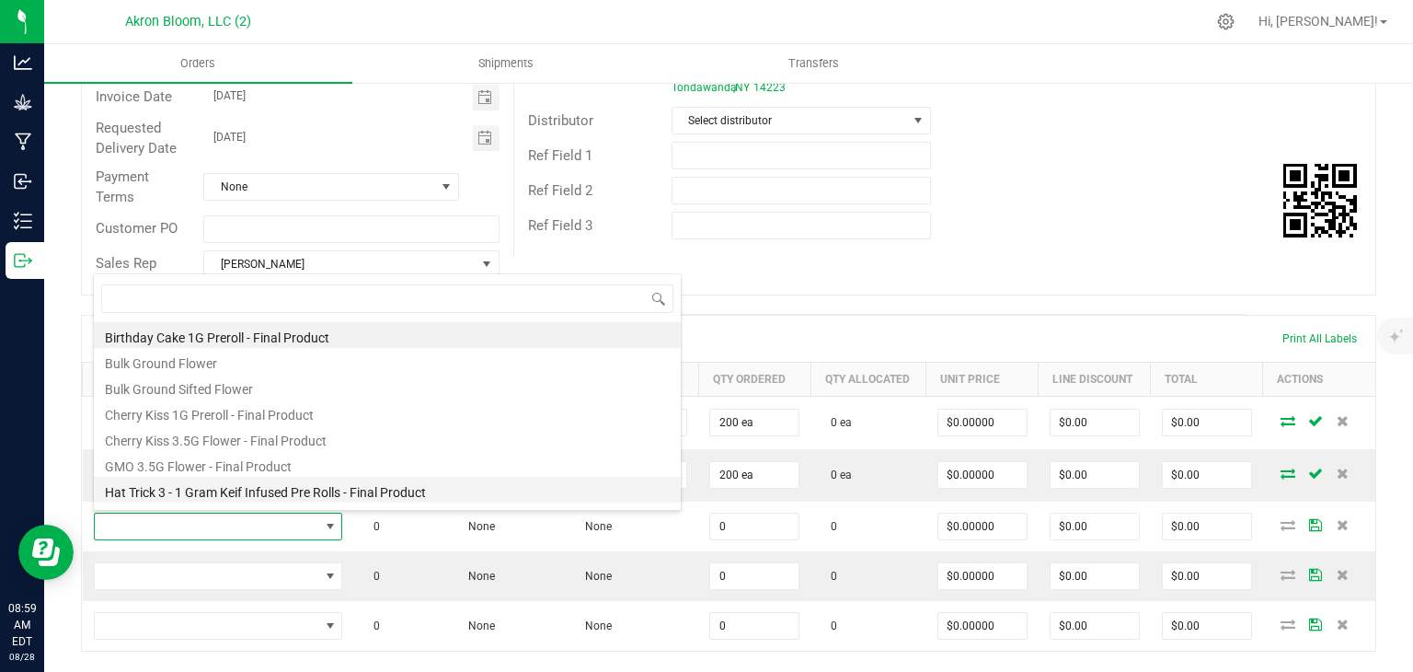
click at [348, 478] on li "Hat Trick 3 - 1 Gram Keif Infused Pre Rolls - Final Product" at bounding box center [387, 490] width 587 height 26
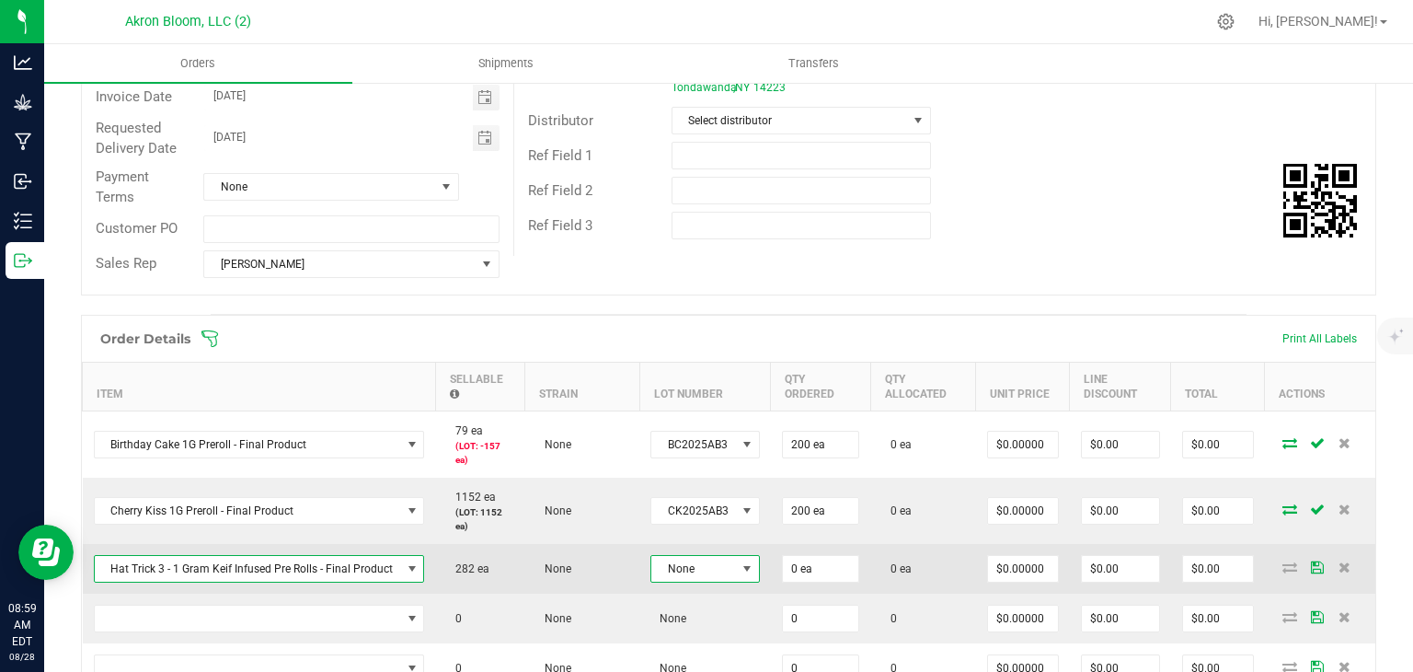
click at [743, 565] on span at bounding box center [747, 568] width 15 height 15
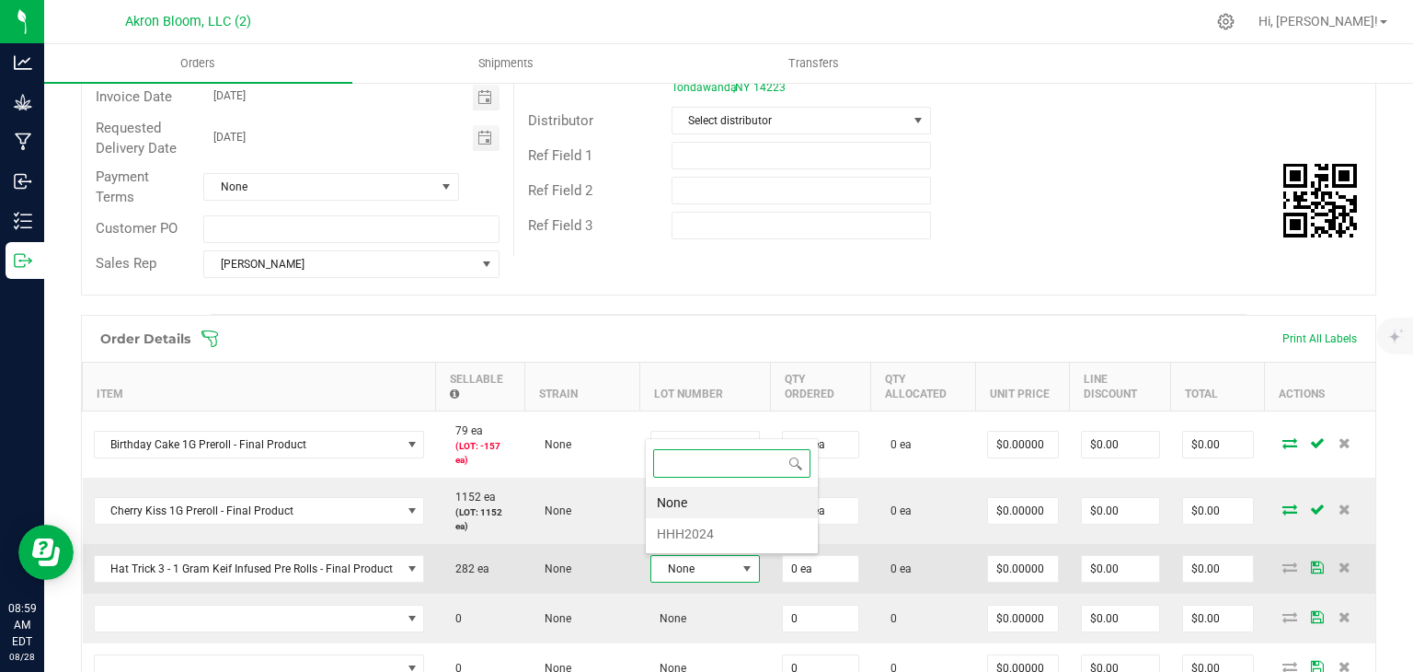
scroll to position [27, 107]
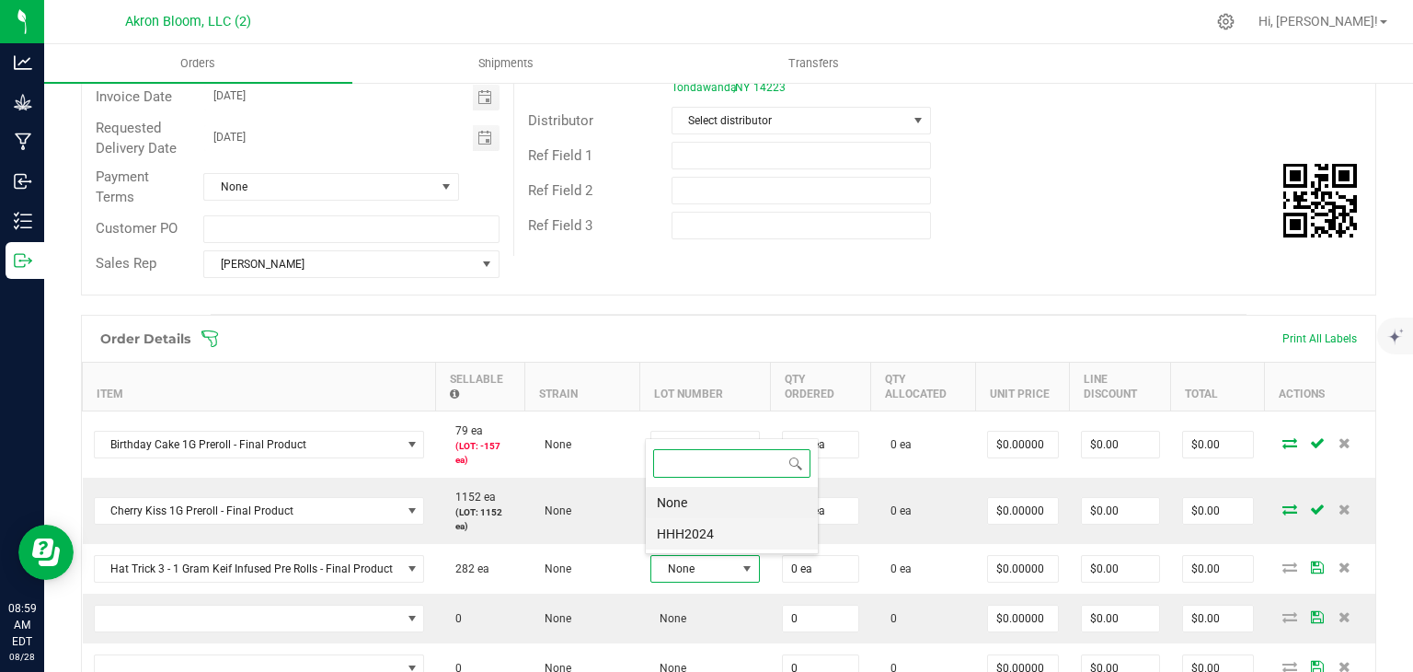
click at [729, 525] on li "HHH2024" at bounding box center [732, 533] width 172 height 31
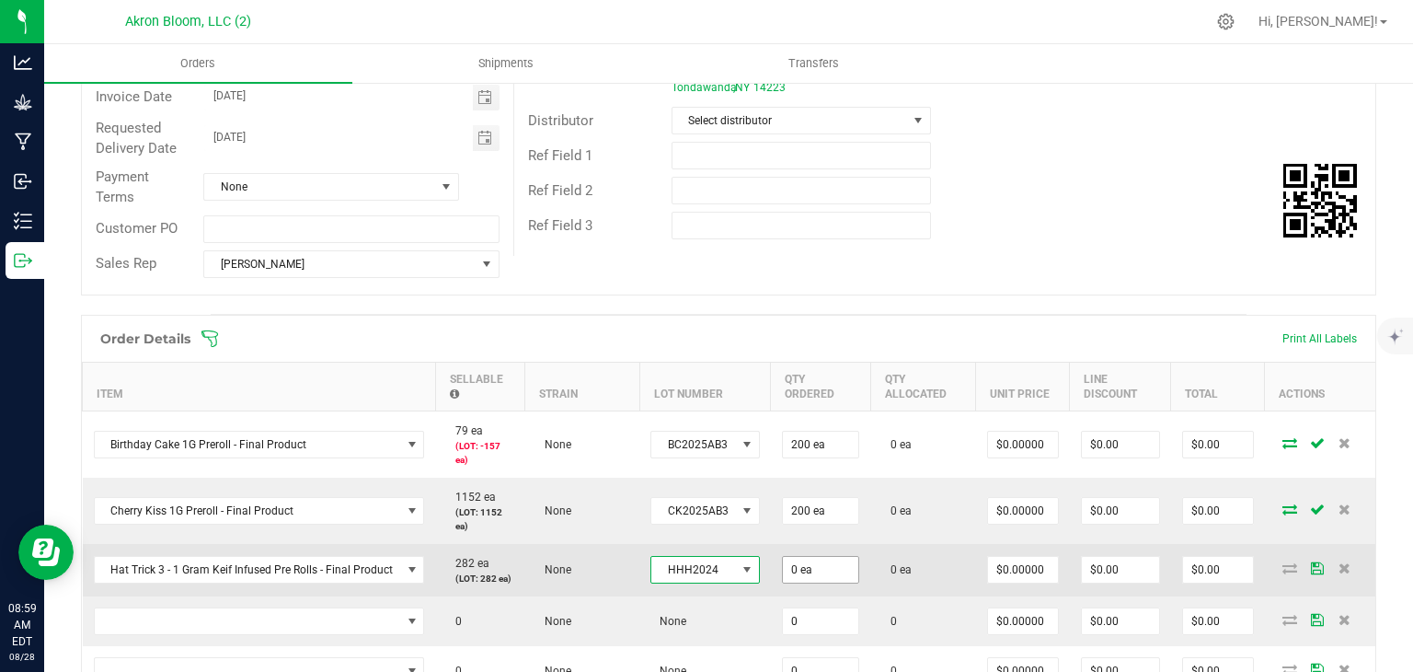
click at [812, 572] on input "0 ea" at bounding box center [820, 570] width 75 height 26
type input "0"
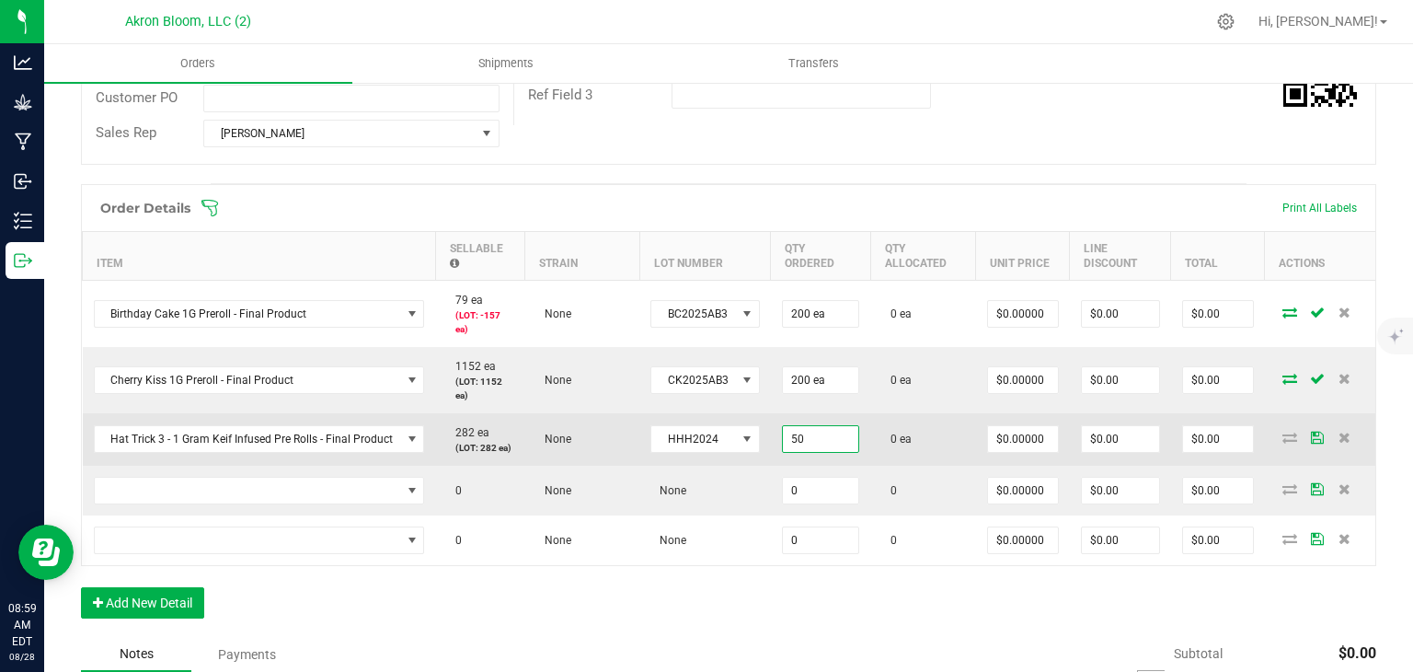
scroll to position [384, 0]
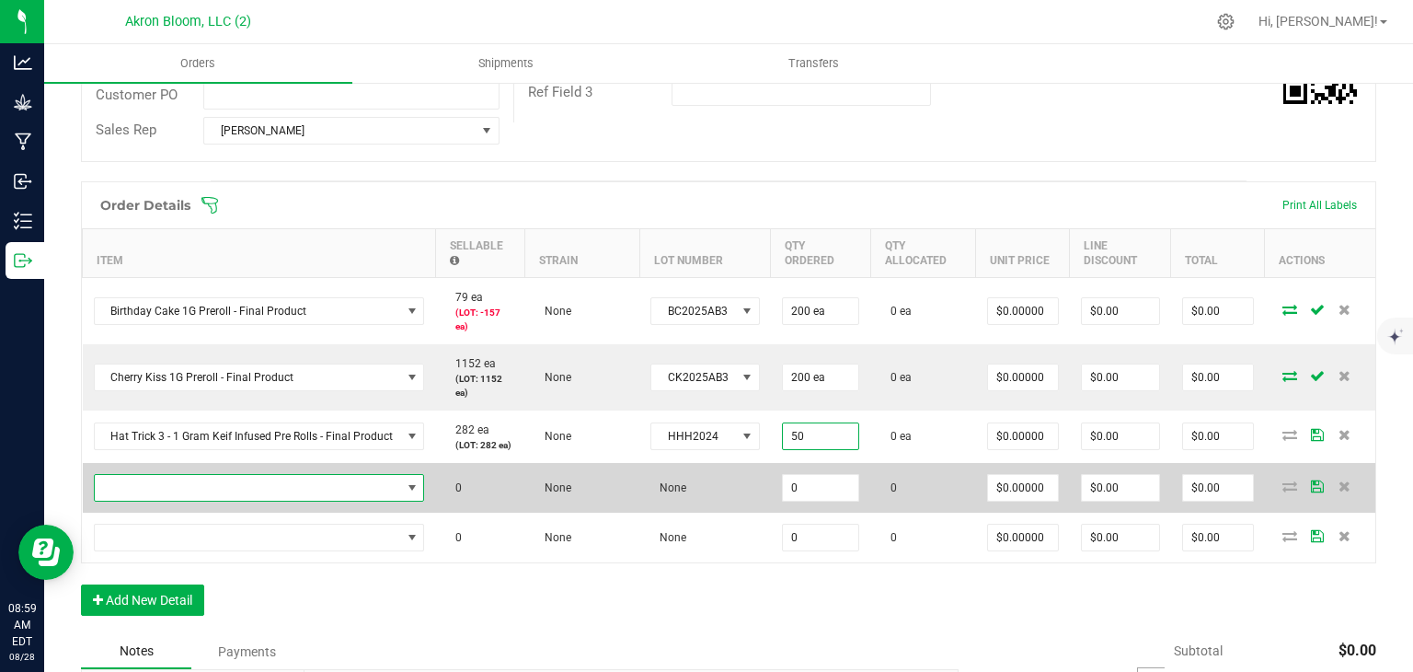
click at [408, 485] on span "NO DATA FOUND" at bounding box center [412, 487] width 15 height 15
type input "50 ea"
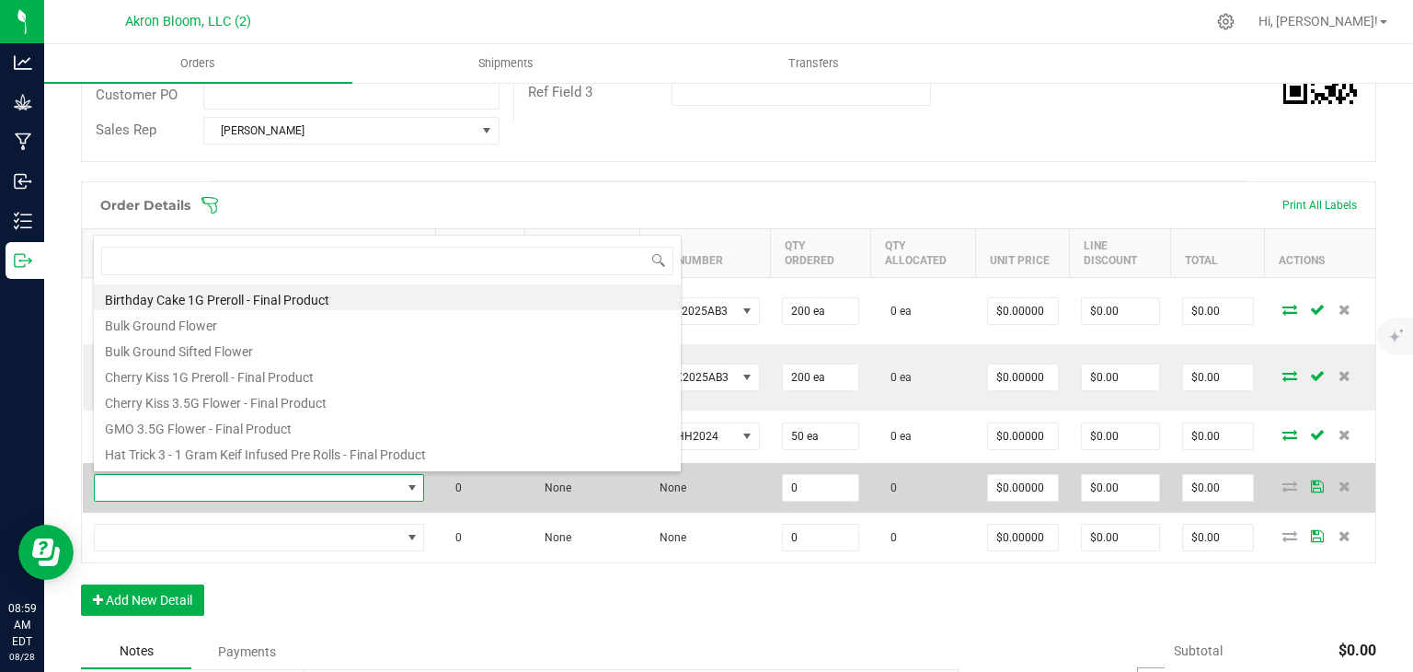
scroll to position [151, 0]
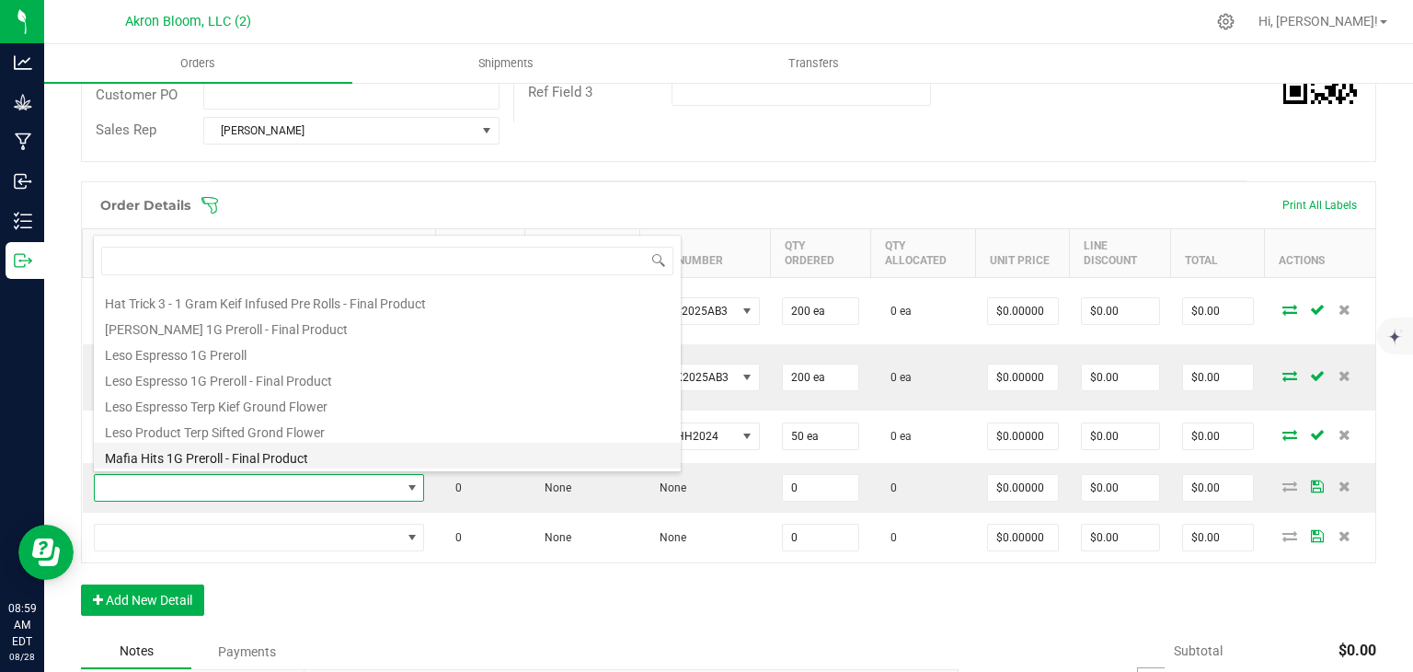
click at [374, 456] on li "Mafia Hits 1G Preroll - Final Product" at bounding box center [387, 456] width 587 height 26
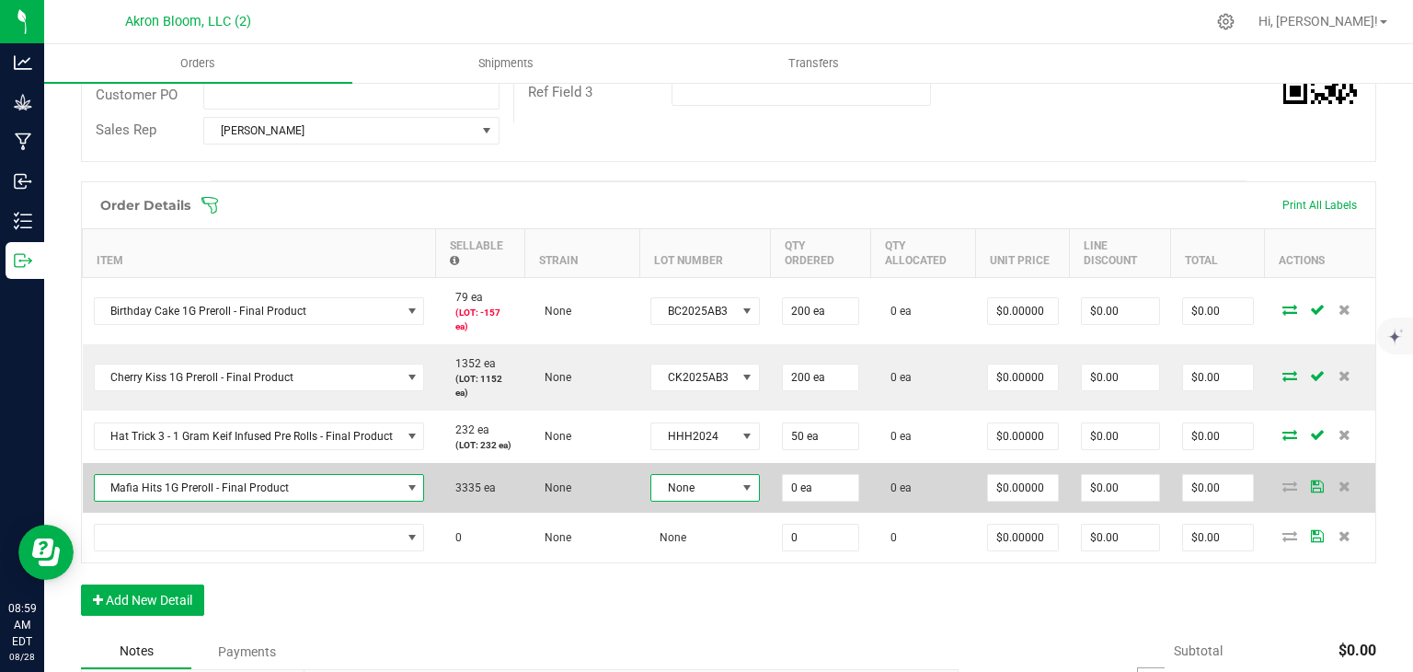
click at [742, 485] on span at bounding box center [747, 487] width 15 height 15
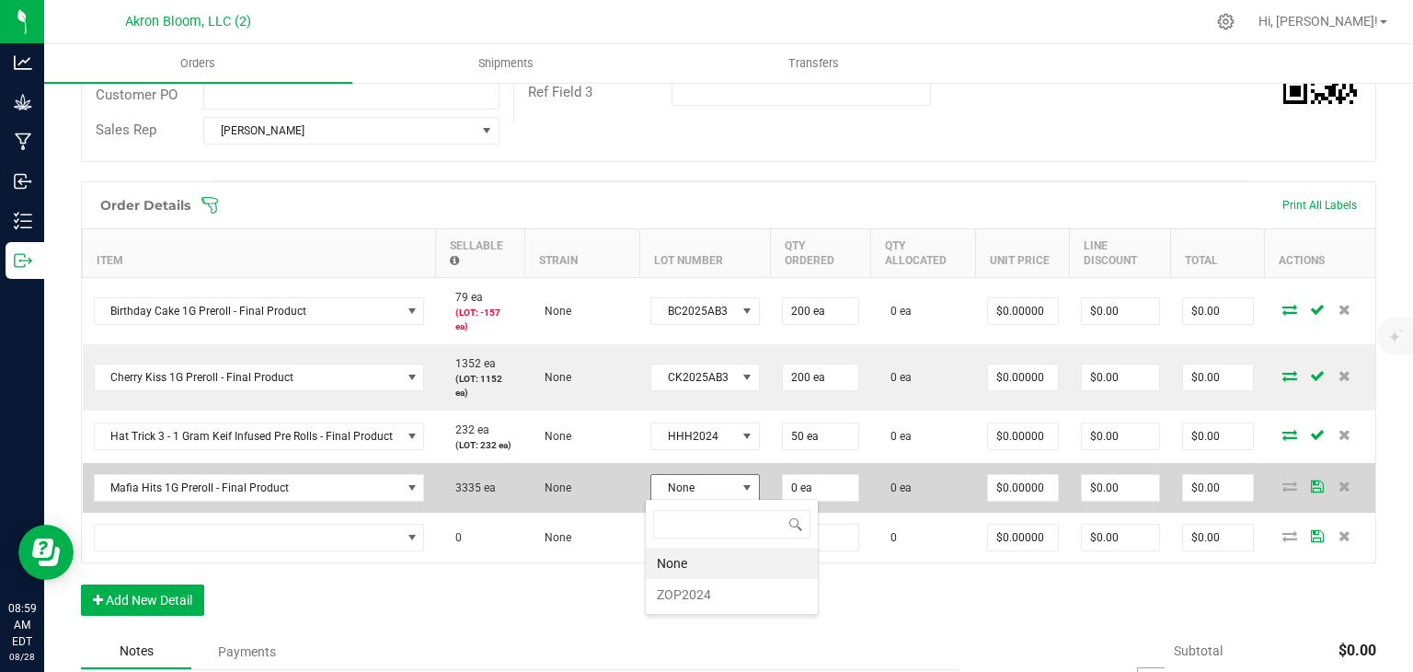
scroll to position [27, 107]
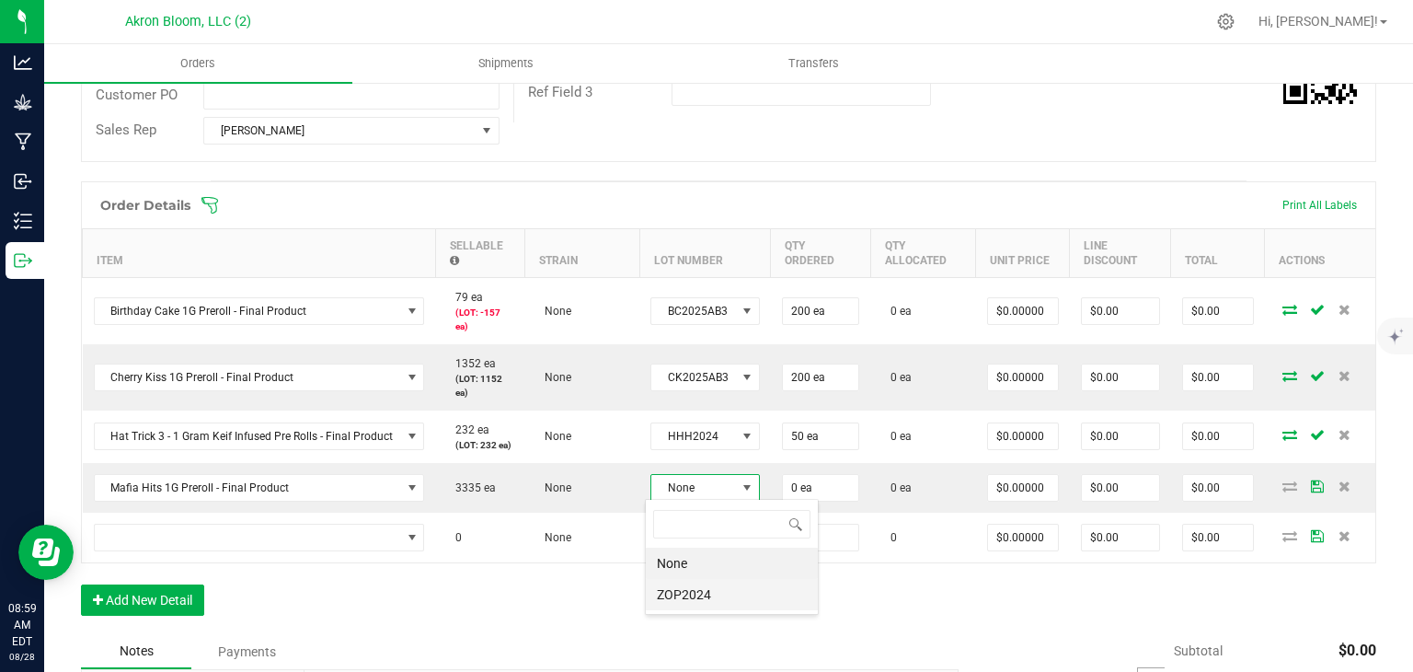
click at [729, 593] on li "ZOP2024" at bounding box center [732, 594] width 172 height 31
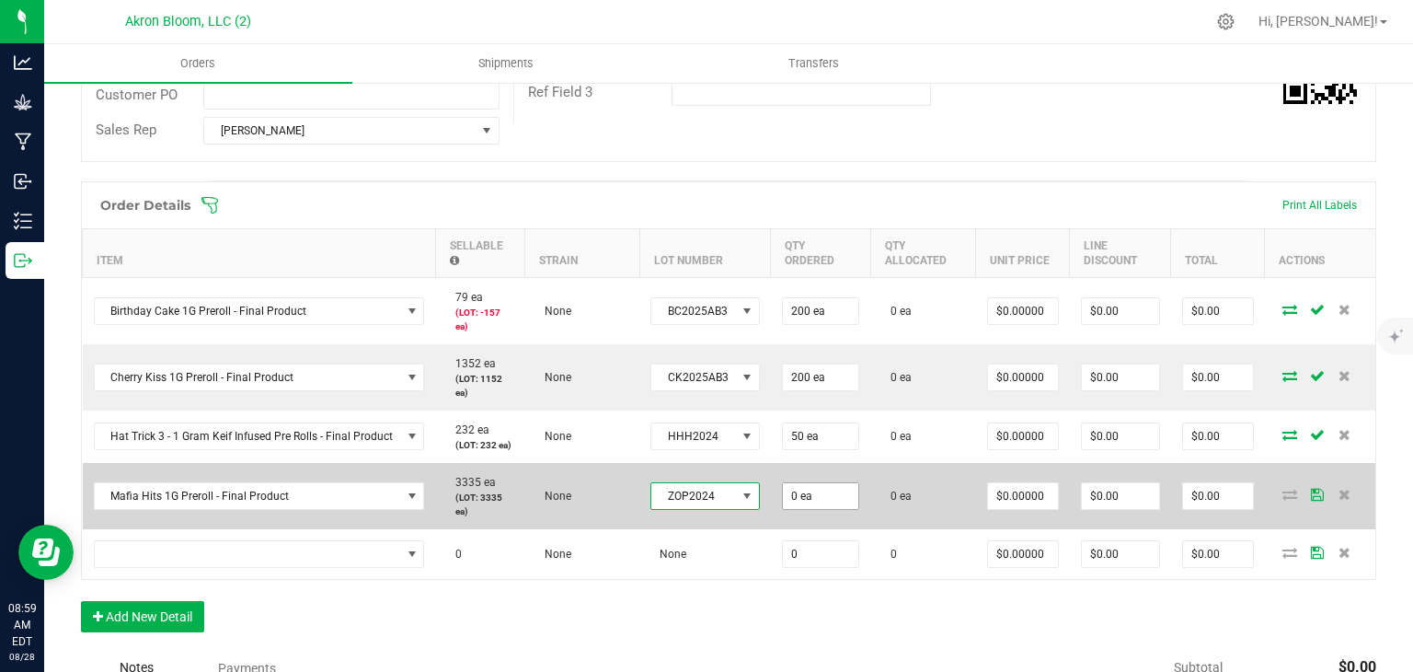
type input "0"
click at [825, 483] on input "0" at bounding box center [820, 496] width 75 height 26
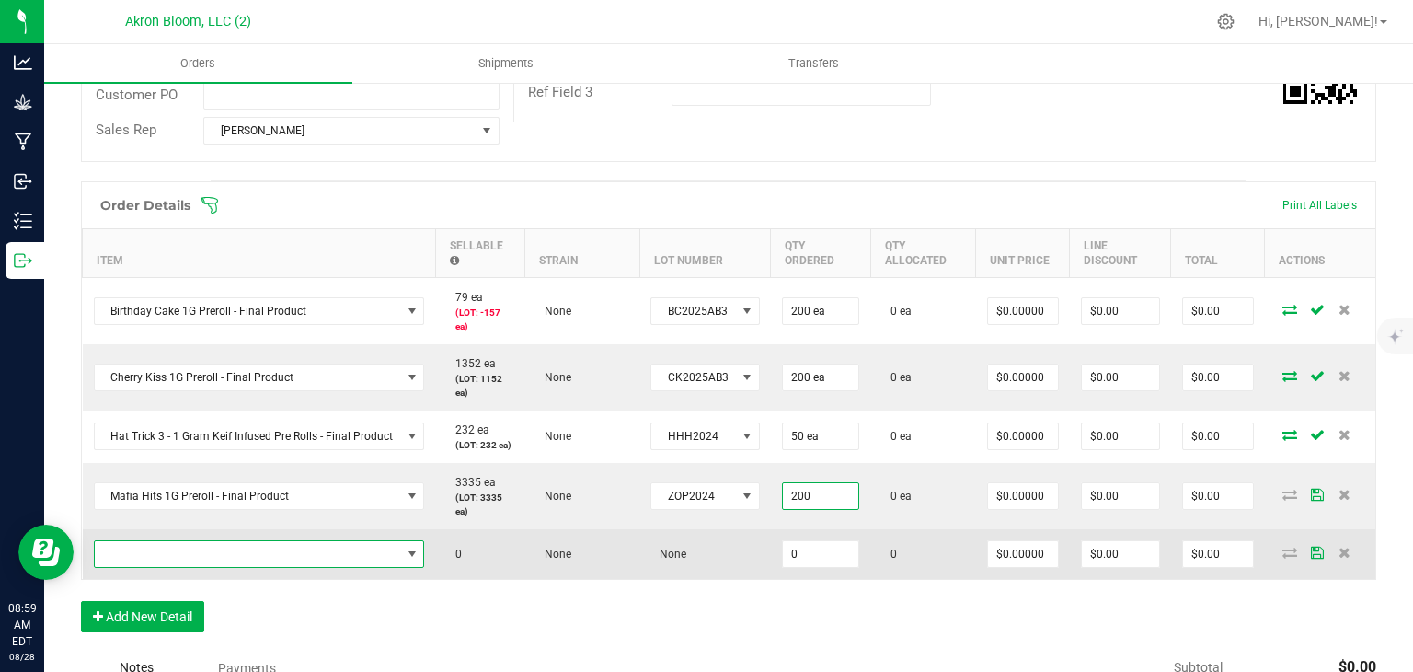
type input "200 ea"
click at [411, 547] on span "NO DATA FOUND" at bounding box center [412, 554] width 15 height 15
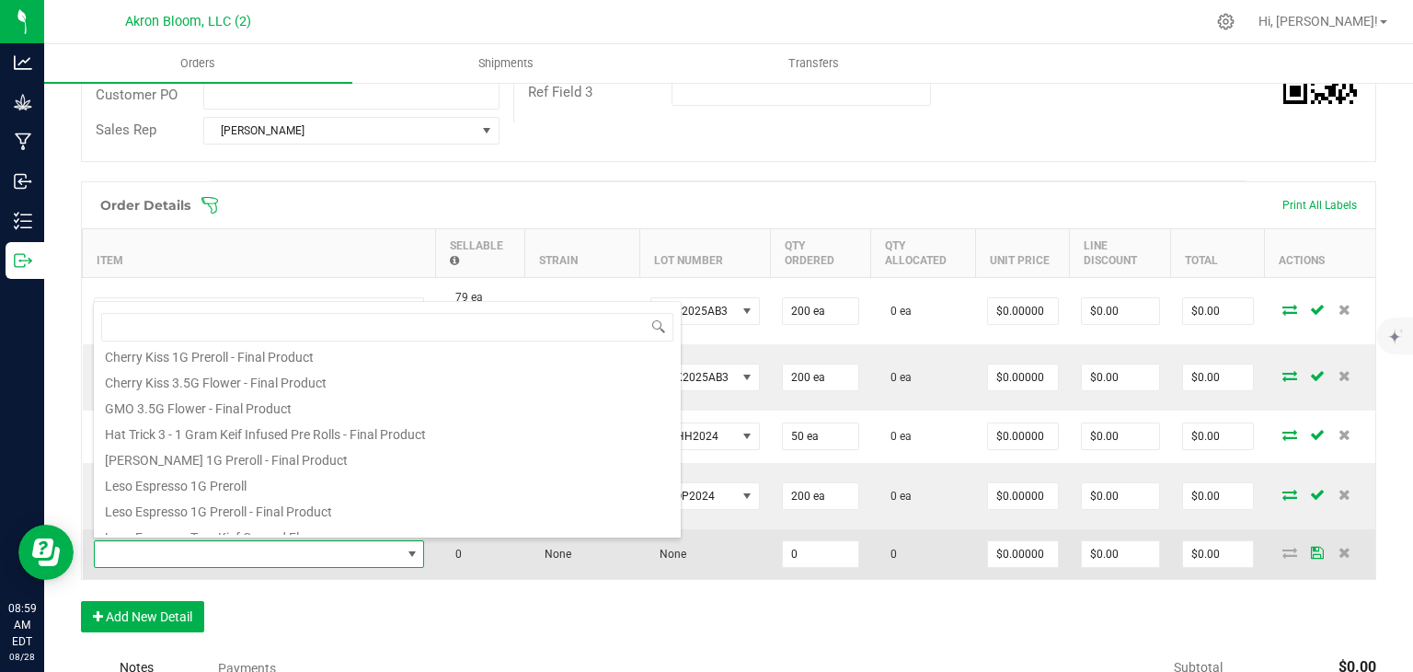
scroll to position [105, 0]
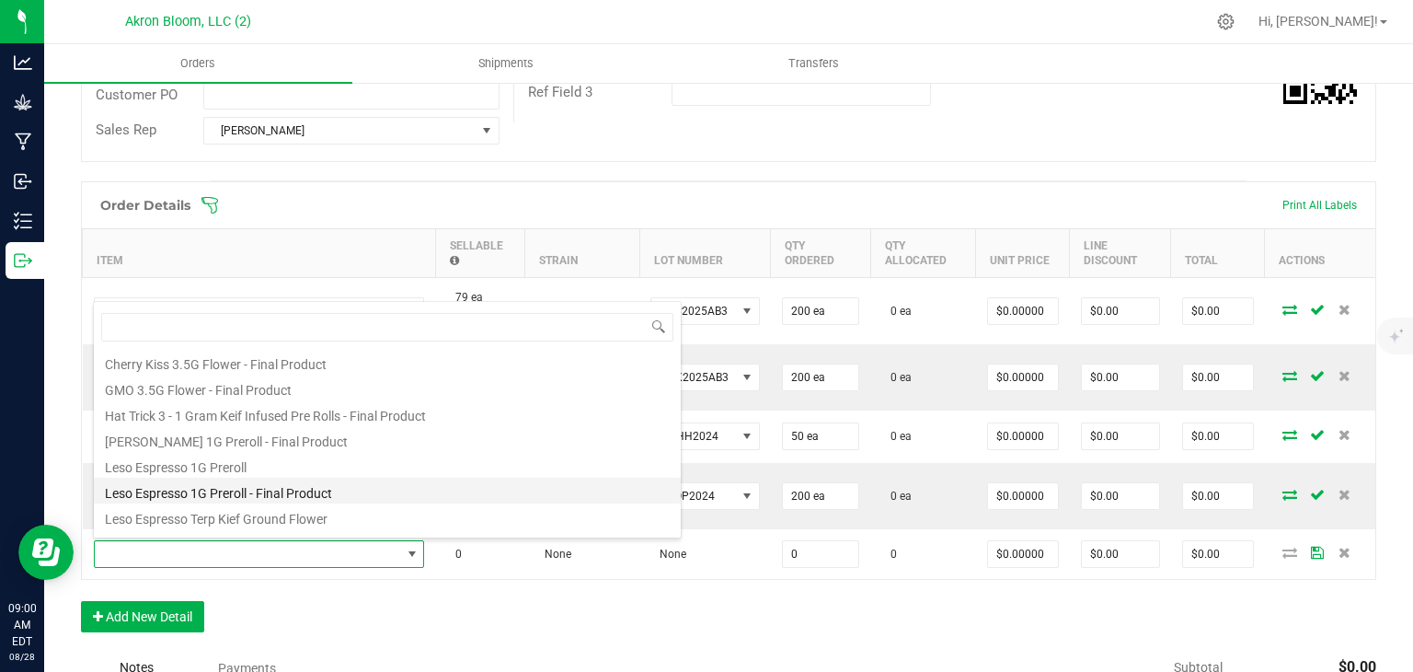
click at [356, 488] on li "Leso Espresso 1G Preroll - Final Product" at bounding box center [387, 491] width 587 height 26
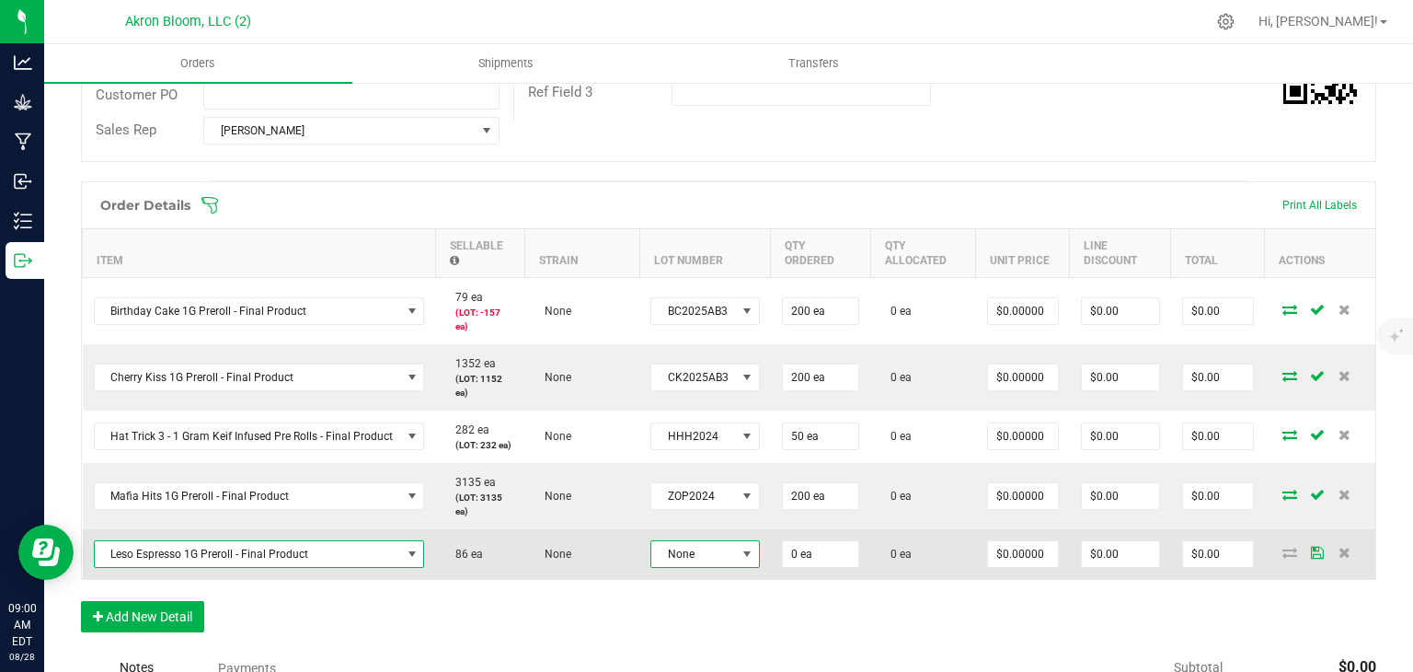
click at [740, 551] on span at bounding box center [747, 554] width 15 height 15
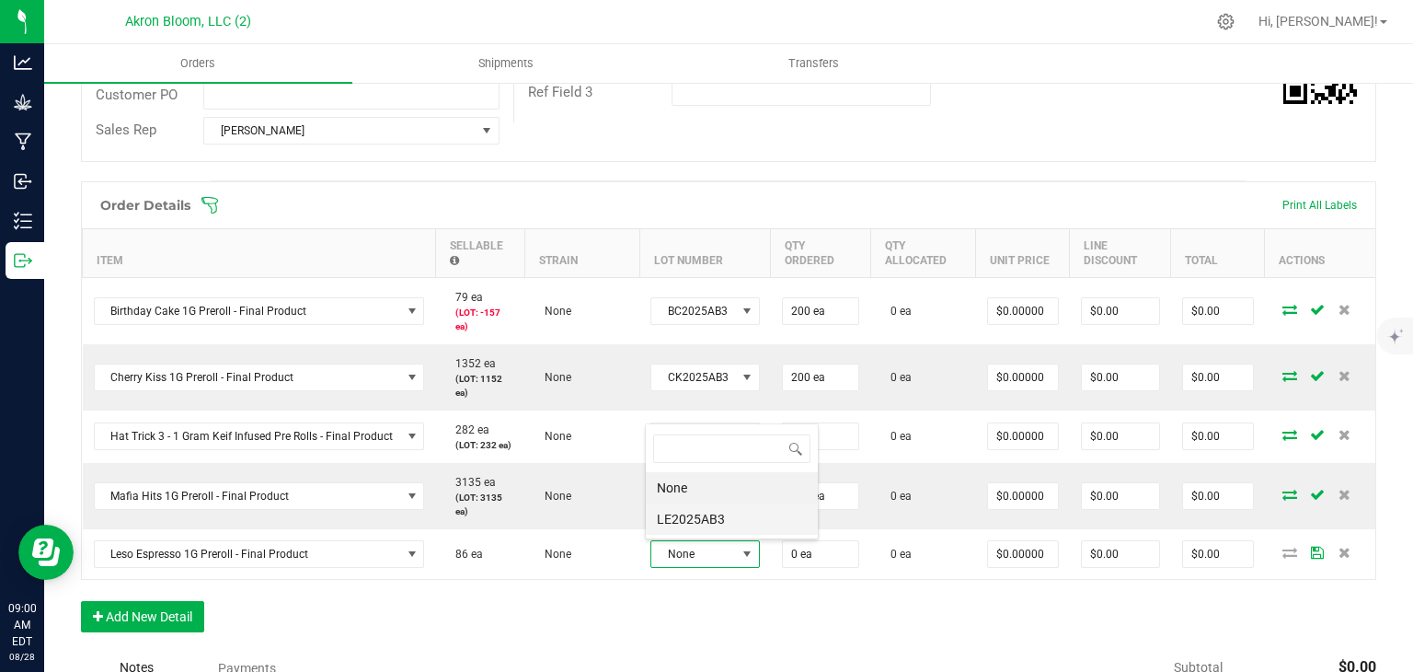
click at [728, 521] on li "LE2025AB3" at bounding box center [732, 518] width 172 height 31
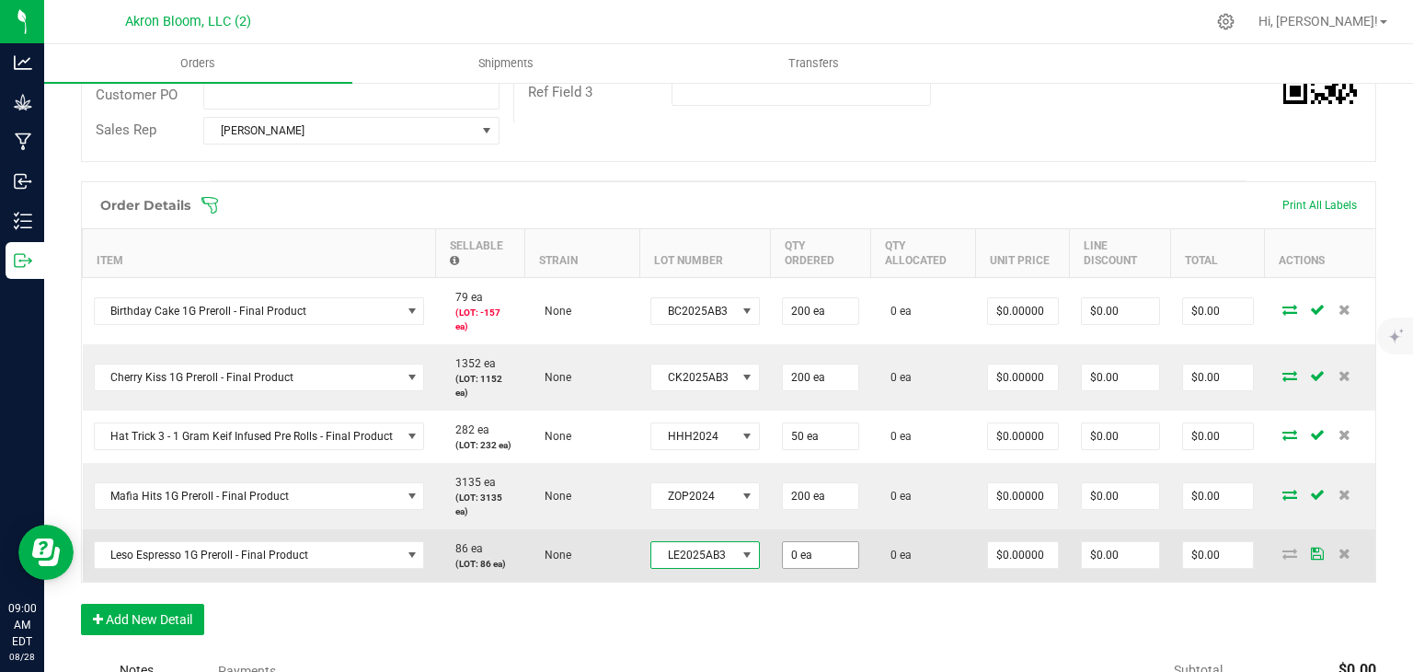
type input "0"
click at [820, 561] on input "0" at bounding box center [820, 555] width 75 height 26
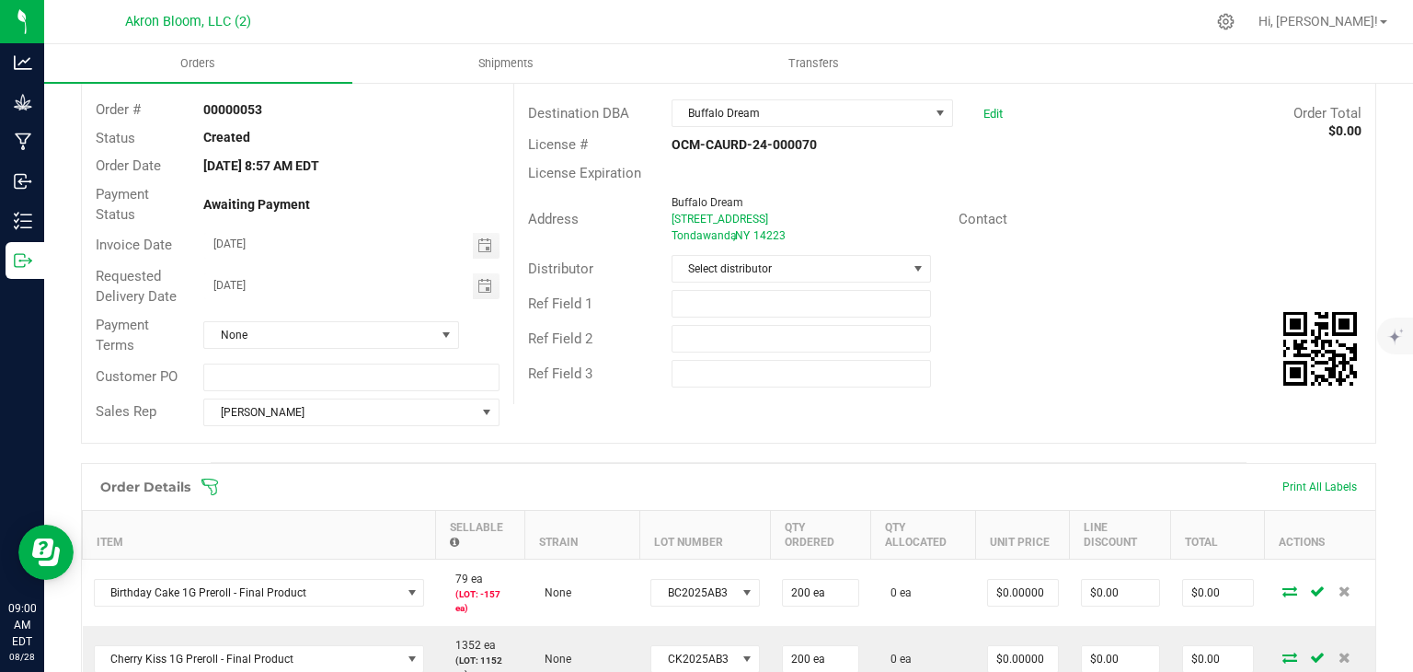
scroll to position [0, 0]
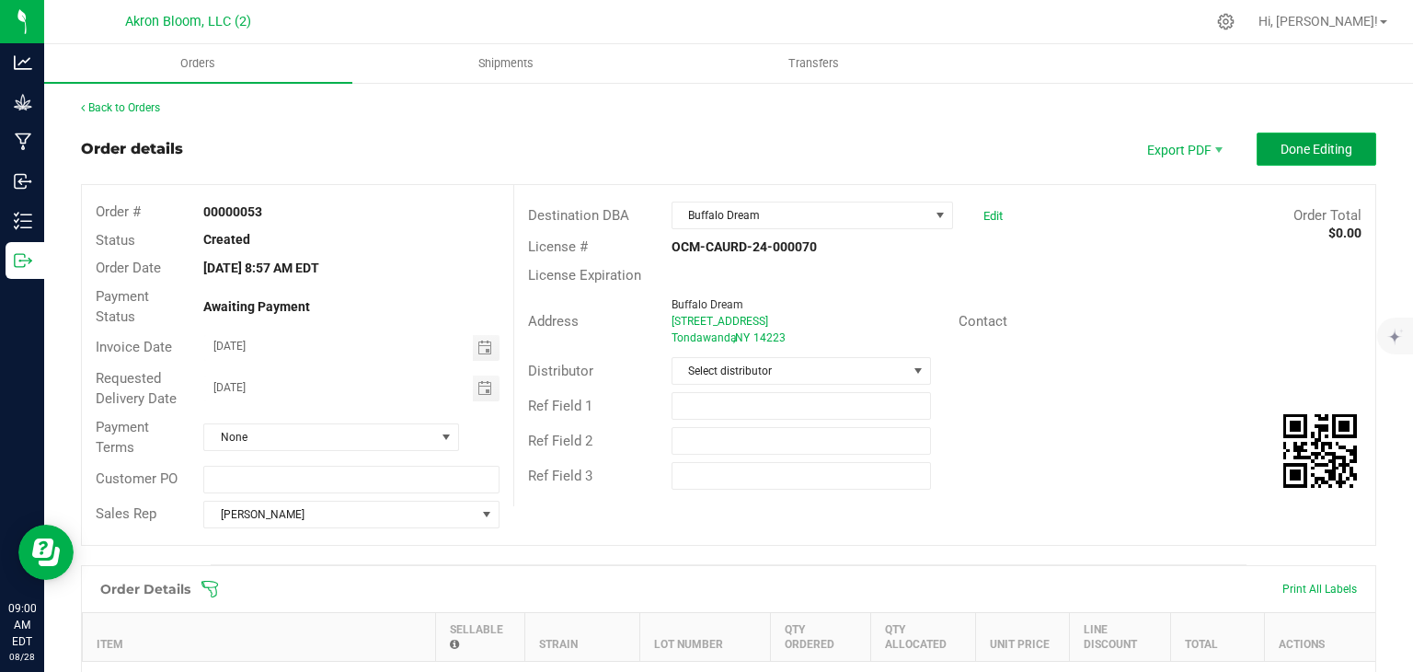
click at [1326, 153] on span "Done Editing" at bounding box center [1317, 149] width 72 height 15
type input "210 ea"
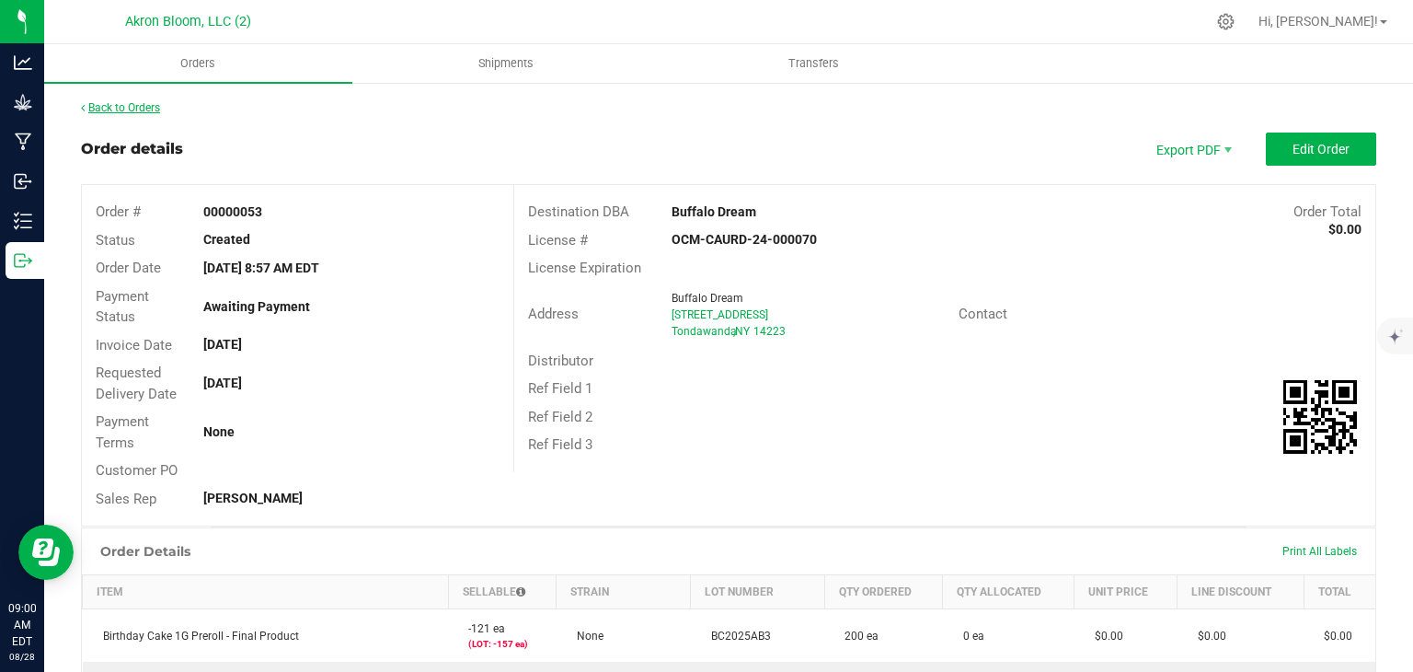
click at [124, 105] on link "Back to Orders" at bounding box center [120, 107] width 79 height 13
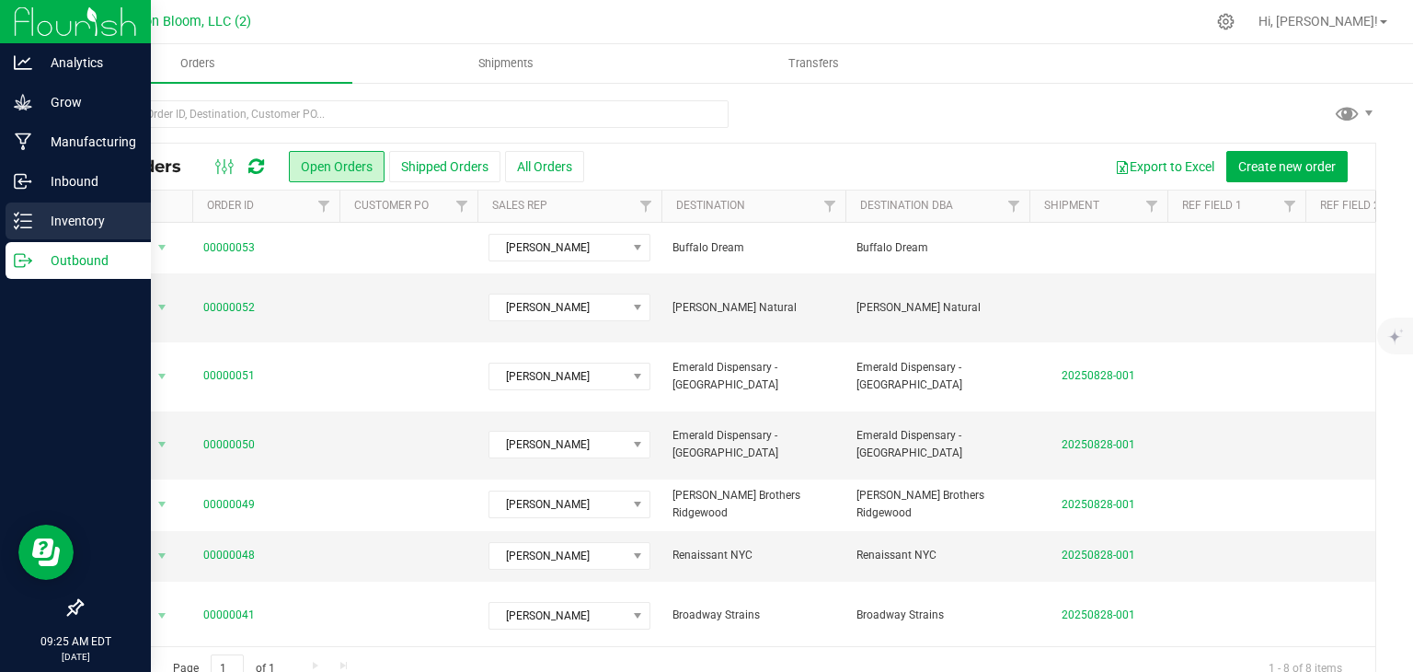
click at [17, 210] on div "Inventory" at bounding box center [78, 220] width 145 height 37
